Goal: Task Accomplishment & Management: Complete application form

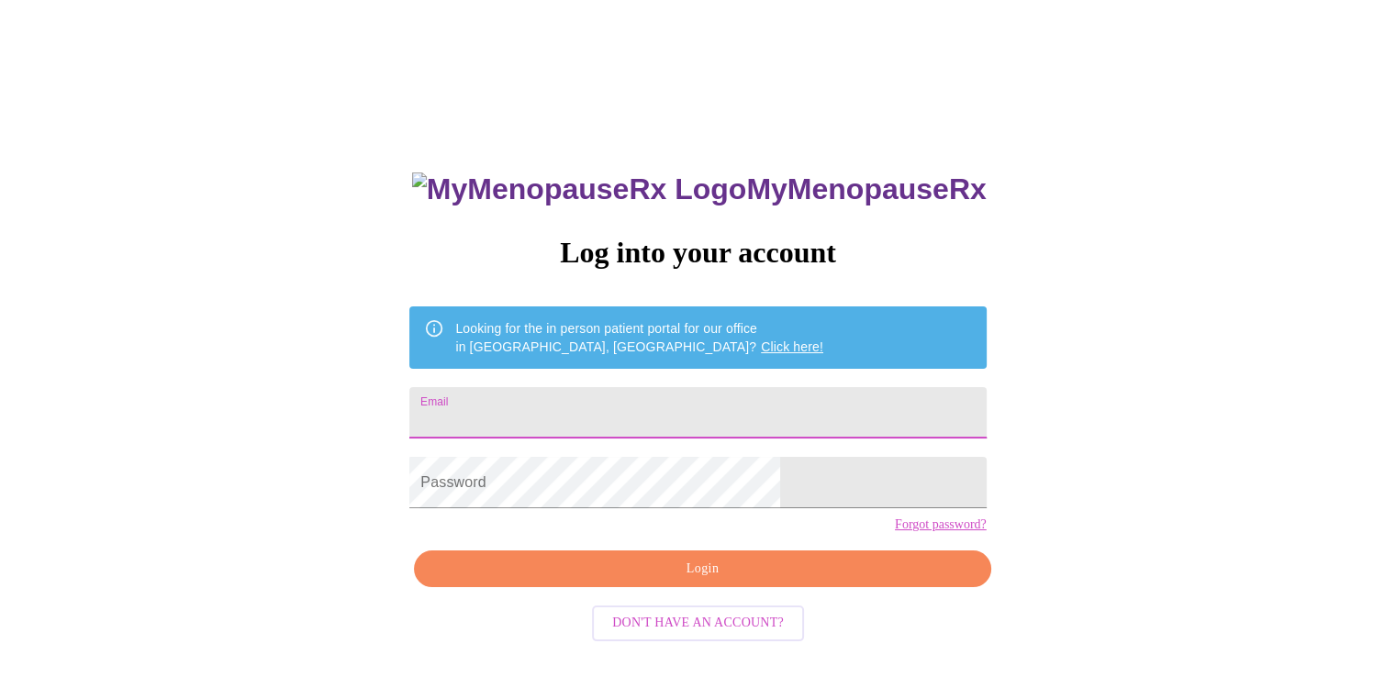
click at [654, 404] on input "Email" at bounding box center [697, 412] width 576 height 51
type input "marypettey@sbcglobal.net"
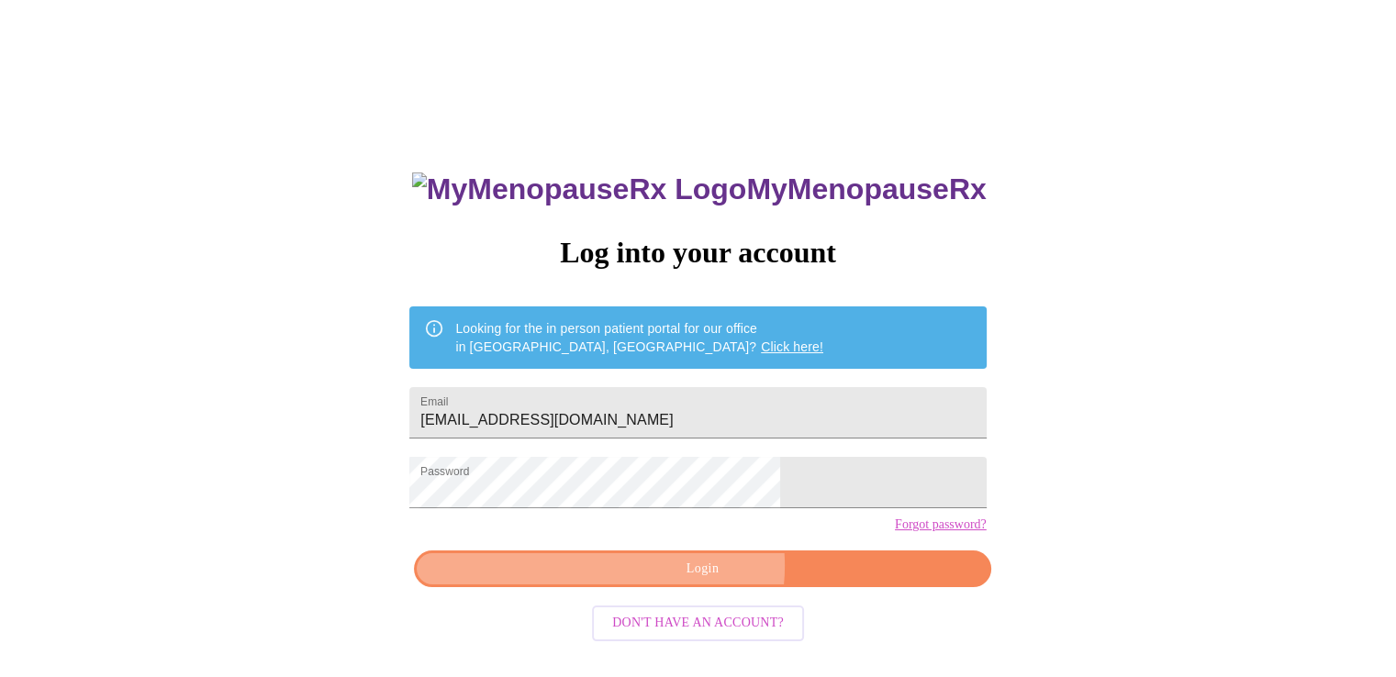
click at [699, 581] on span "Login" at bounding box center [702, 569] width 534 height 23
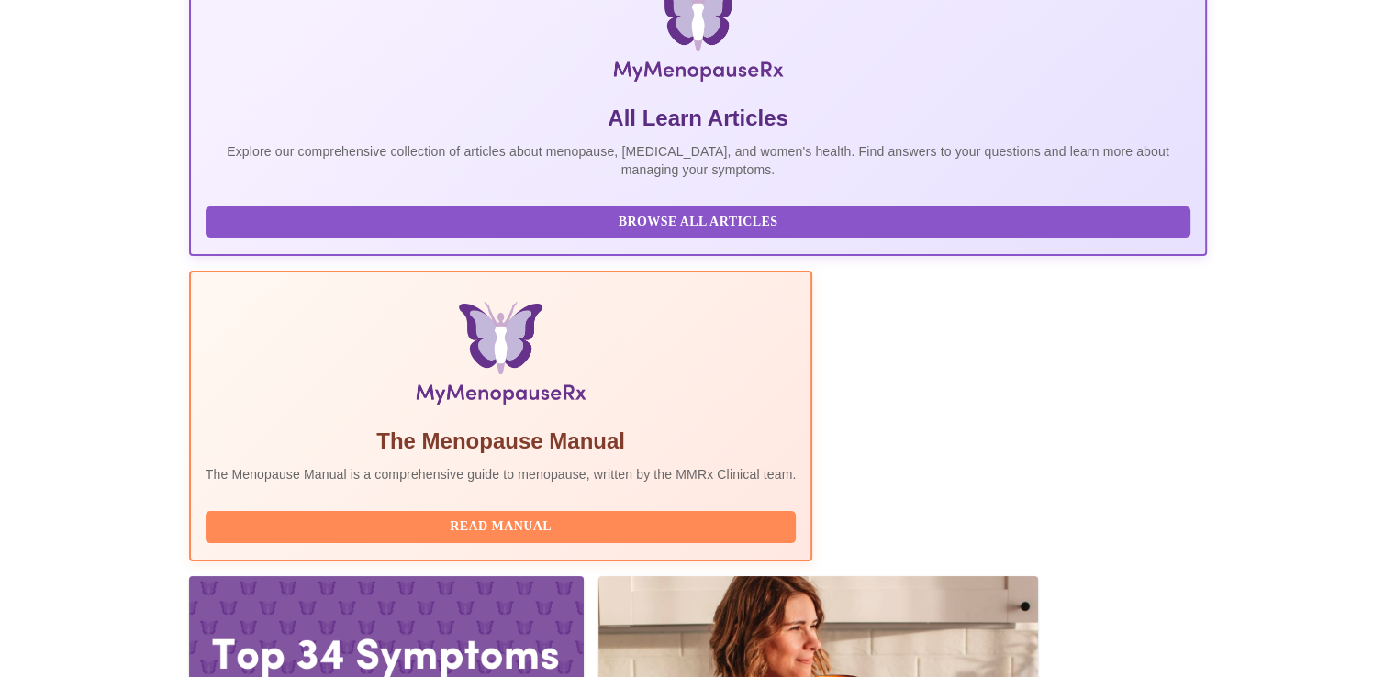
scroll to position [325, 0]
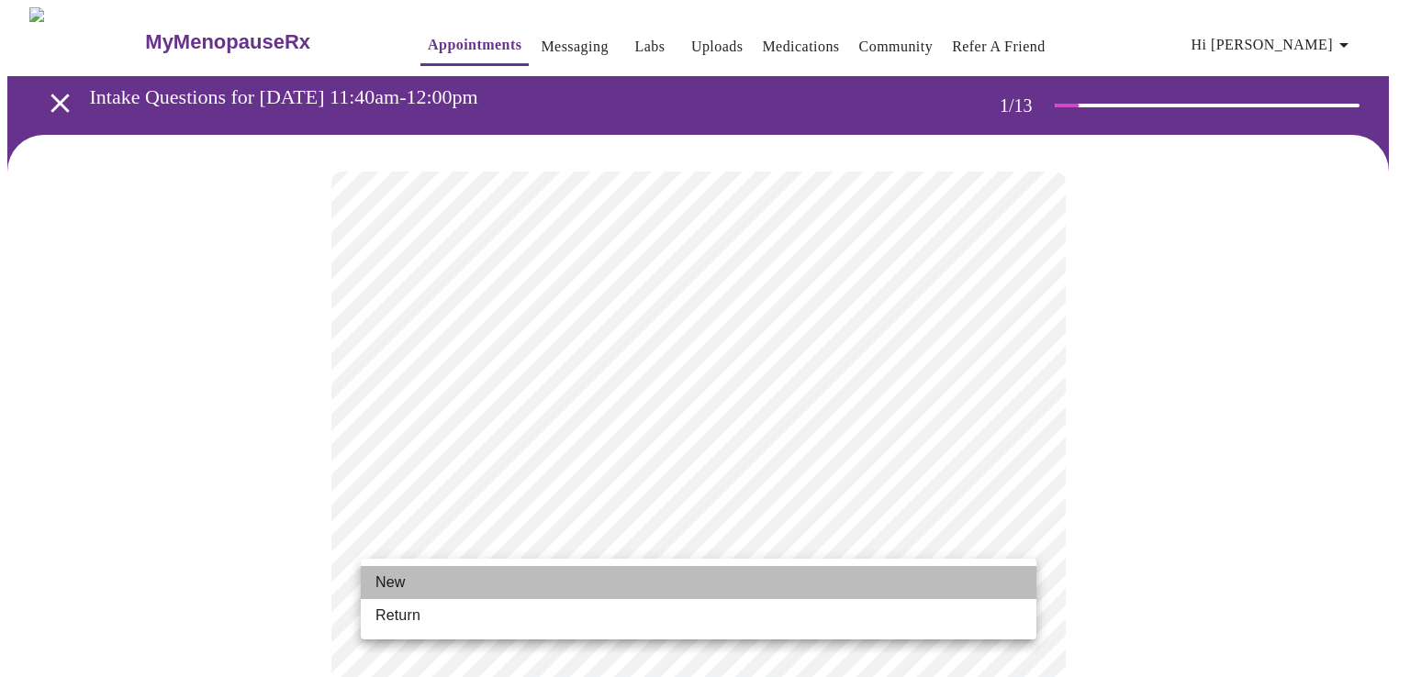
drag, startPoint x: 536, startPoint y: 575, endPoint x: 562, endPoint y: 547, distance: 38.3
click at [536, 575] on li "New" at bounding box center [698, 582] width 675 height 33
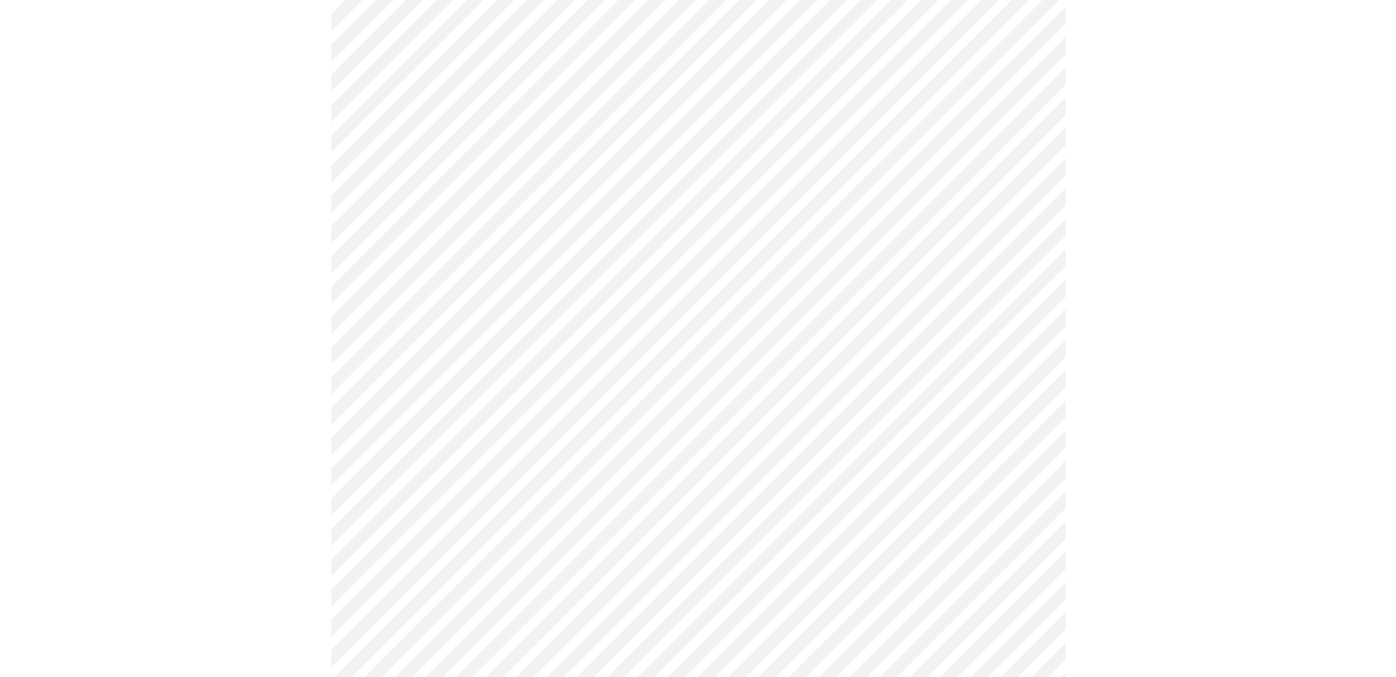
scroll to position [918, 0]
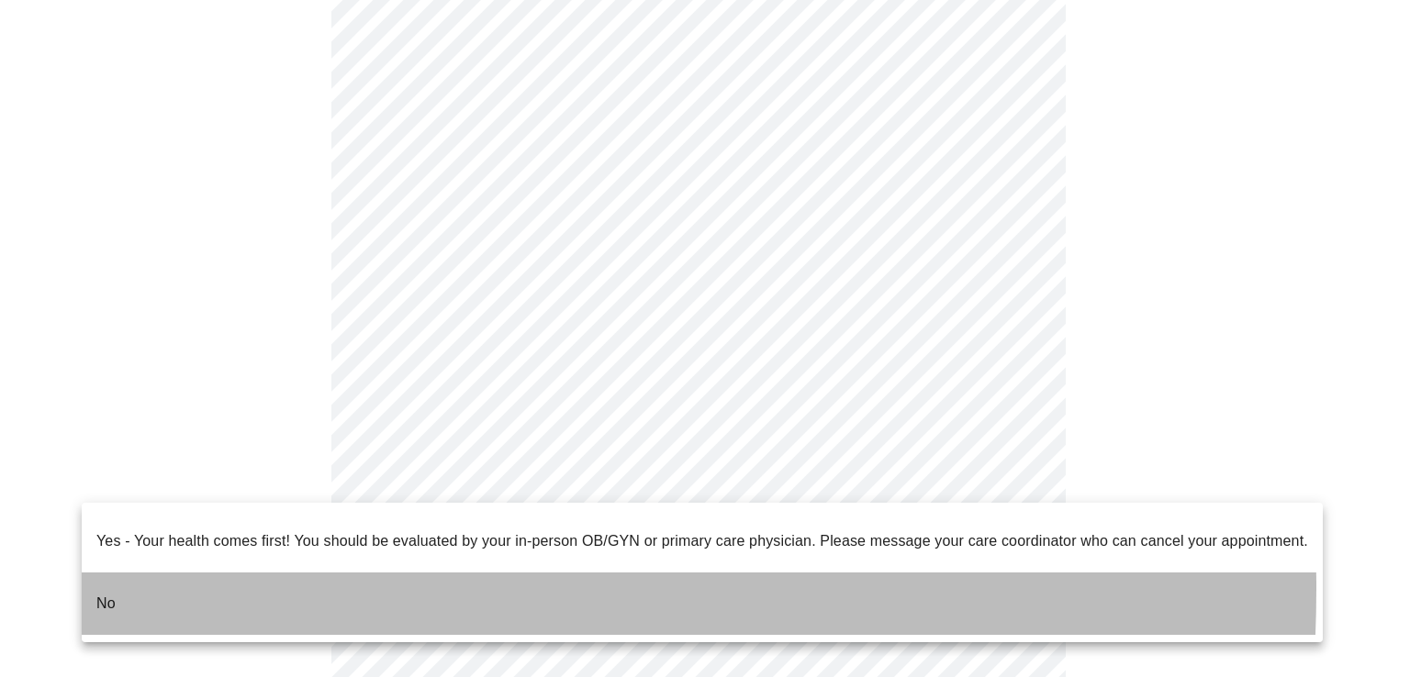
click at [137, 574] on li "No" at bounding box center [702, 604] width 1241 height 62
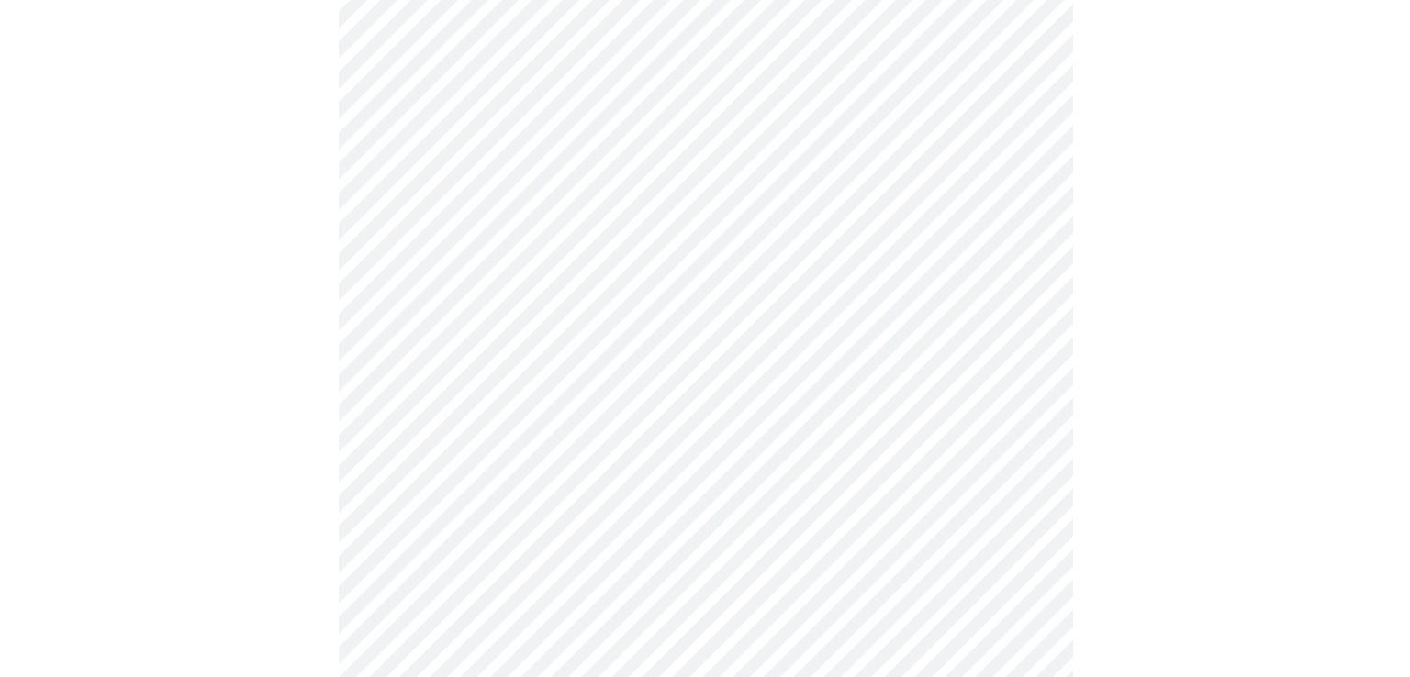
scroll to position [0, 0]
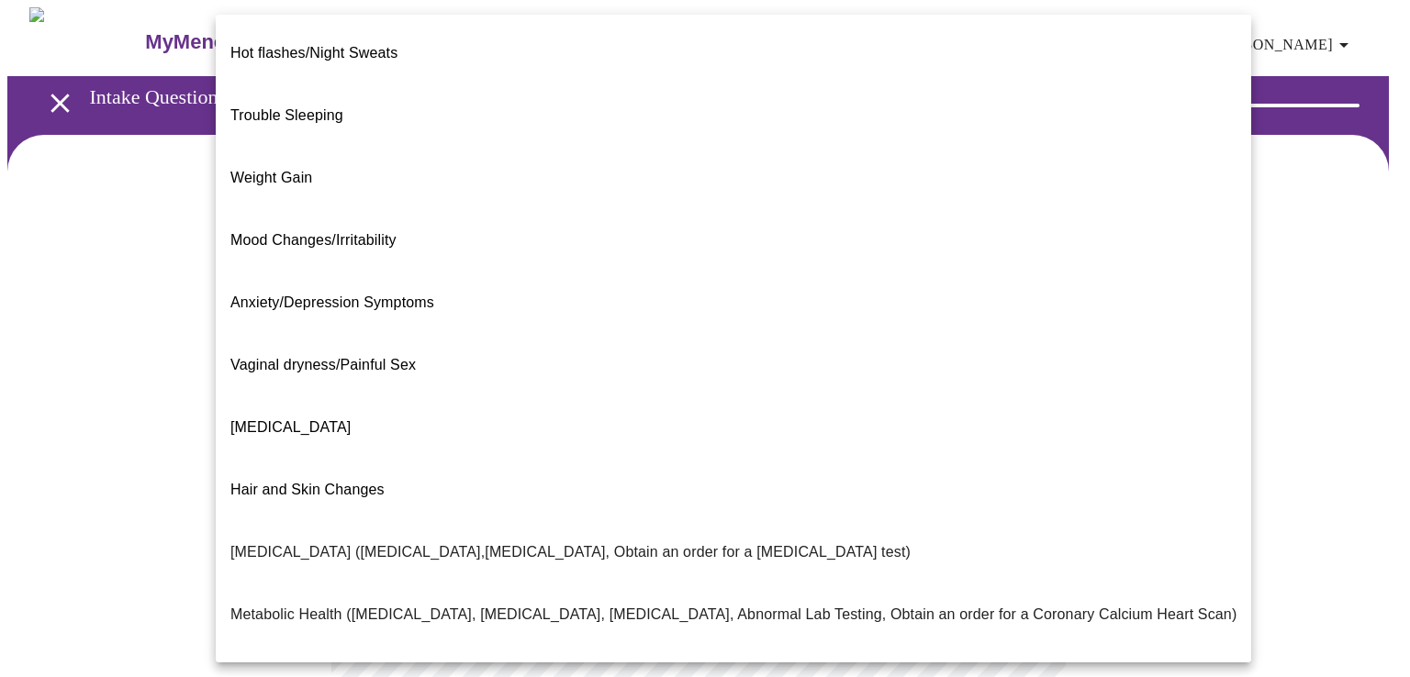
click at [606, 383] on body "MyMenopauseRx Appointments Messaging Labs Uploads Medications Community Refer a…" at bounding box center [704, 558] width 1395 height 1102
click at [291, 170] on span "Weight Gain" at bounding box center [271, 178] width 82 height 16
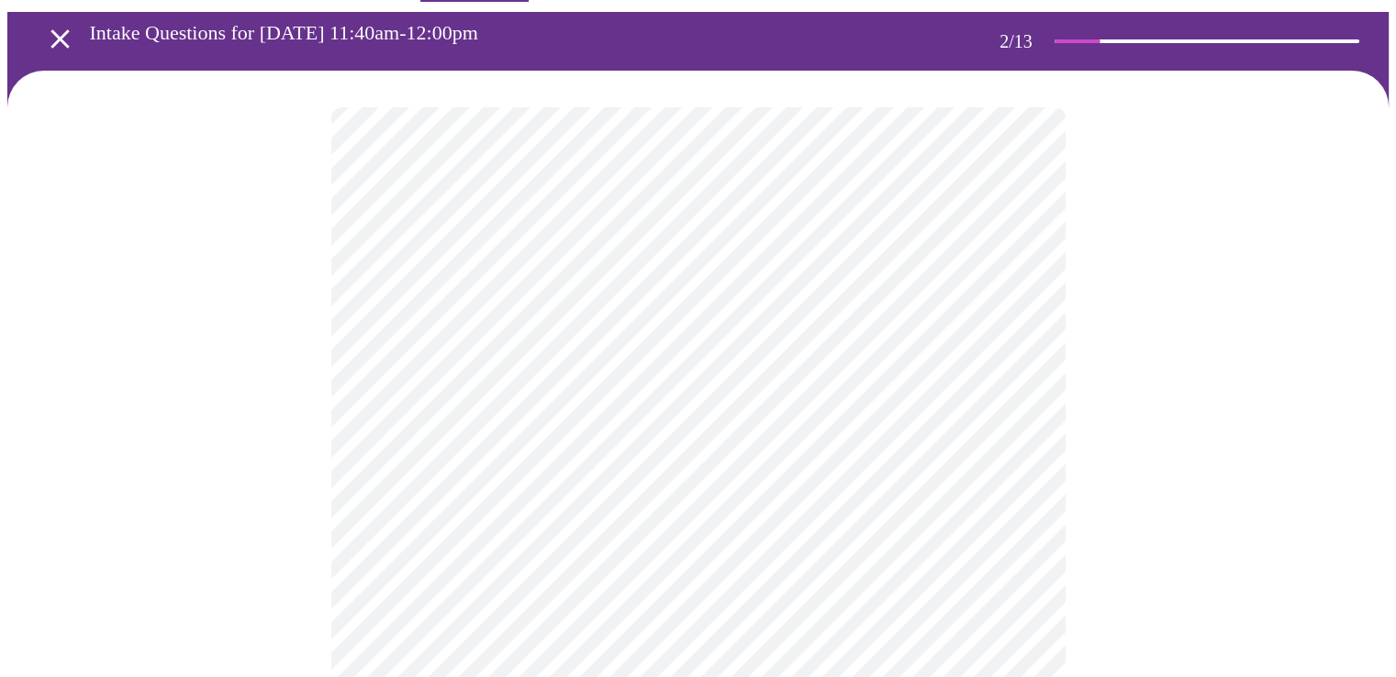
scroll to position [92, 0]
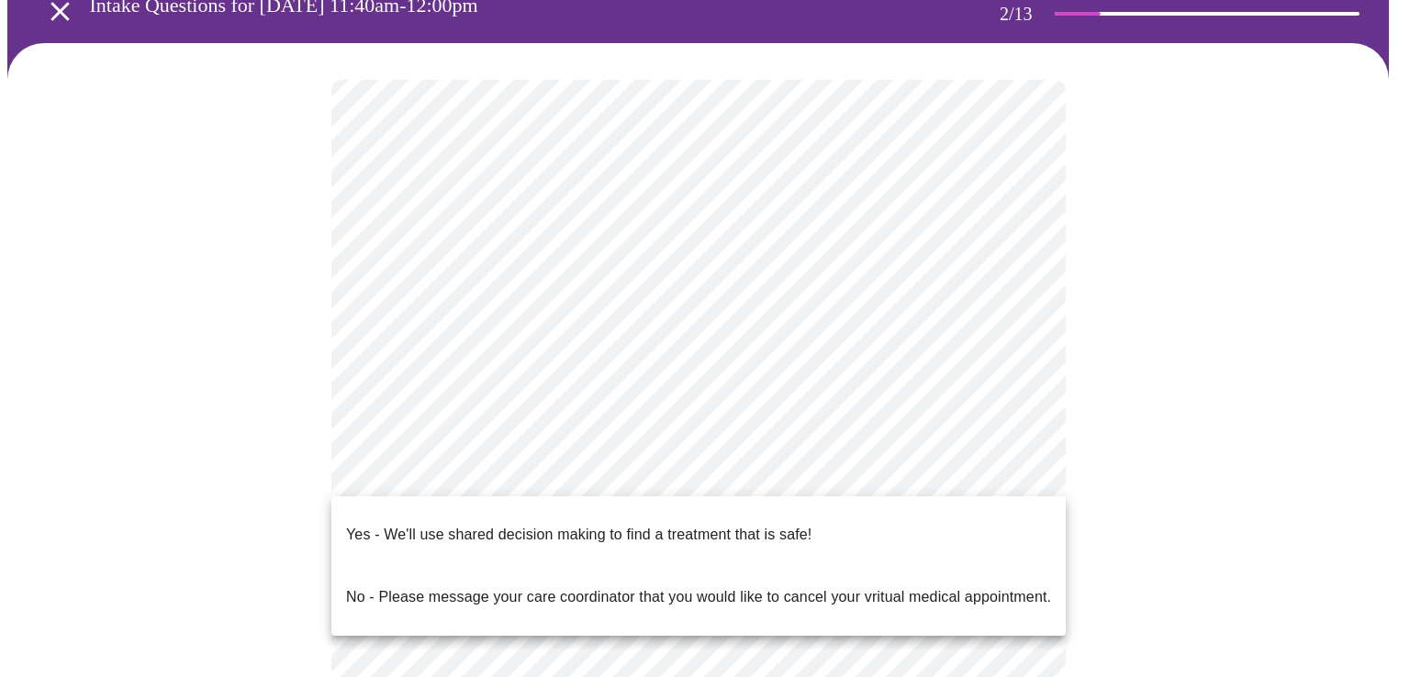
click at [561, 471] on body "MyMenopauseRx Appointments Messaging Labs Uploads Medications Community Refer a…" at bounding box center [704, 461] width 1395 height 1091
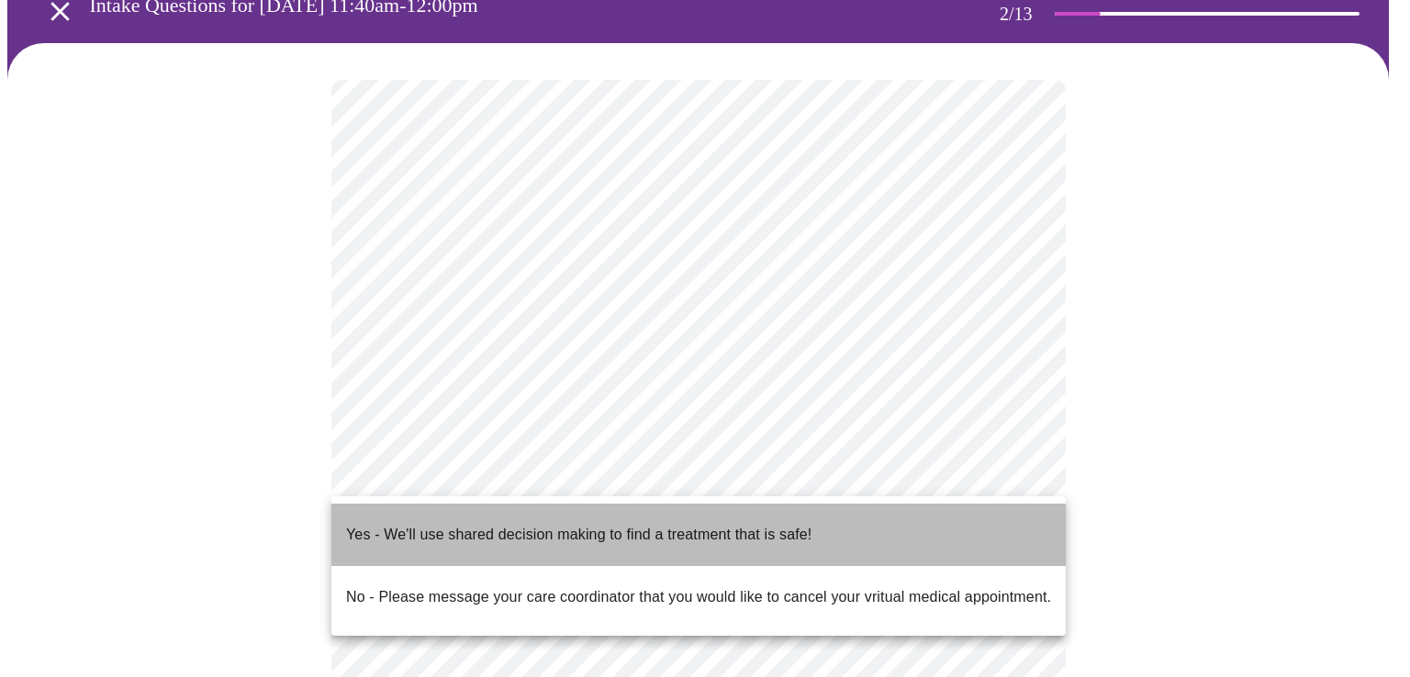
click at [518, 526] on p "Yes - We'll use shared decision making to find a treatment that is safe!" at bounding box center [578, 535] width 465 height 22
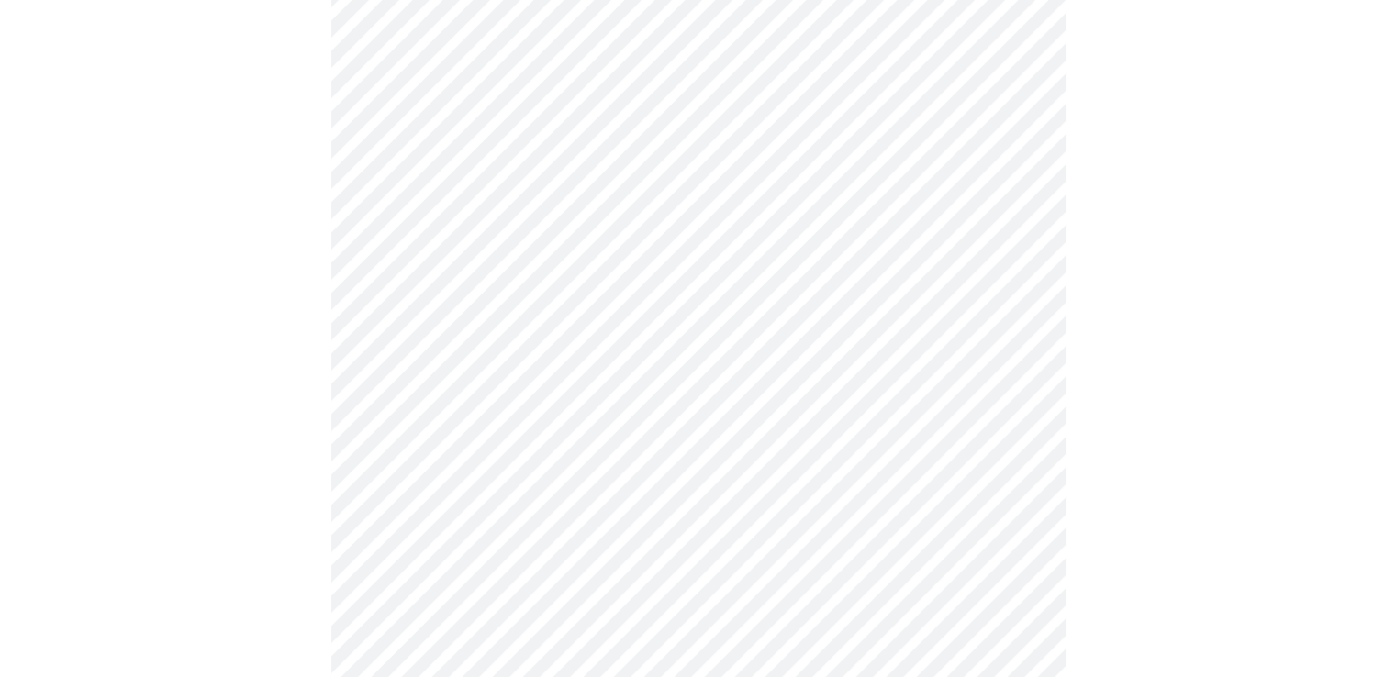
scroll to position [0, 0]
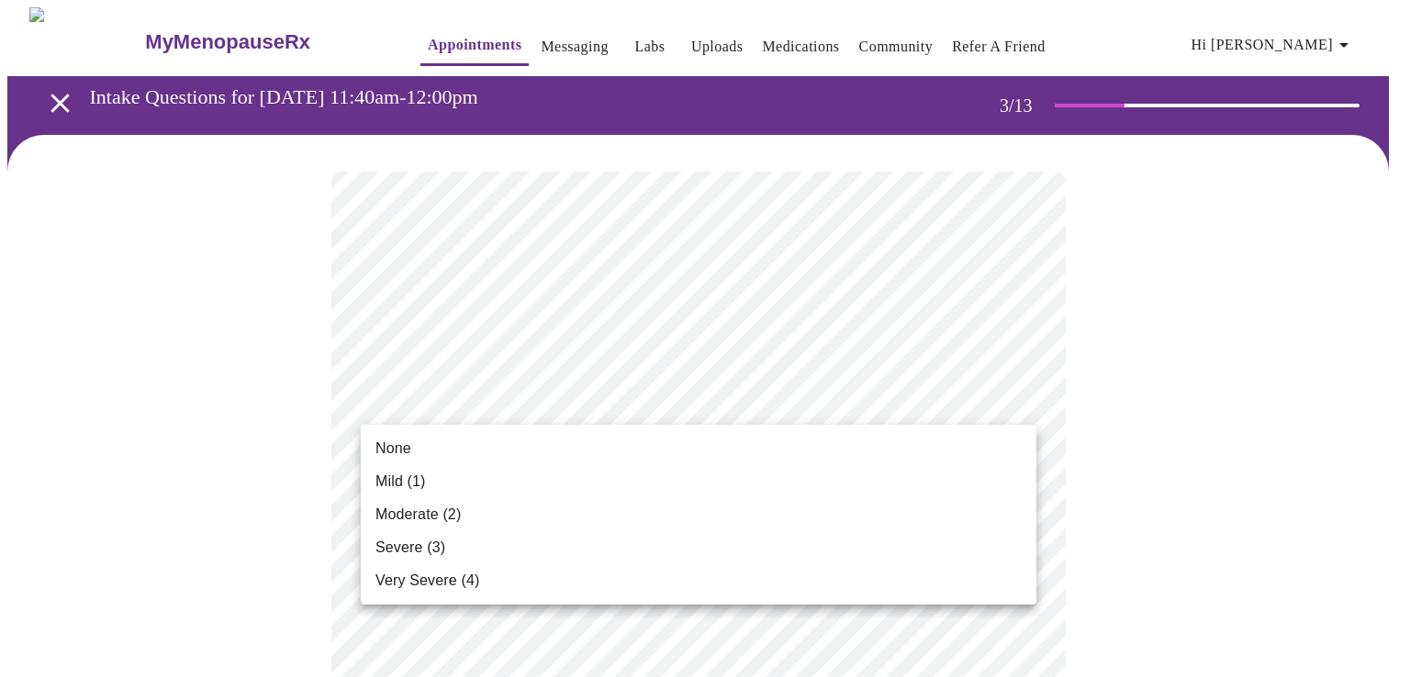
click at [437, 479] on li "Mild (1)" at bounding box center [698, 481] width 675 height 33
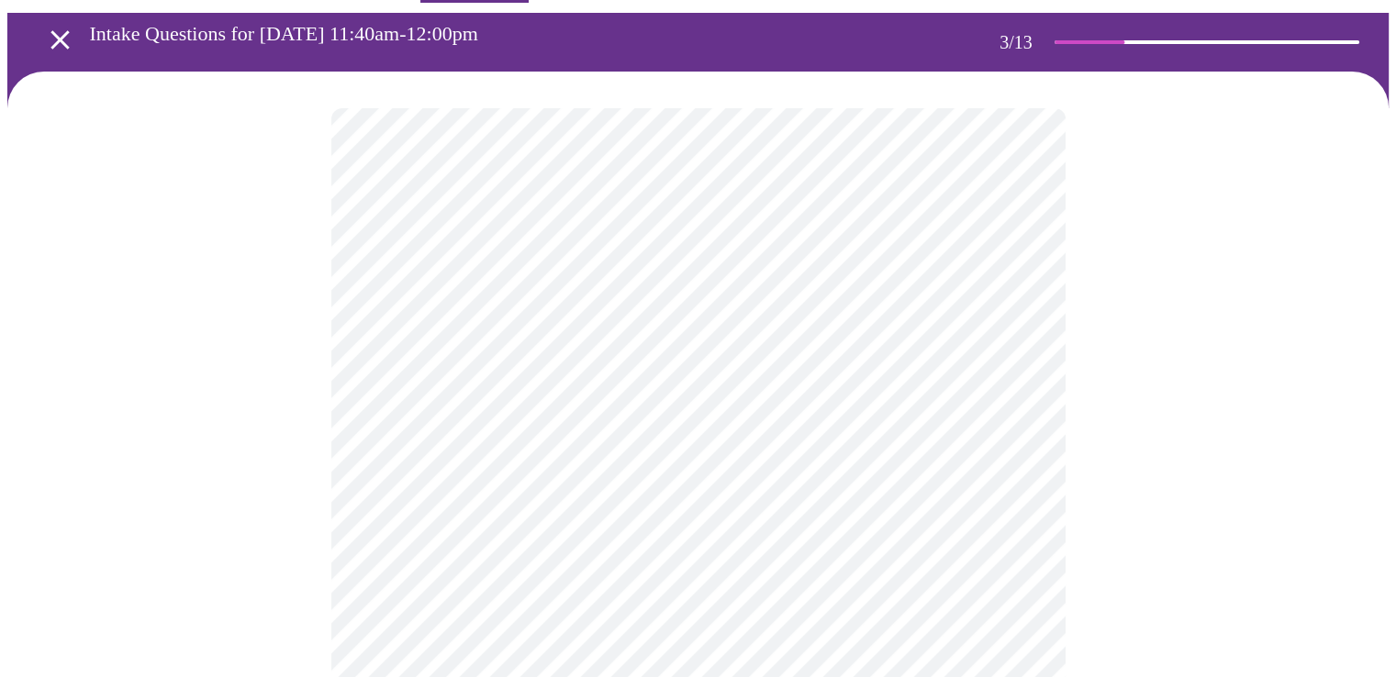
scroll to position [92, 0]
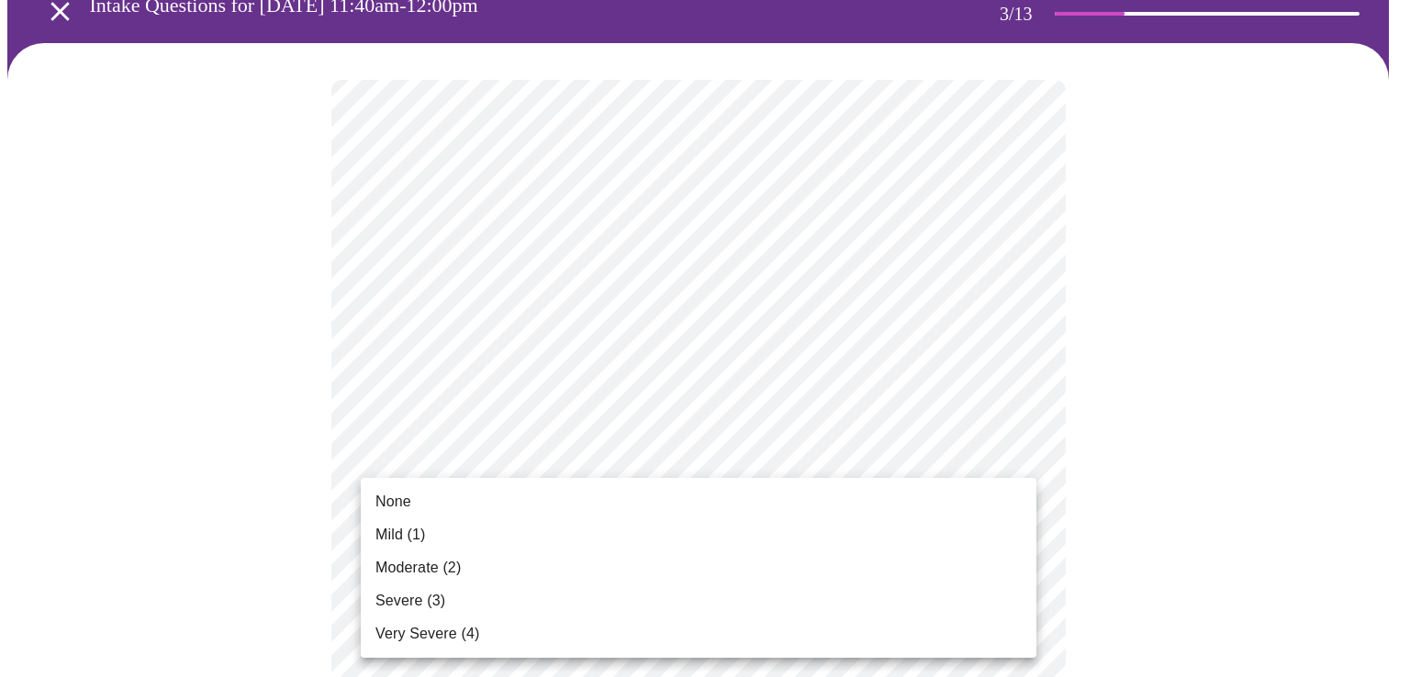
click at [419, 507] on li "None" at bounding box center [698, 501] width 675 height 33
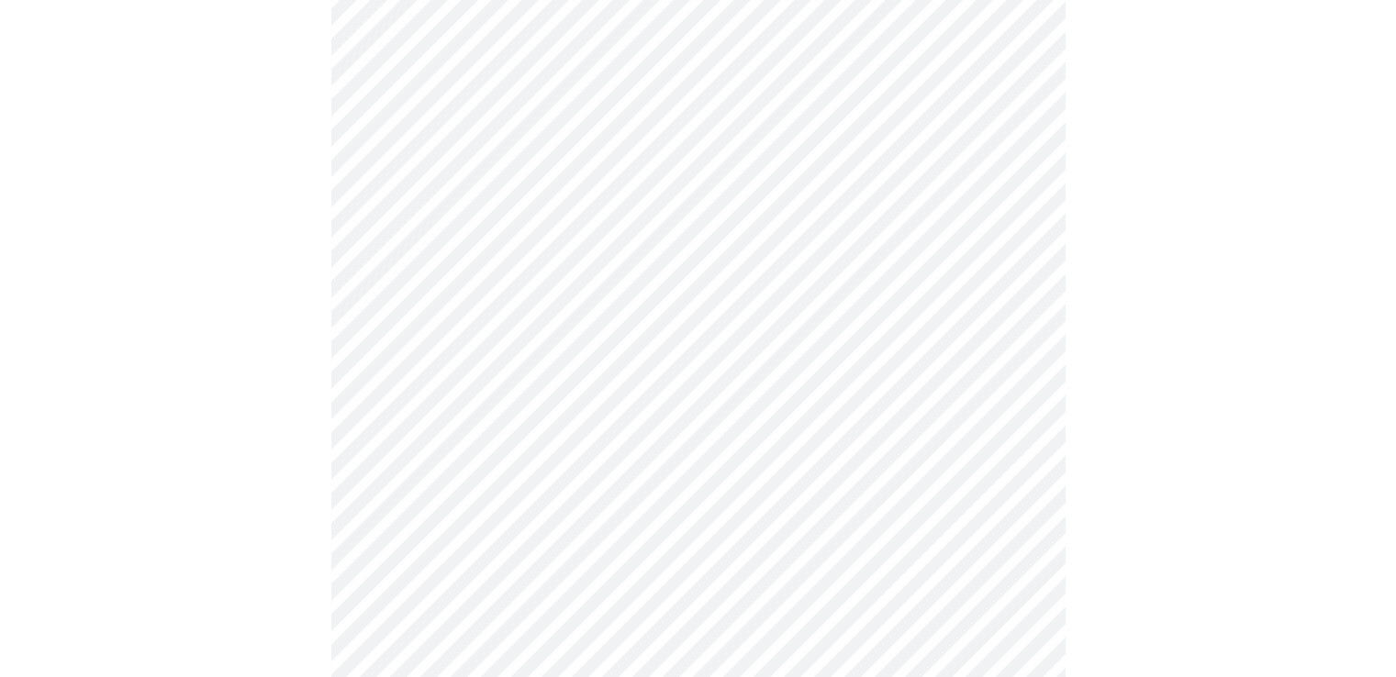
scroll to position [275, 0]
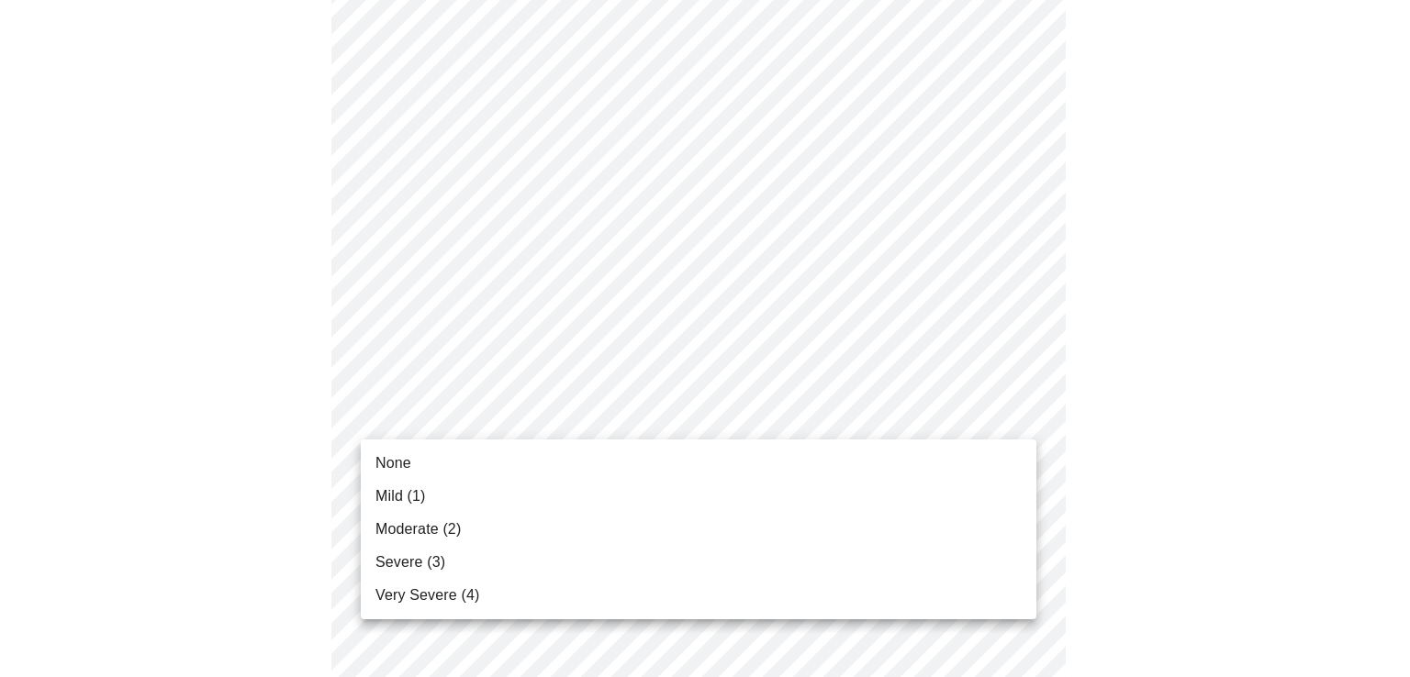
click at [413, 556] on span "Severe (3)" at bounding box center [410, 563] width 70 height 22
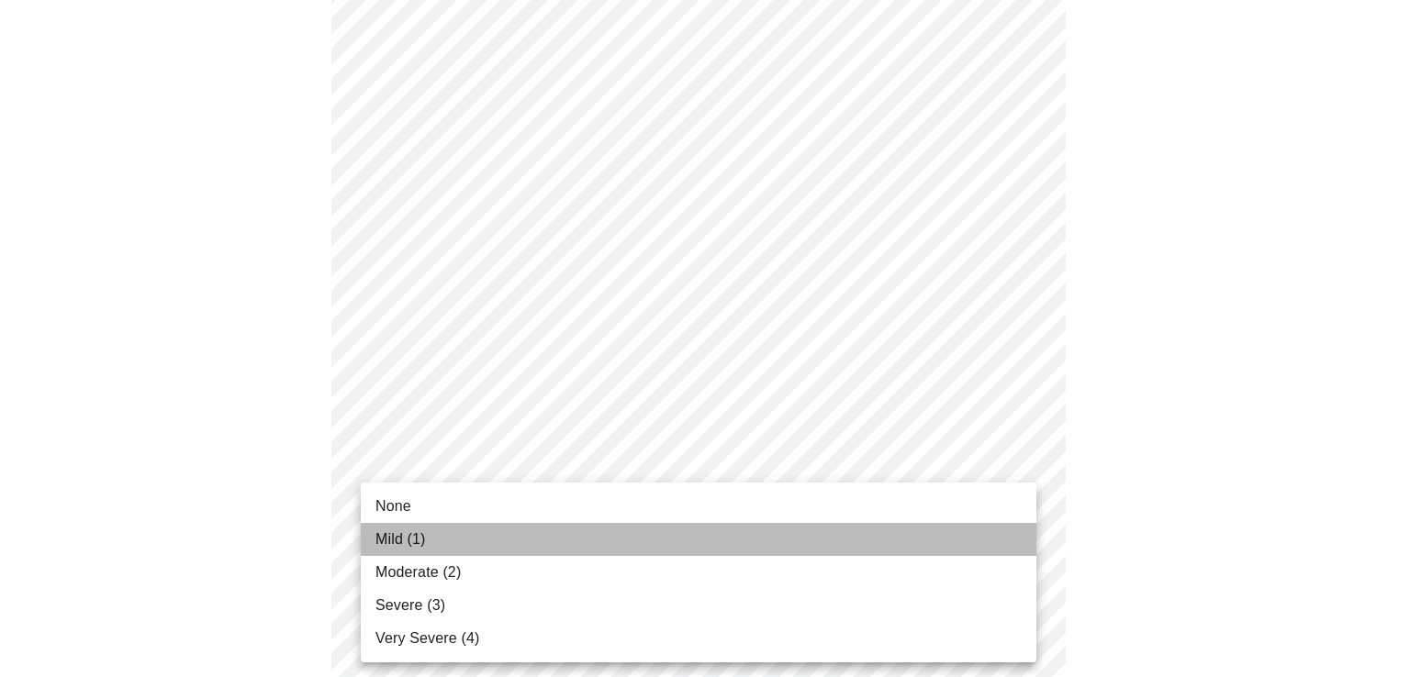
click at [463, 539] on li "Mild (1)" at bounding box center [698, 539] width 675 height 33
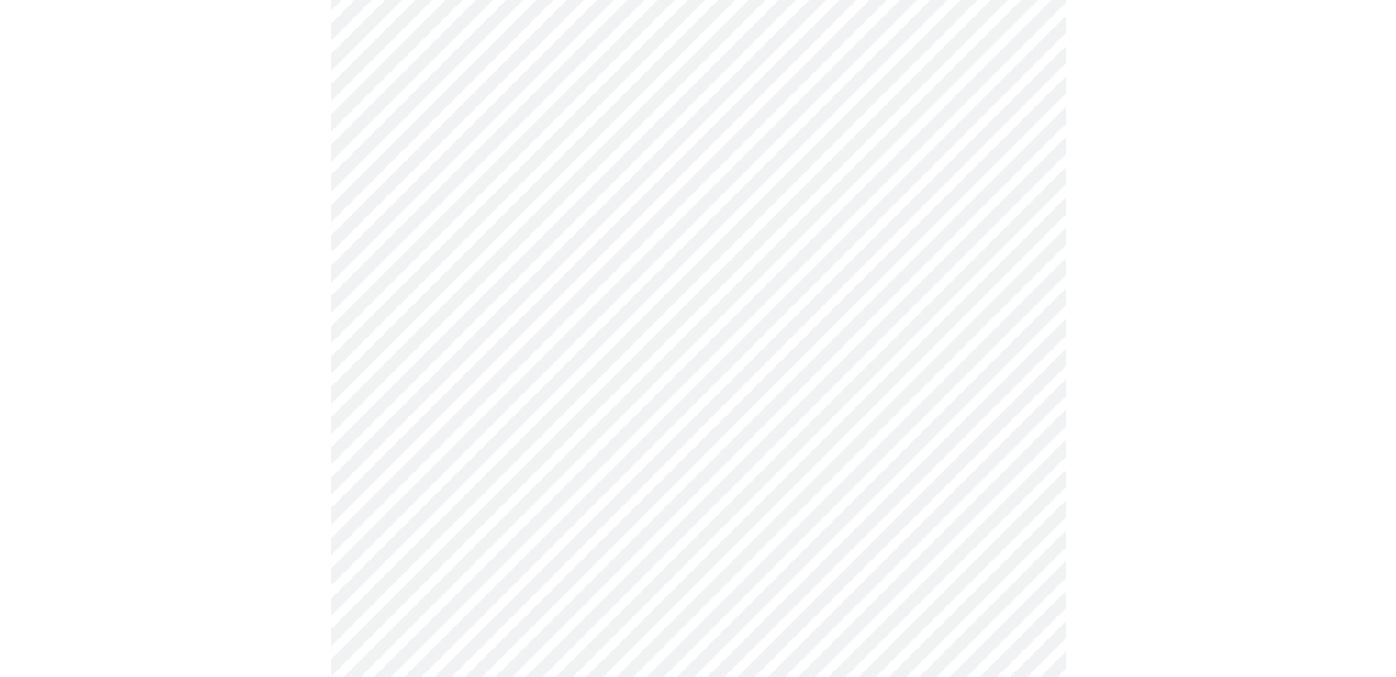
scroll to position [551, 0]
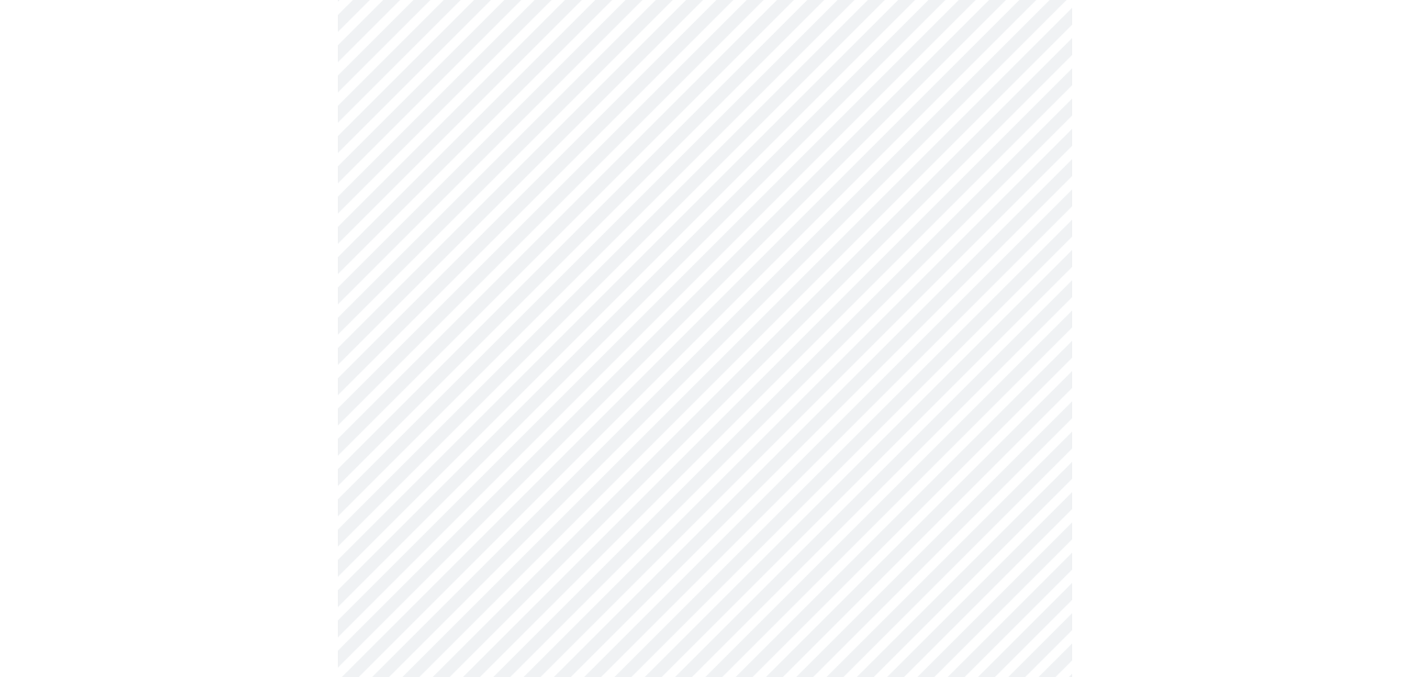
click at [510, 407] on body "MyMenopauseRx Appointments Messaging Labs Uploads Medications Community Refer a…" at bounding box center [704, 625] width 1395 height 2337
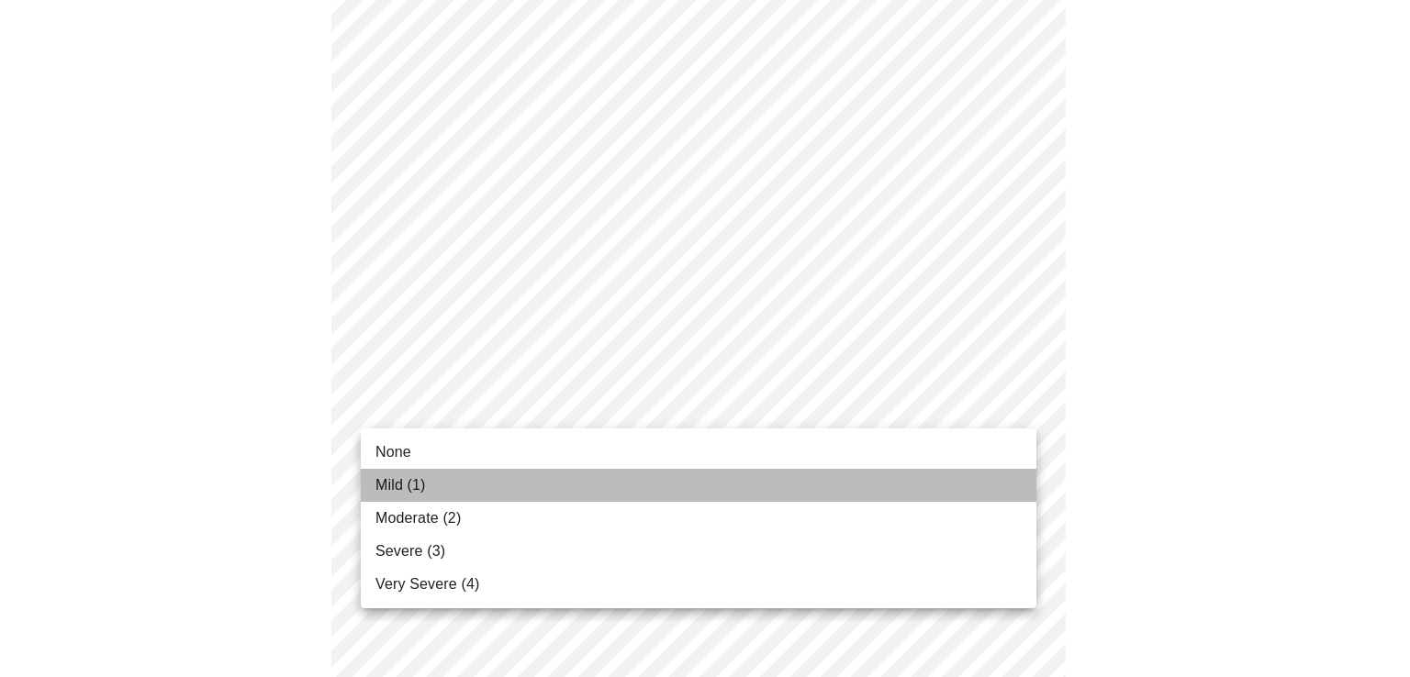
click at [452, 477] on li "Mild (1)" at bounding box center [698, 485] width 675 height 33
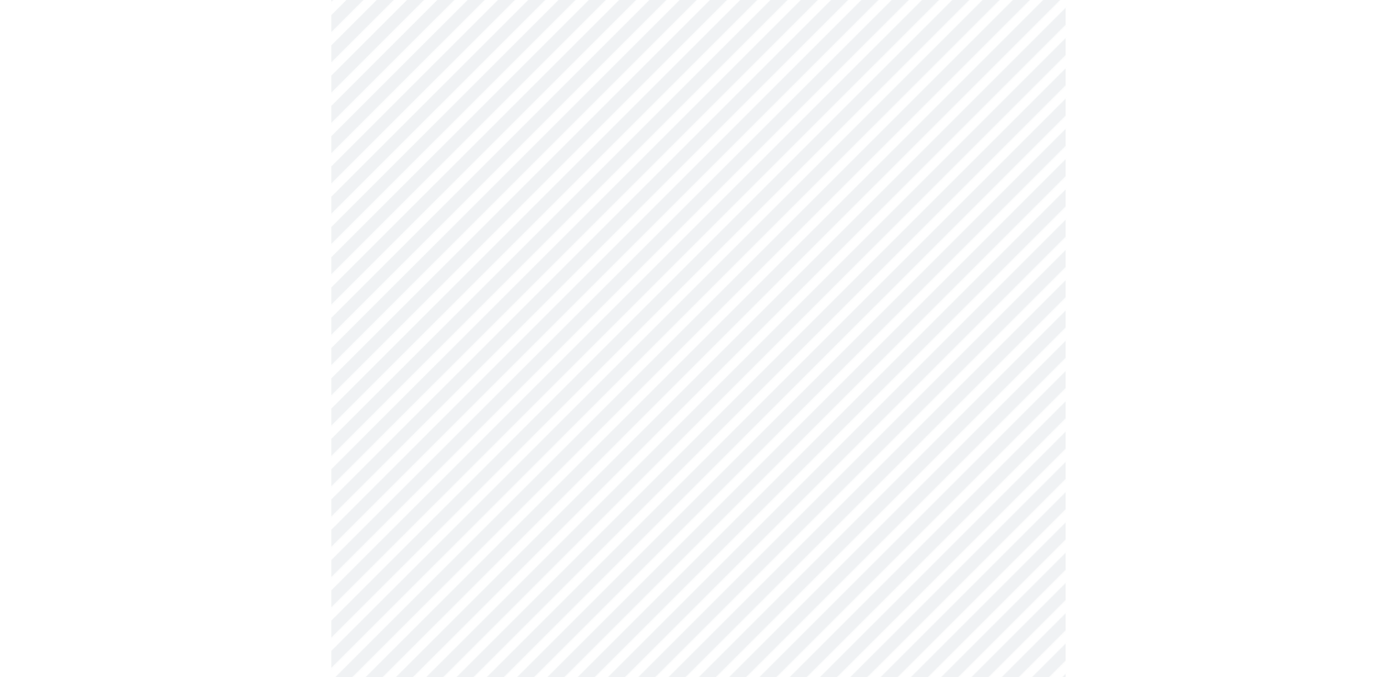
scroll to position [642, 0]
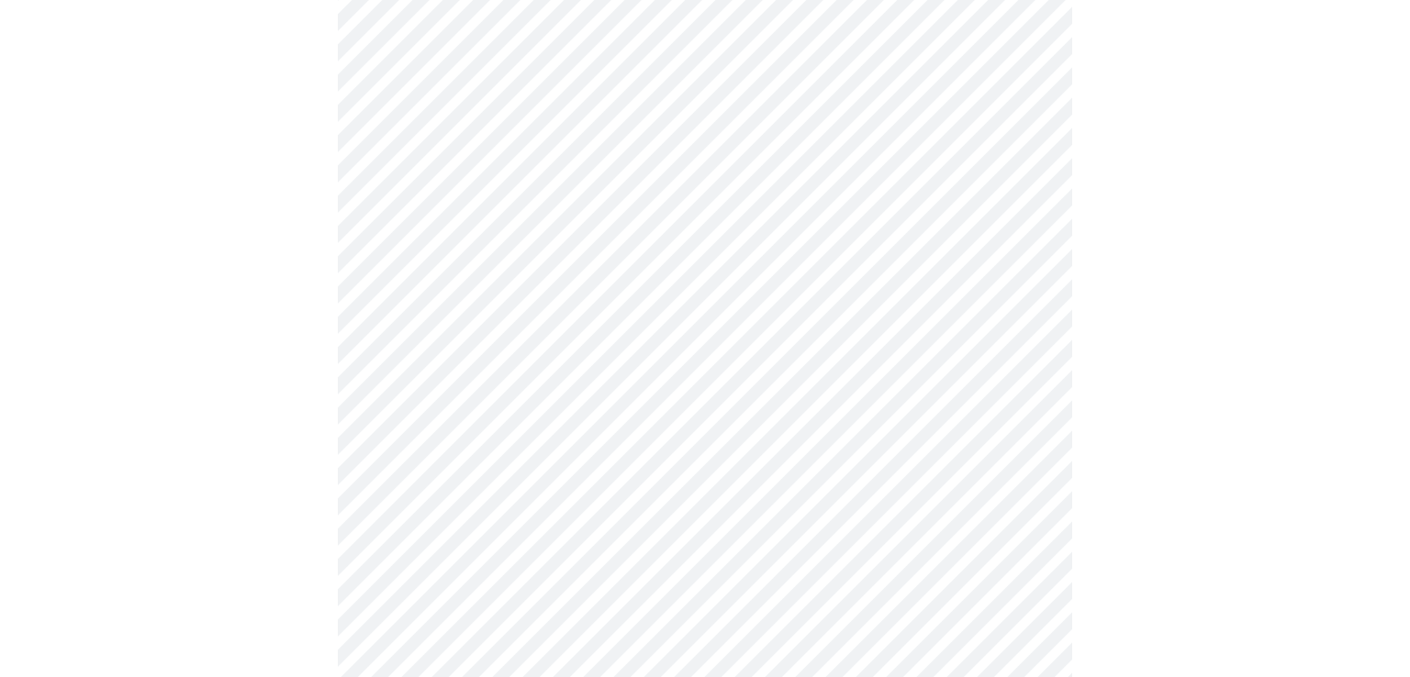
click at [504, 427] on body "MyMenopauseRx Appointments Messaging Labs Uploads Medications Community Refer a…" at bounding box center [704, 521] width 1395 height 2312
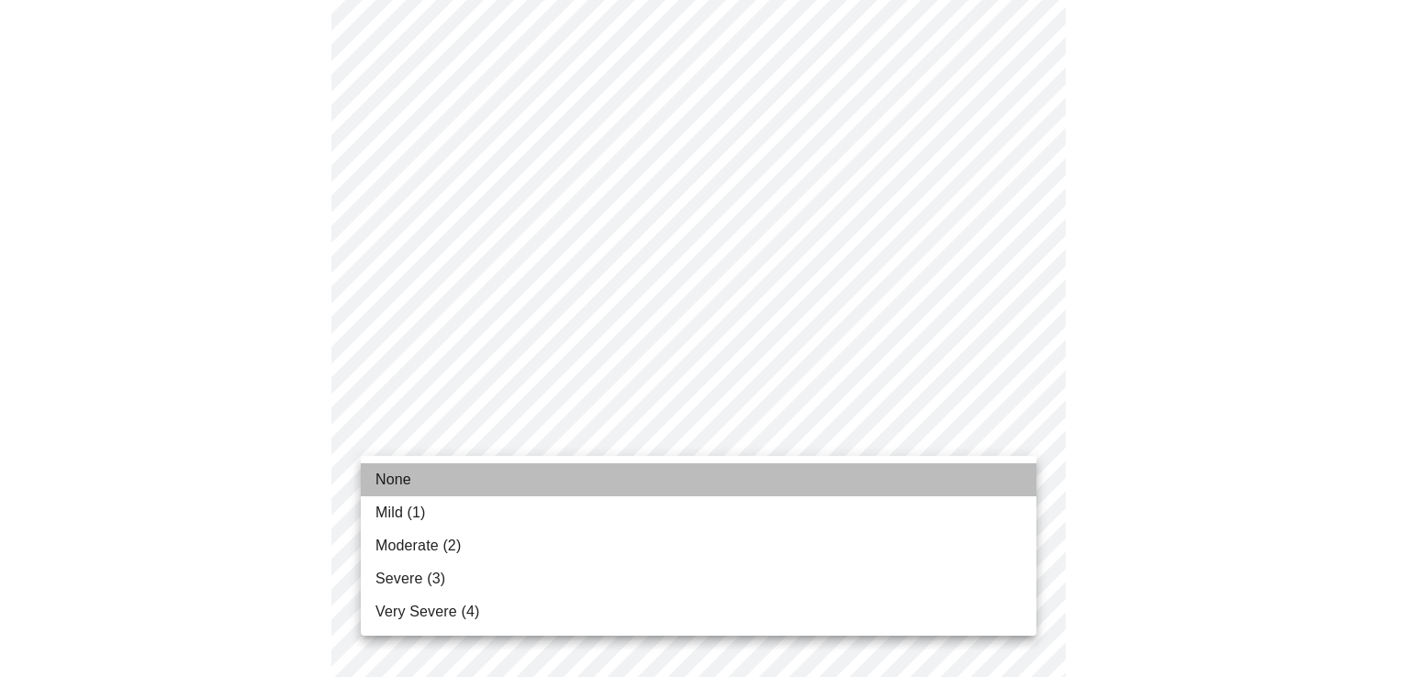
click at [447, 468] on li "None" at bounding box center [698, 479] width 675 height 33
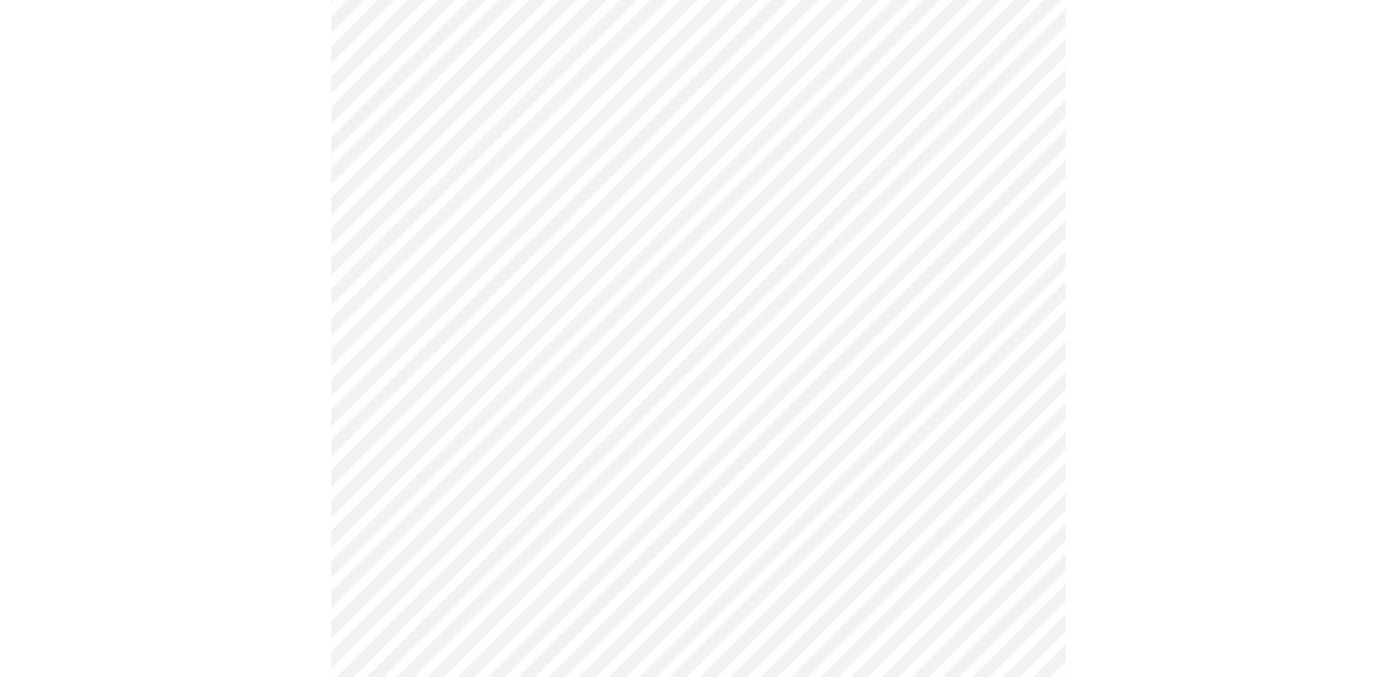
scroll to position [734, 0]
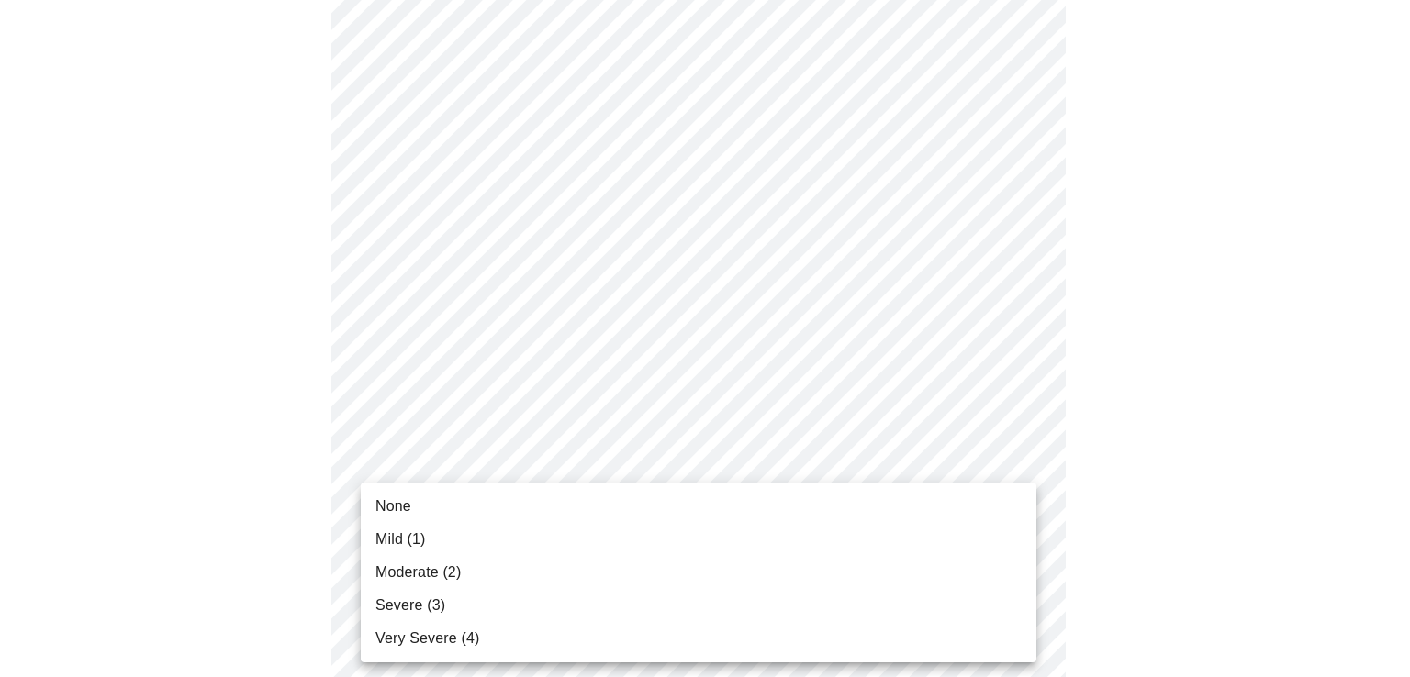
click at [459, 485] on body "MyMenopauseRx Appointments Messaging Labs Uploads Medications Community Refer a…" at bounding box center [704, 416] width 1395 height 2286
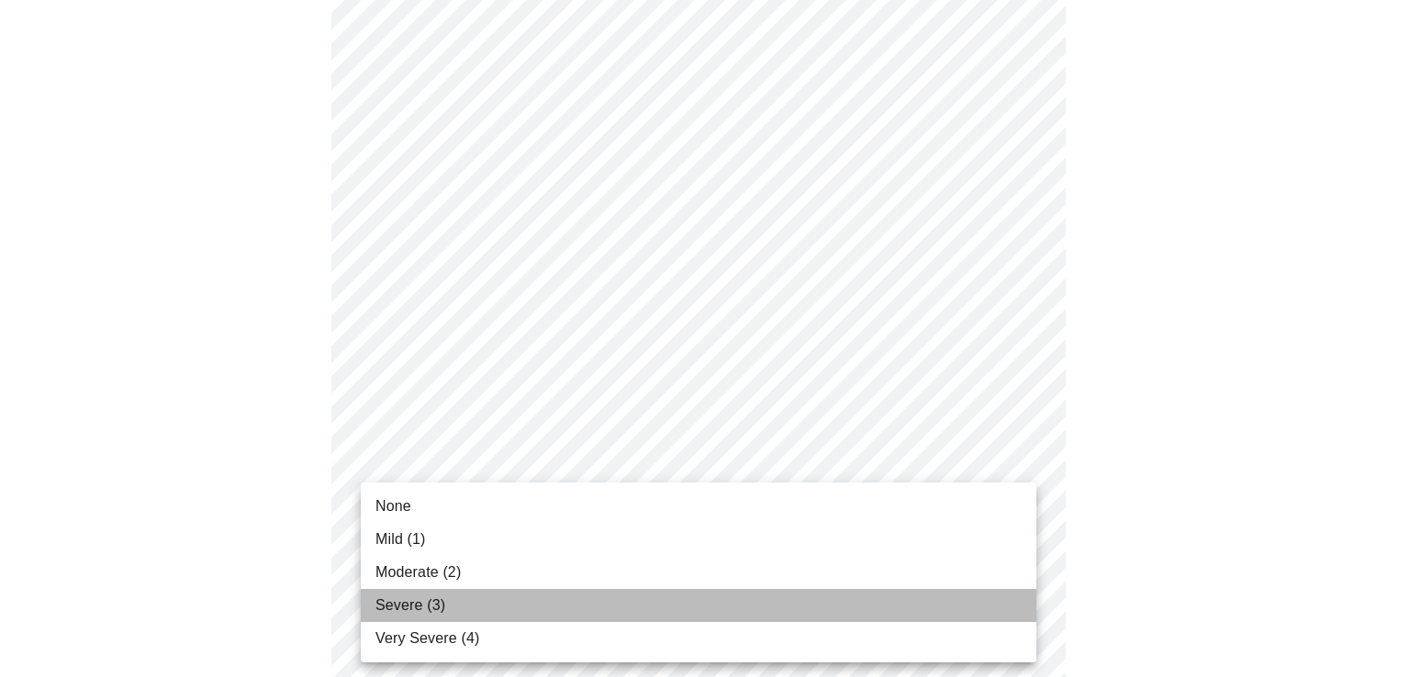
click at [422, 603] on span "Severe (3)" at bounding box center [410, 606] width 70 height 22
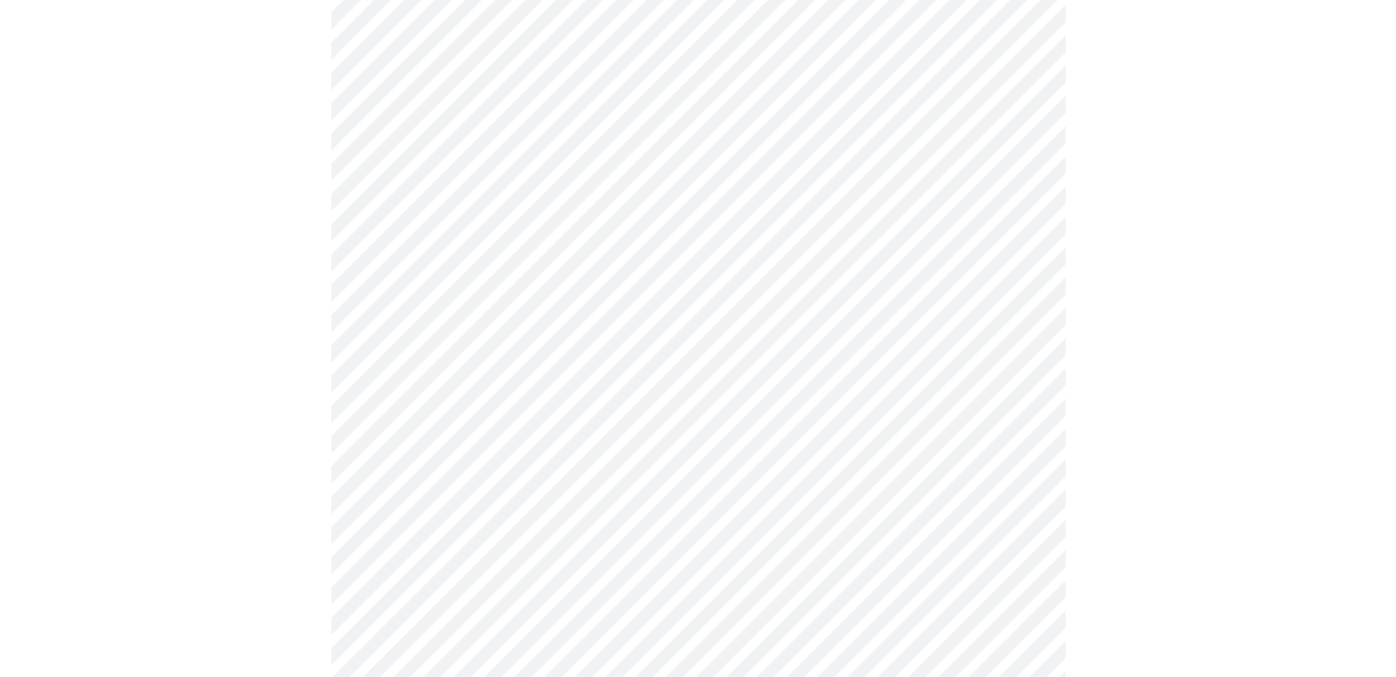
scroll to position [918, 0]
click at [457, 455] on body "MyMenopauseRx Appointments Messaging Labs Uploads Medications Community Refer a…" at bounding box center [697, 220] width 1381 height 2260
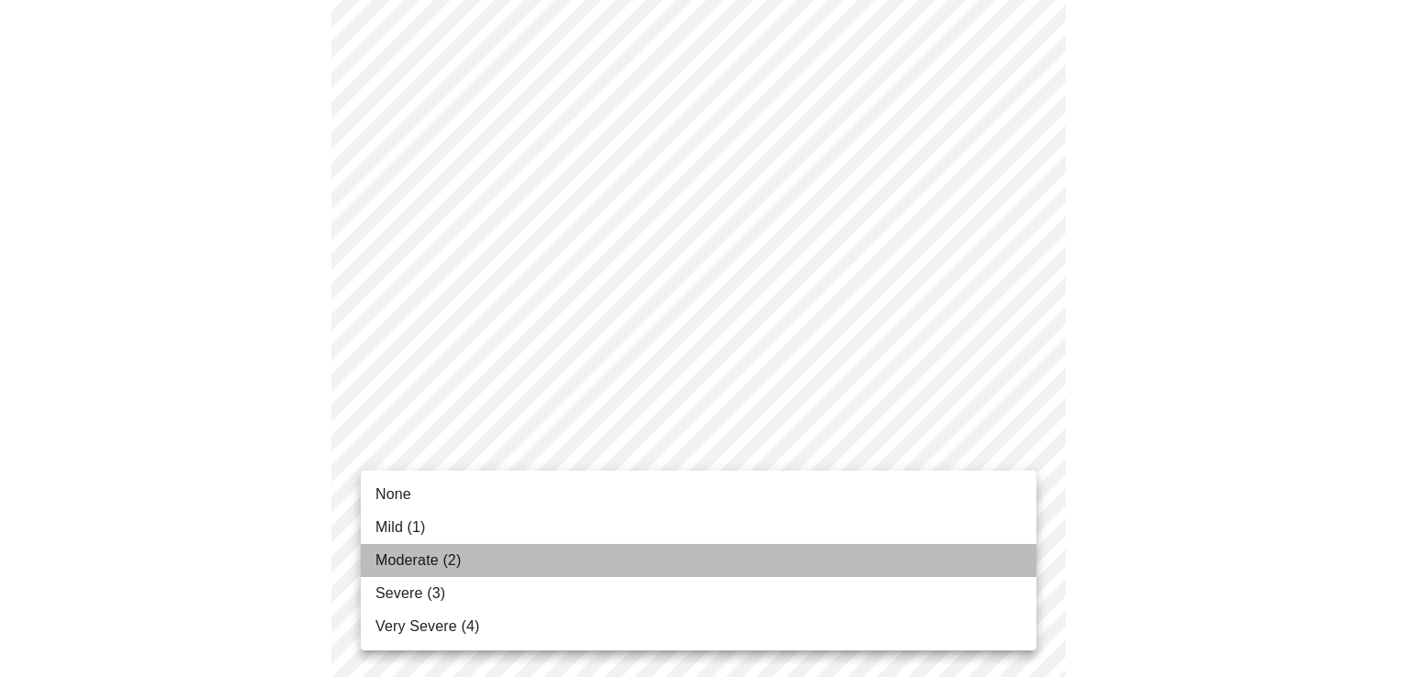
click at [415, 563] on span "Moderate (2)" at bounding box center [417, 561] width 85 height 22
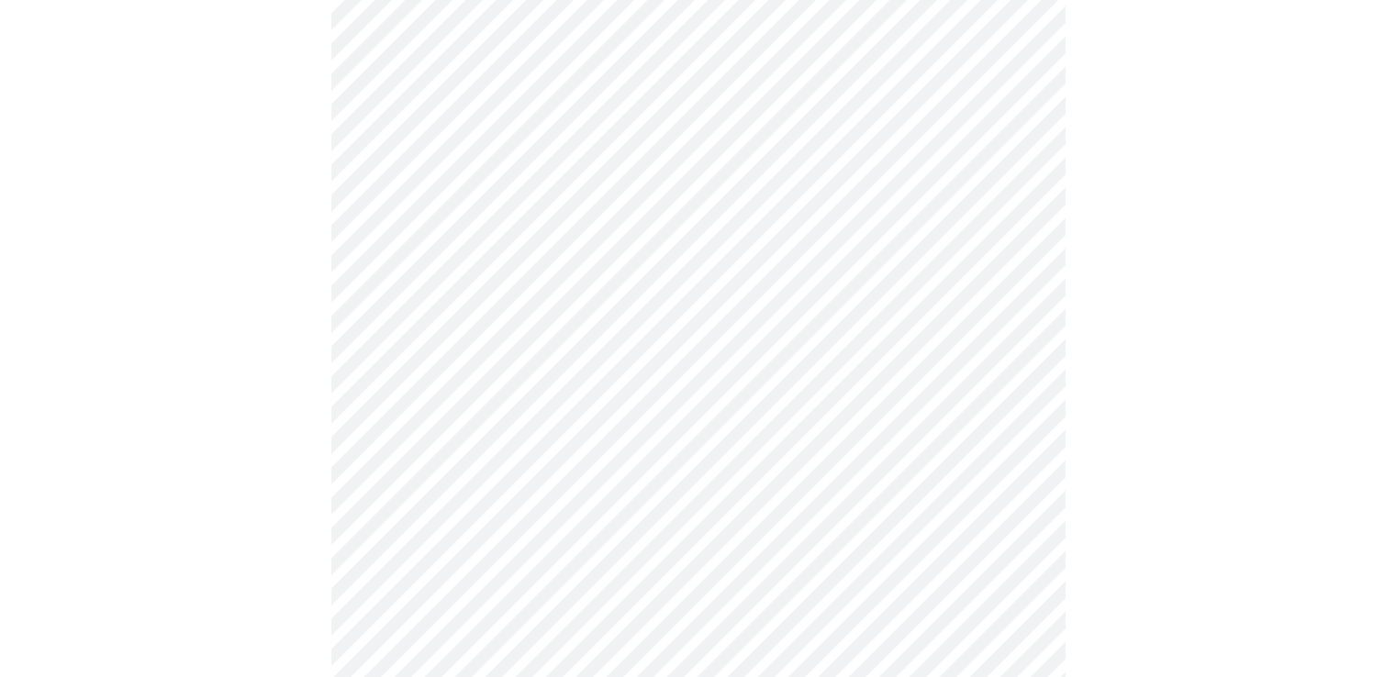
scroll to position [1009, 0]
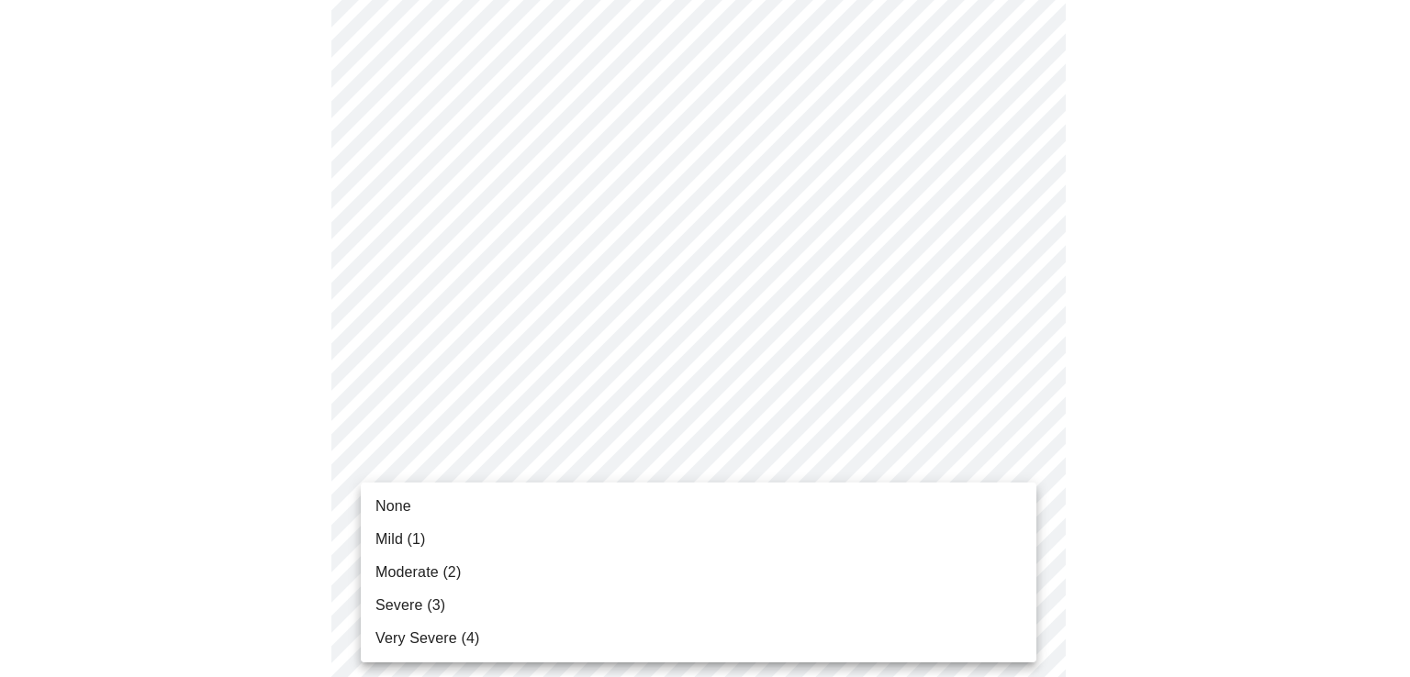
click at [509, 501] on body "MyMenopauseRx Appointments Messaging Labs Uploads Medications Community Refer a…" at bounding box center [704, 115] width 1395 height 2235
click at [456, 573] on span "Moderate (2)" at bounding box center [417, 573] width 85 height 22
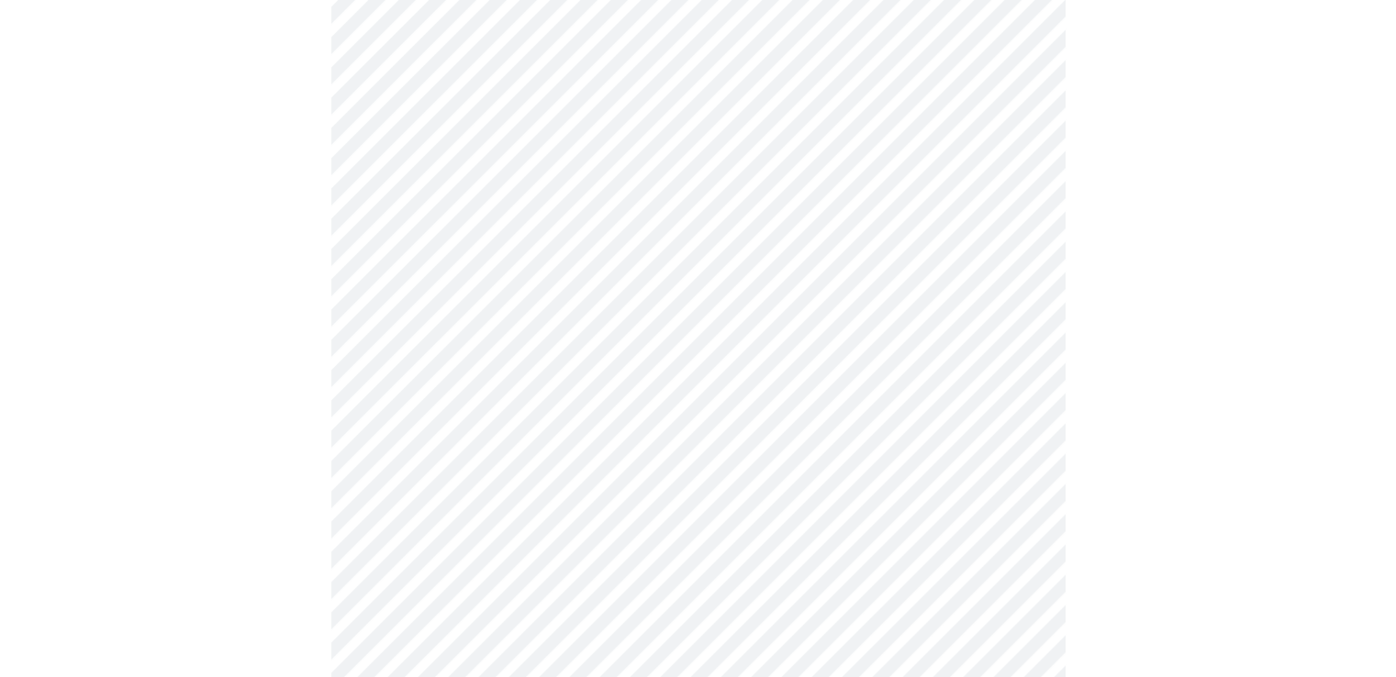
scroll to position [1101, 0]
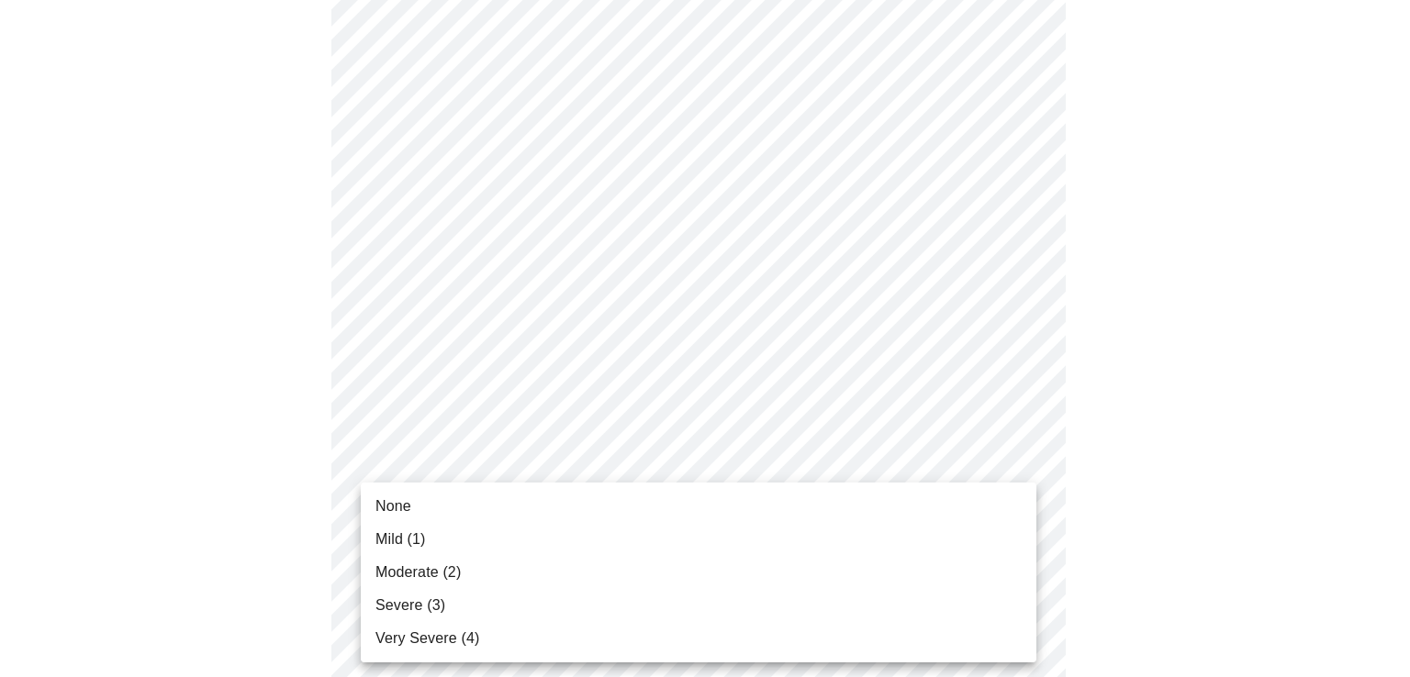
click at [573, 553] on body "MyMenopauseRx Appointments Messaging Labs Uploads Medications Community Refer a…" at bounding box center [704, 10] width 1395 height 2209
click at [500, 504] on li "None" at bounding box center [698, 506] width 675 height 33
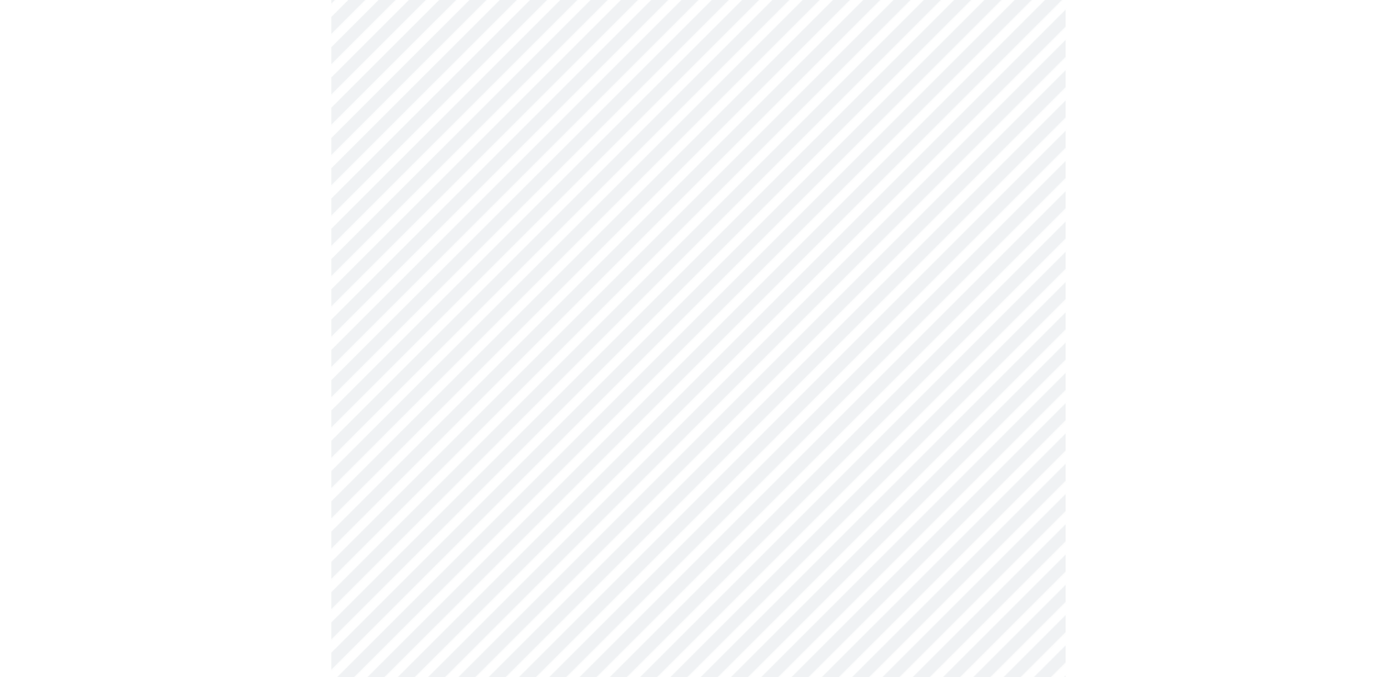
scroll to position [1285, 0]
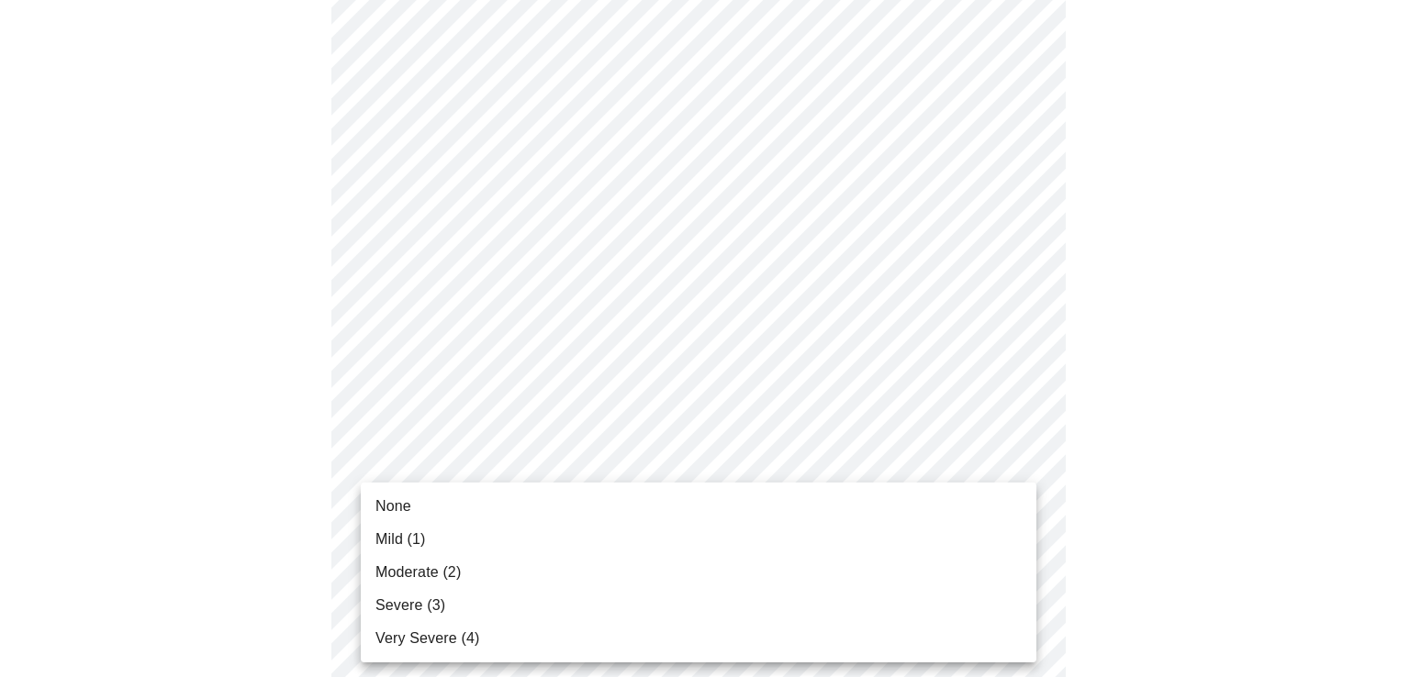
click at [465, 632] on span "Very Severe (4)" at bounding box center [427, 639] width 104 height 22
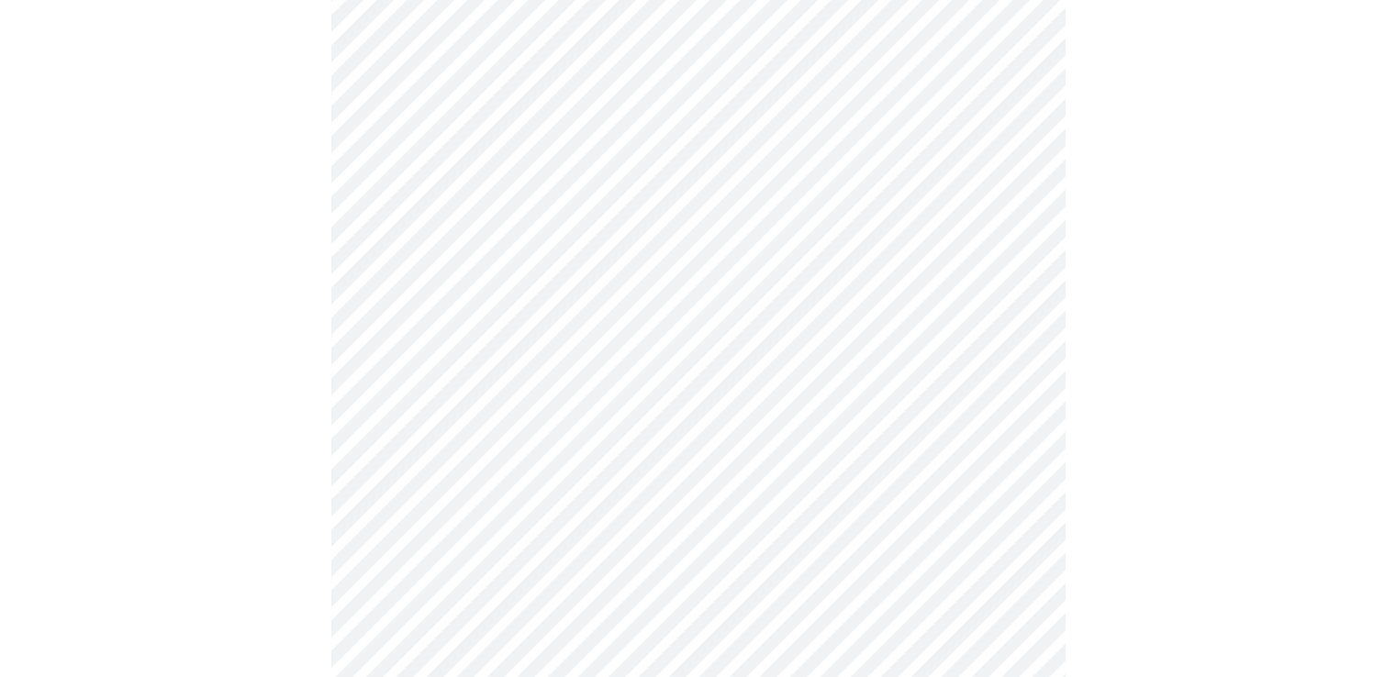
scroll to position [459, 0]
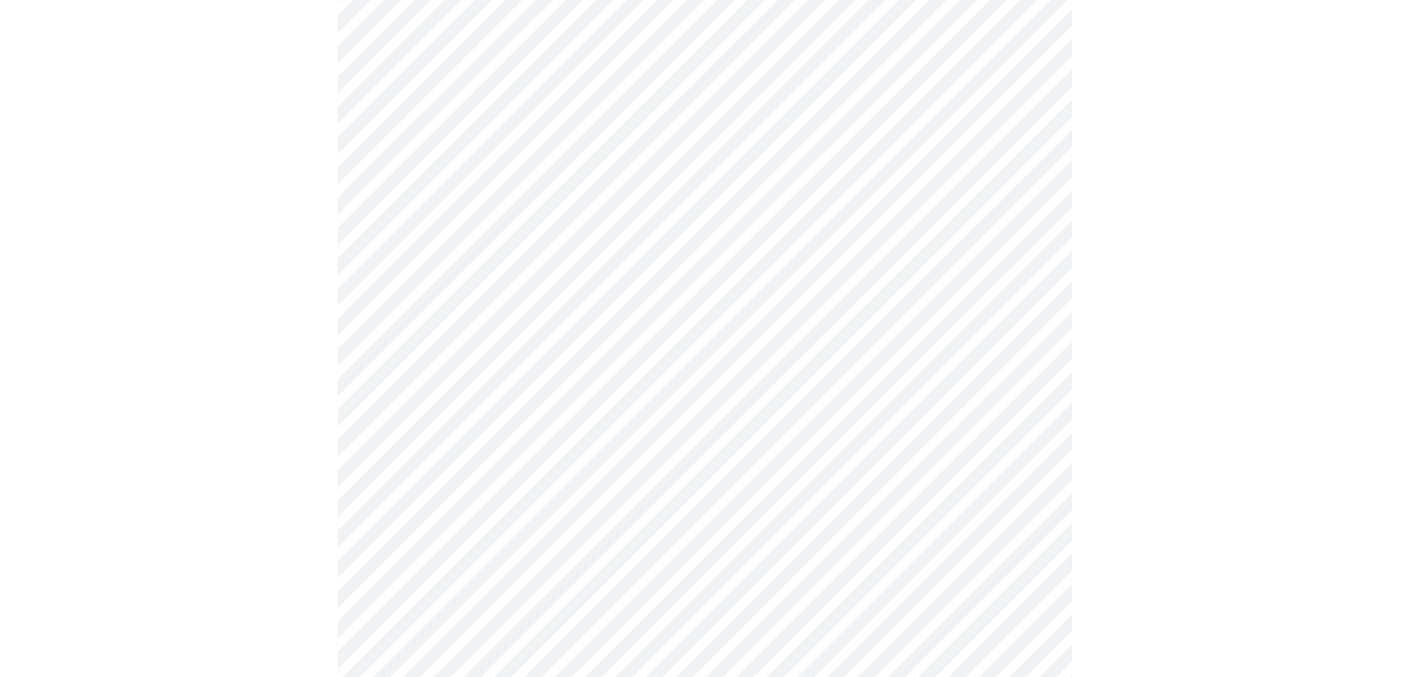
click at [550, 580] on body "MyMenopauseRx Appointments Messaging Labs Uploads Medications Community Refer a…" at bounding box center [704, 416] width 1395 height 1735
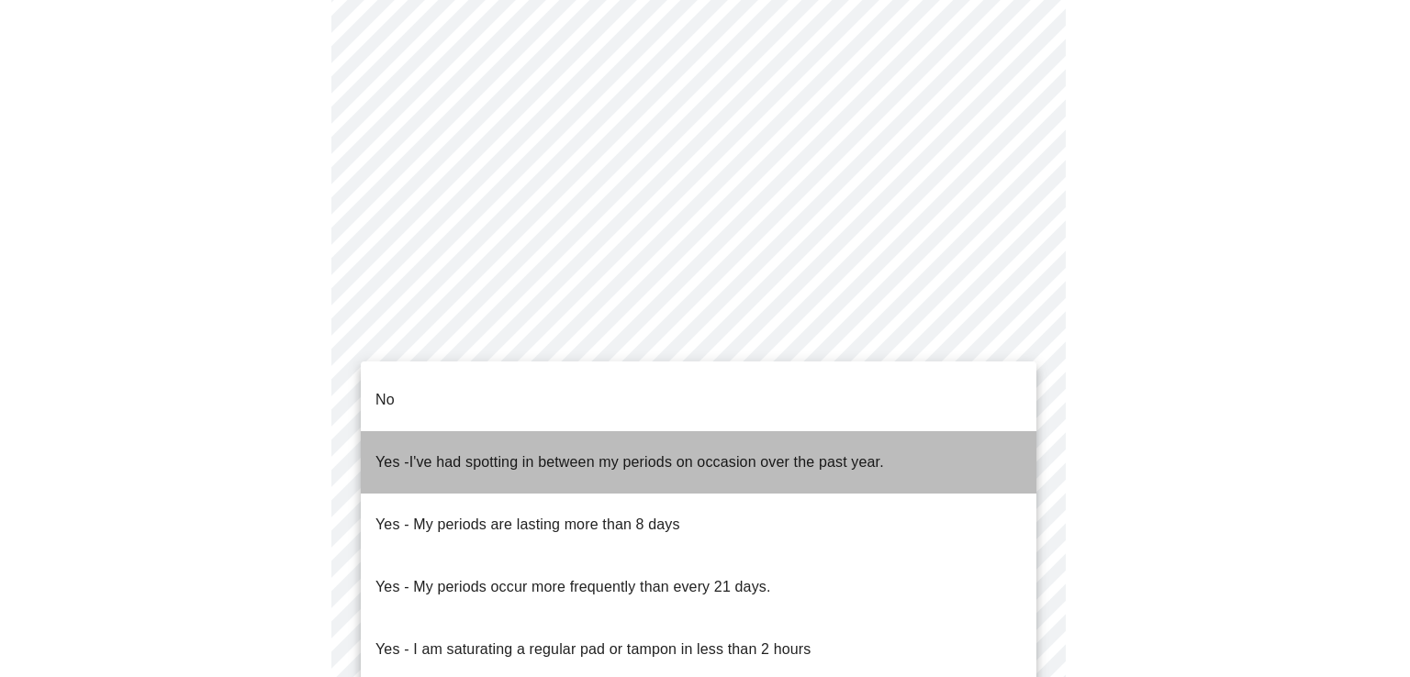
click at [535, 454] on span "I've had spotting in between my periods on occasion over the past year." at bounding box center [646, 462] width 474 height 16
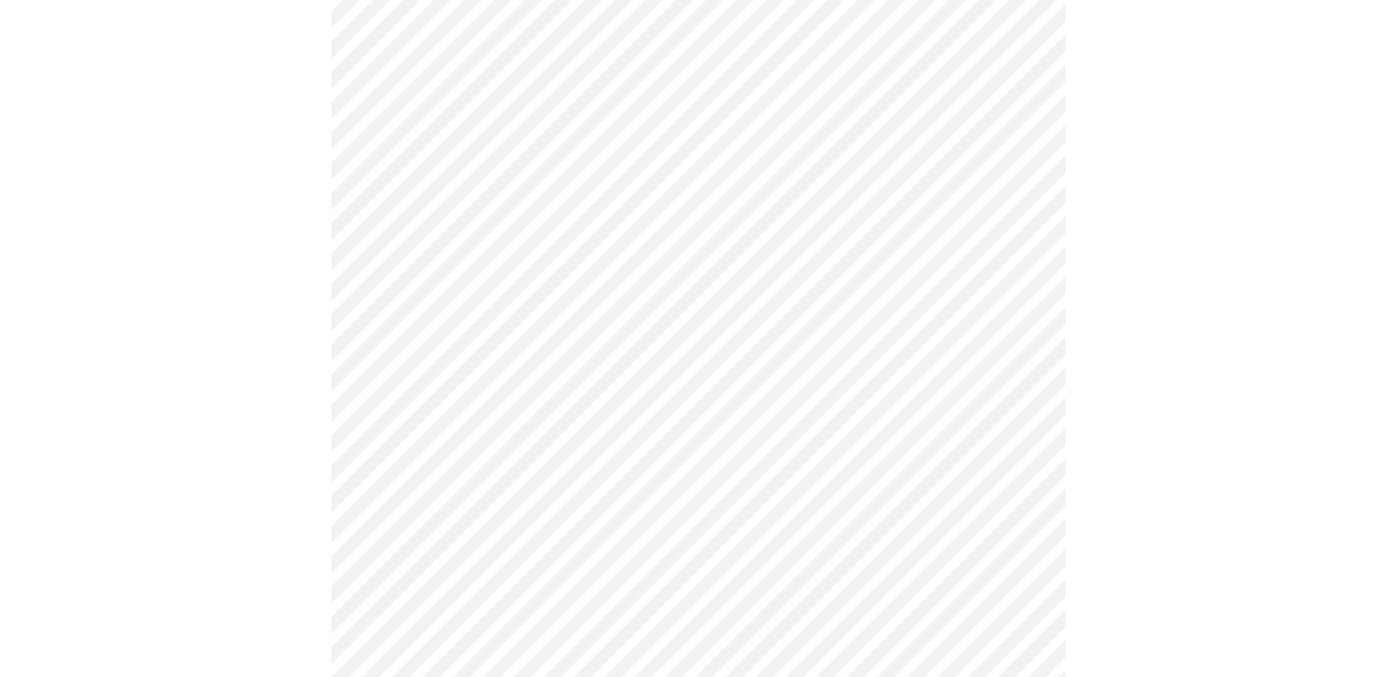
scroll to position [642, 0]
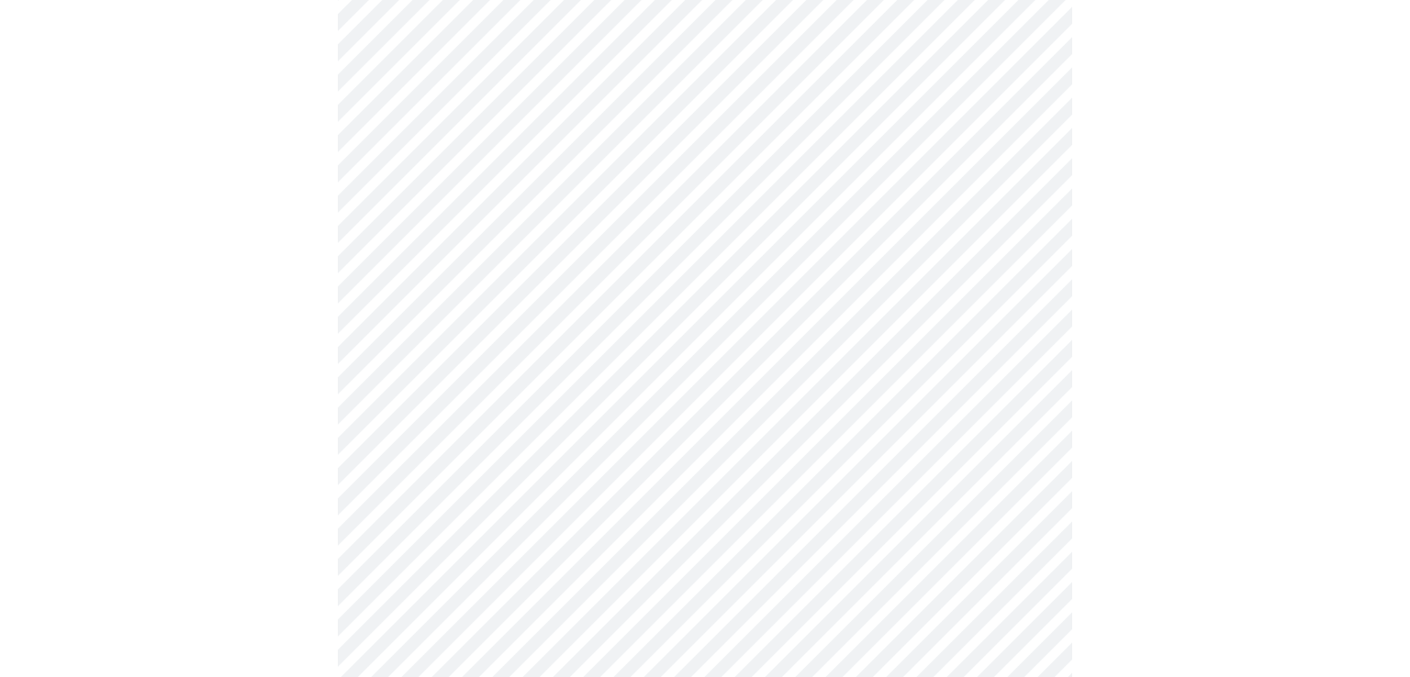
click at [565, 540] on body "MyMenopauseRx Appointments Messaging Labs Uploads Medications Community Refer a…" at bounding box center [704, 227] width 1395 height 1724
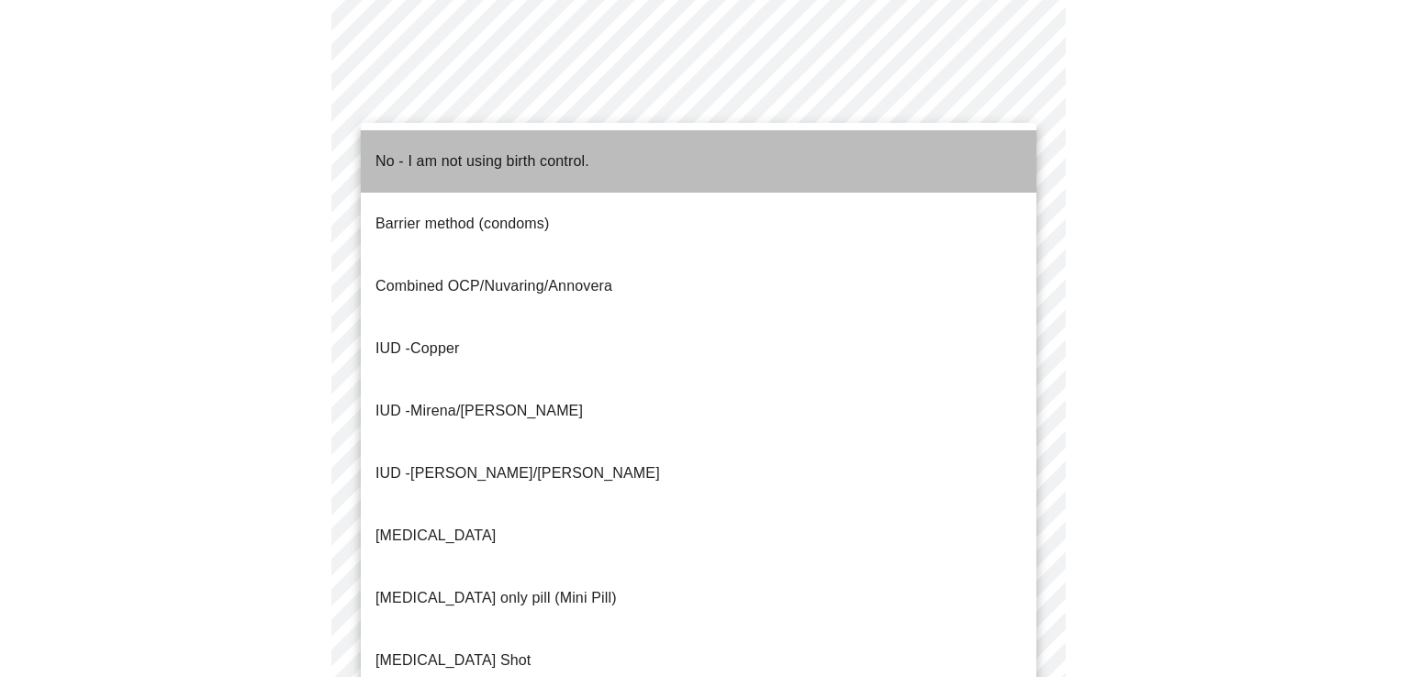
click at [485, 150] on p "No - I am not using birth control." at bounding box center [482, 161] width 214 height 22
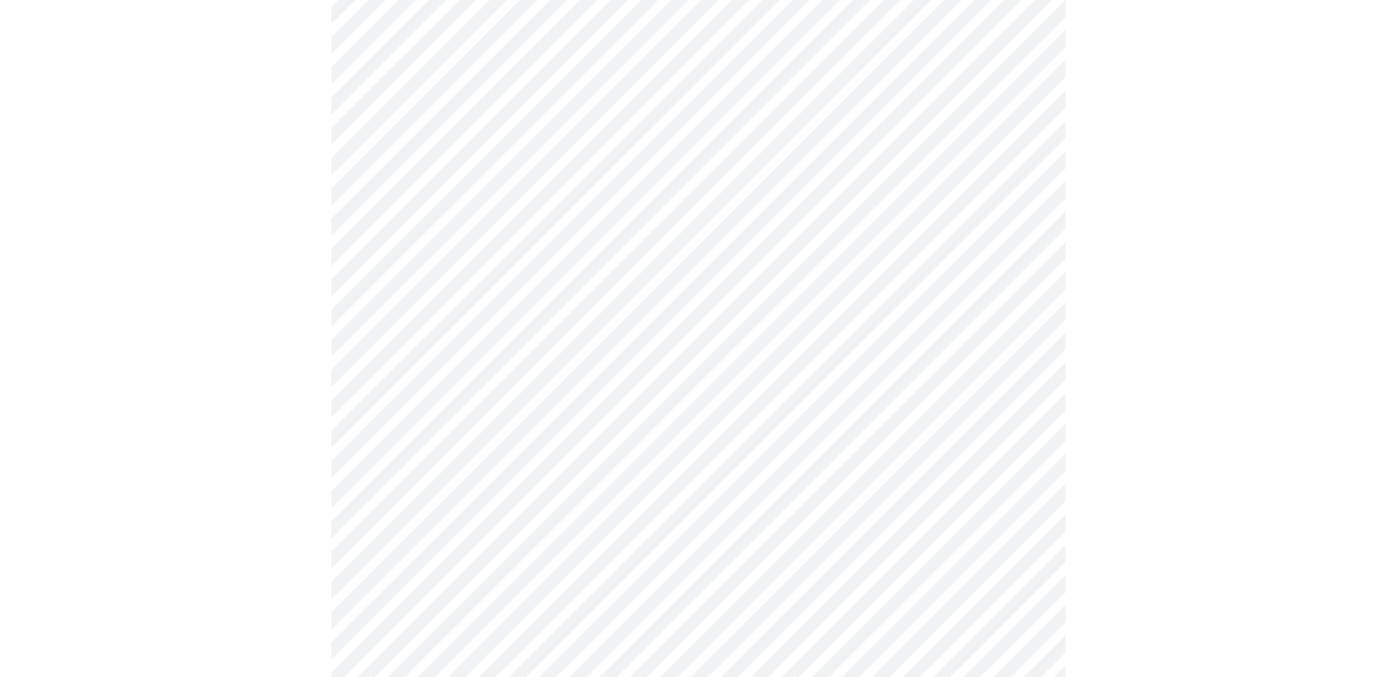
scroll to position [826, 0]
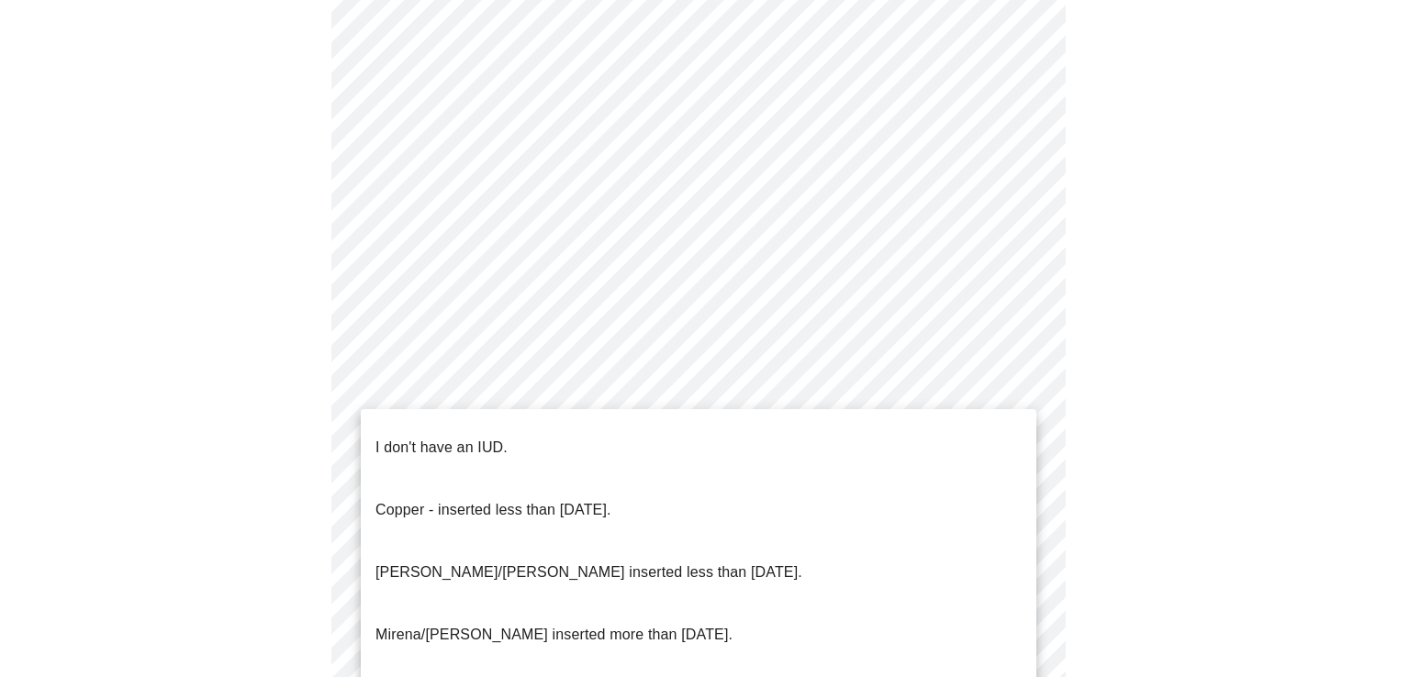
click at [565, 479] on body "MyMenopauseRx Appointments Messaging Labs Uploads Medications Community Refer a…" at bounding box center [704, 37] width 1395 height 1713
click at [540, 436] on li "I don't have an IUD." at bounding box center [698, 448] width 675 height 62
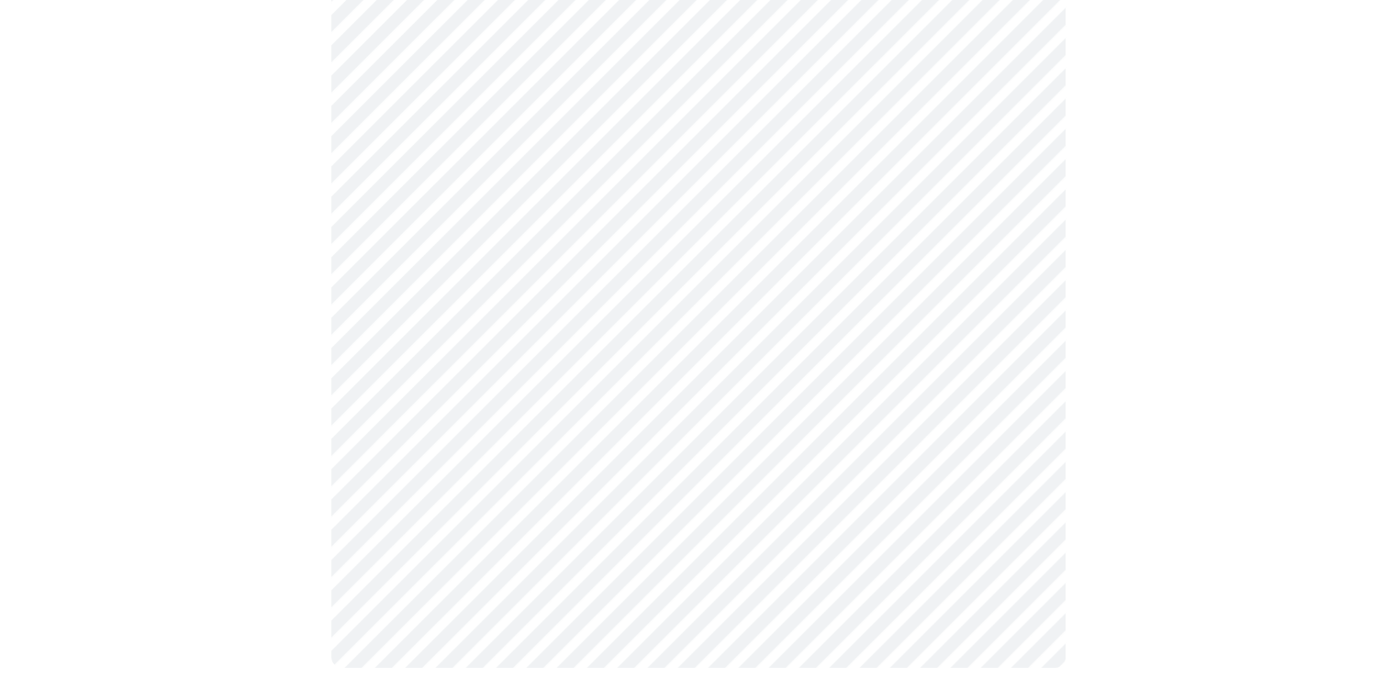
scroll to position [1009, 0]
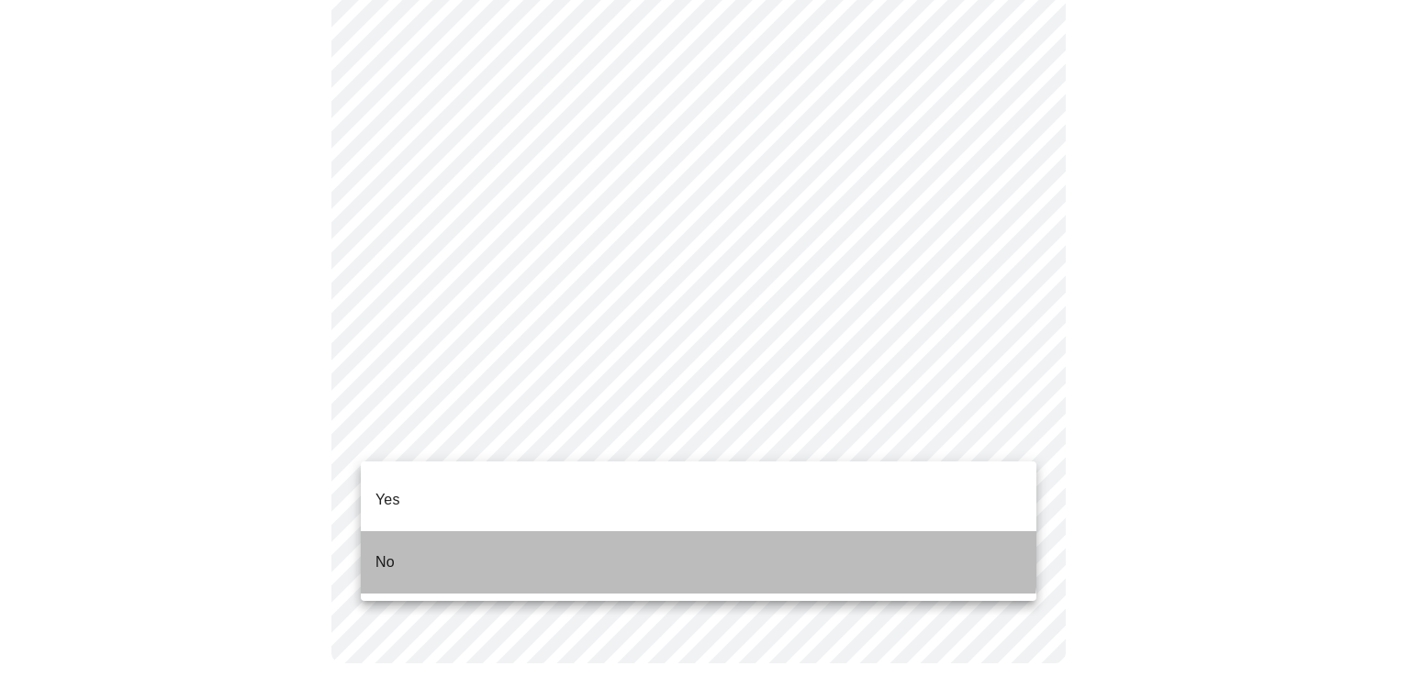
click at [448, 531] on li "No" at bounding box center [698, 562] width 675 height 62
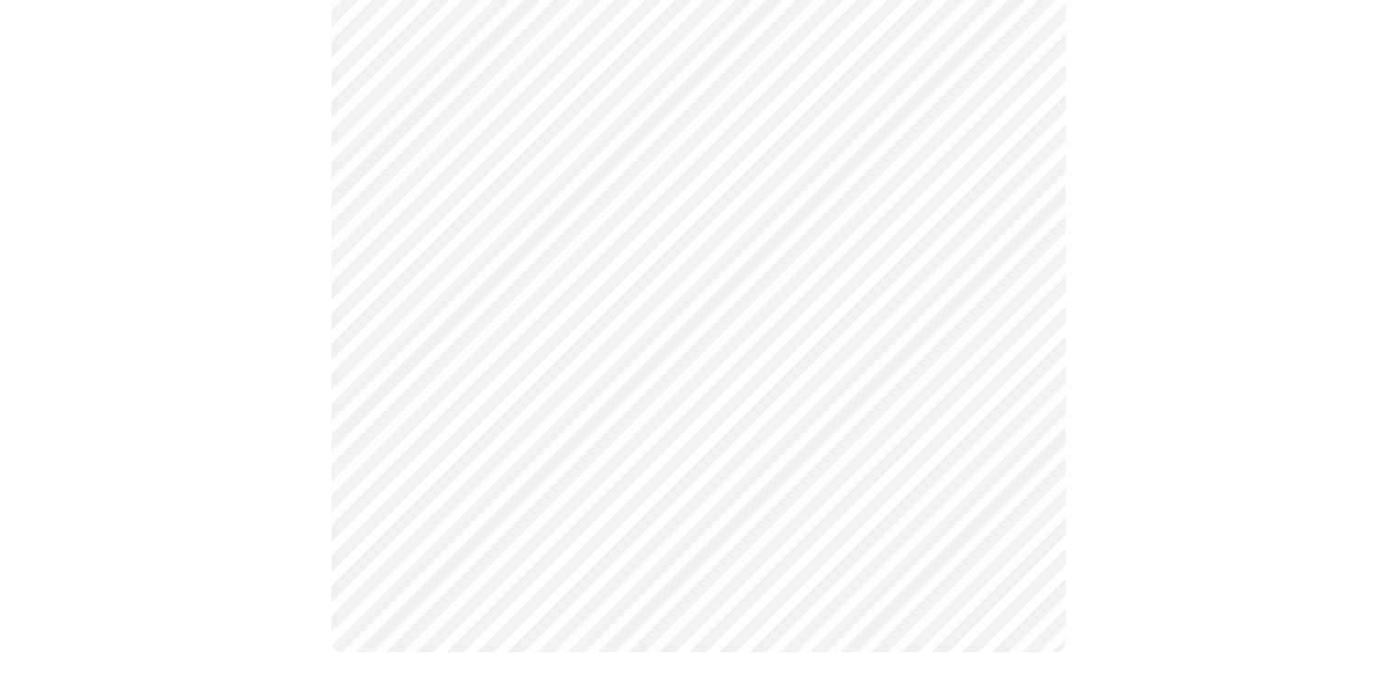
scroll to position [0, 0]
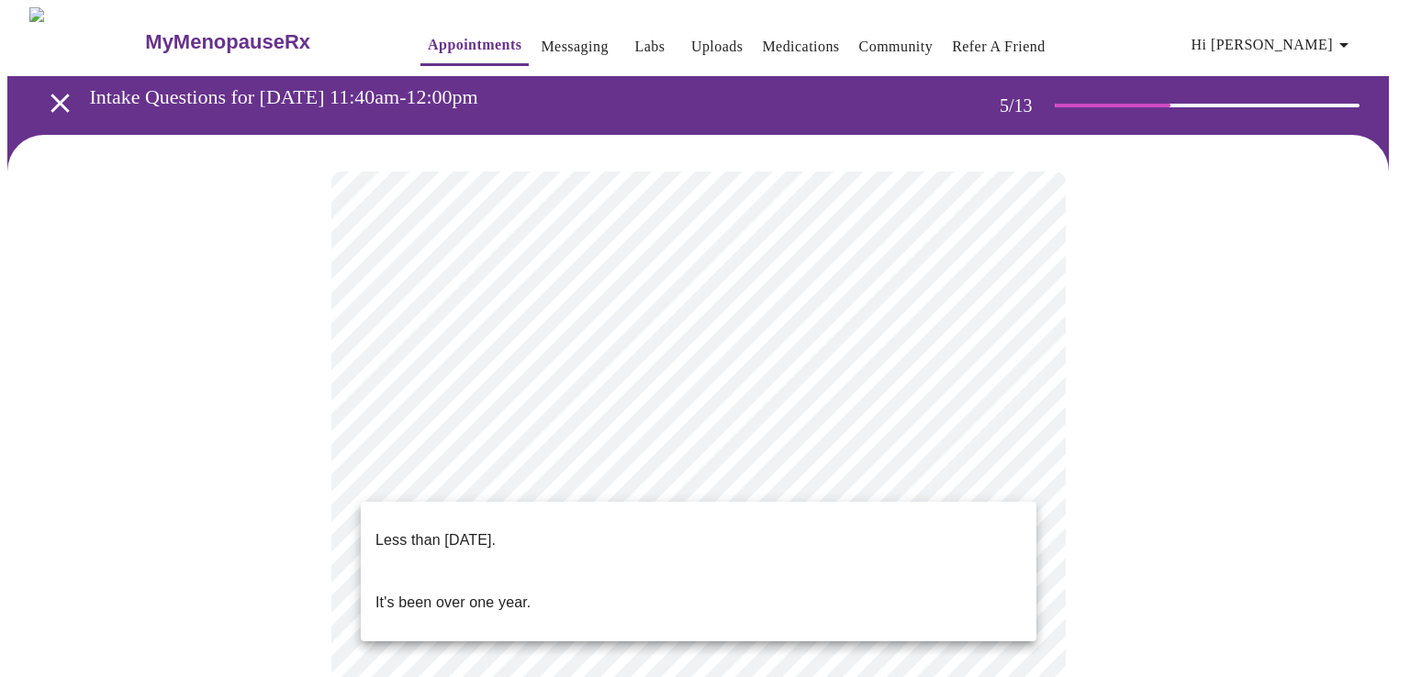
click at [633, 478] on body "MyMenopauseRx Appointments Messaging Labs Uploads Medications Community Refer a…" at bounding box center [704, 664] width 1395 height 1315
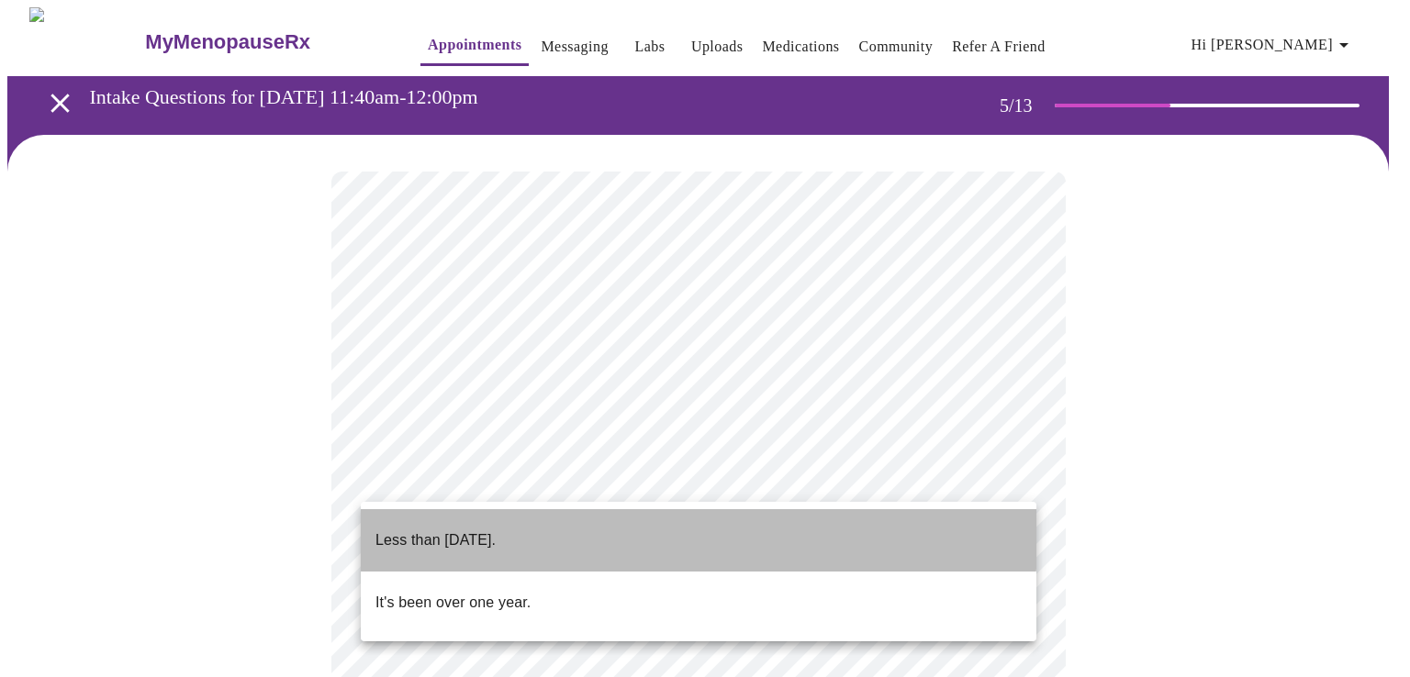
click at [446, 529] on p "Less than one year ago." at bounding box center [435, 540] width 120 height 22
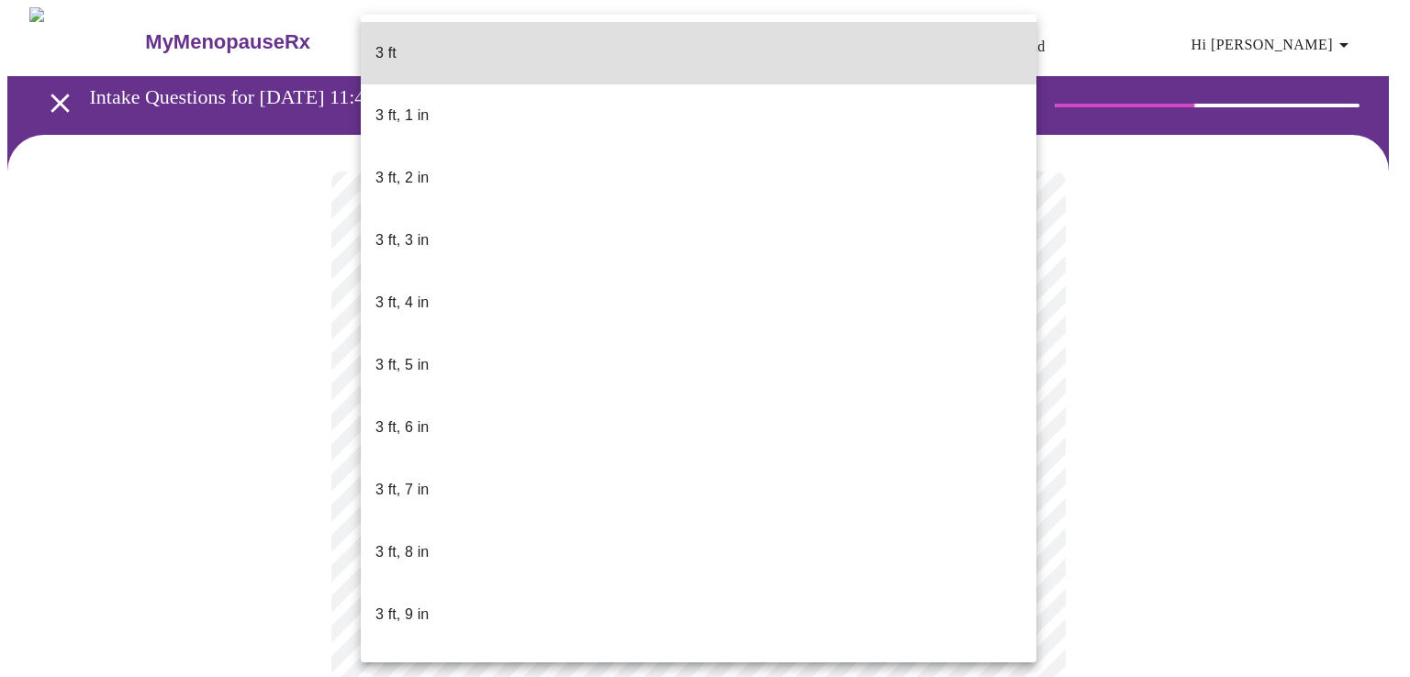
click at [427, 529] on body "MyMenopauseRx Appointments Messaging Labs Uploads Medications Community Refer a…" at bounding box center [704, 496] width 1395 height 979
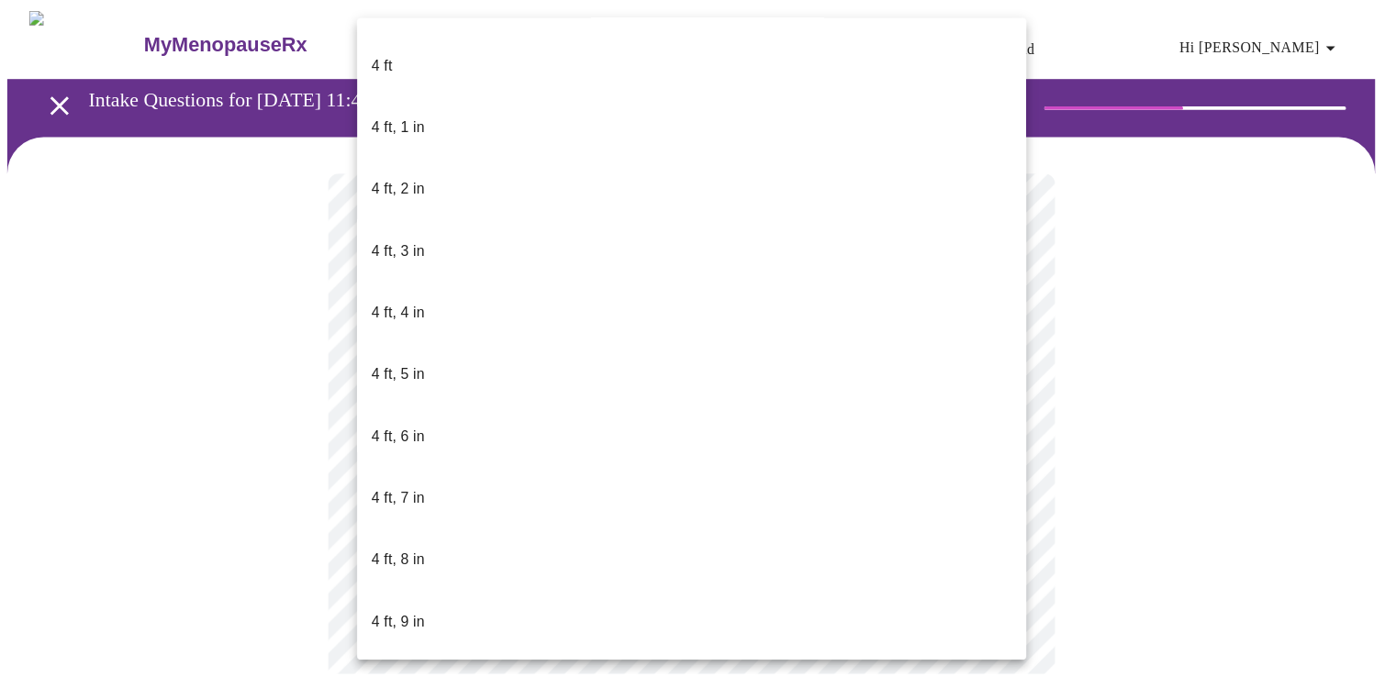
scroll to position [826, 0]
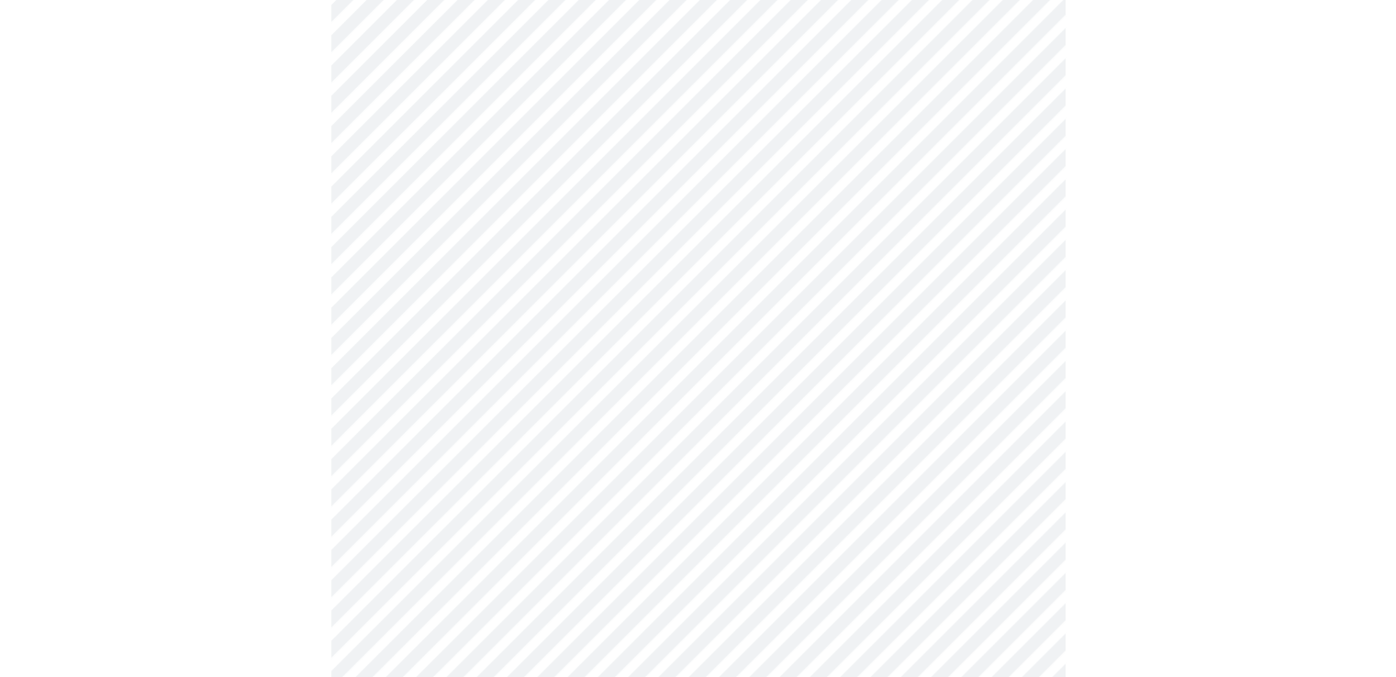
scroll to position [4680, 0]
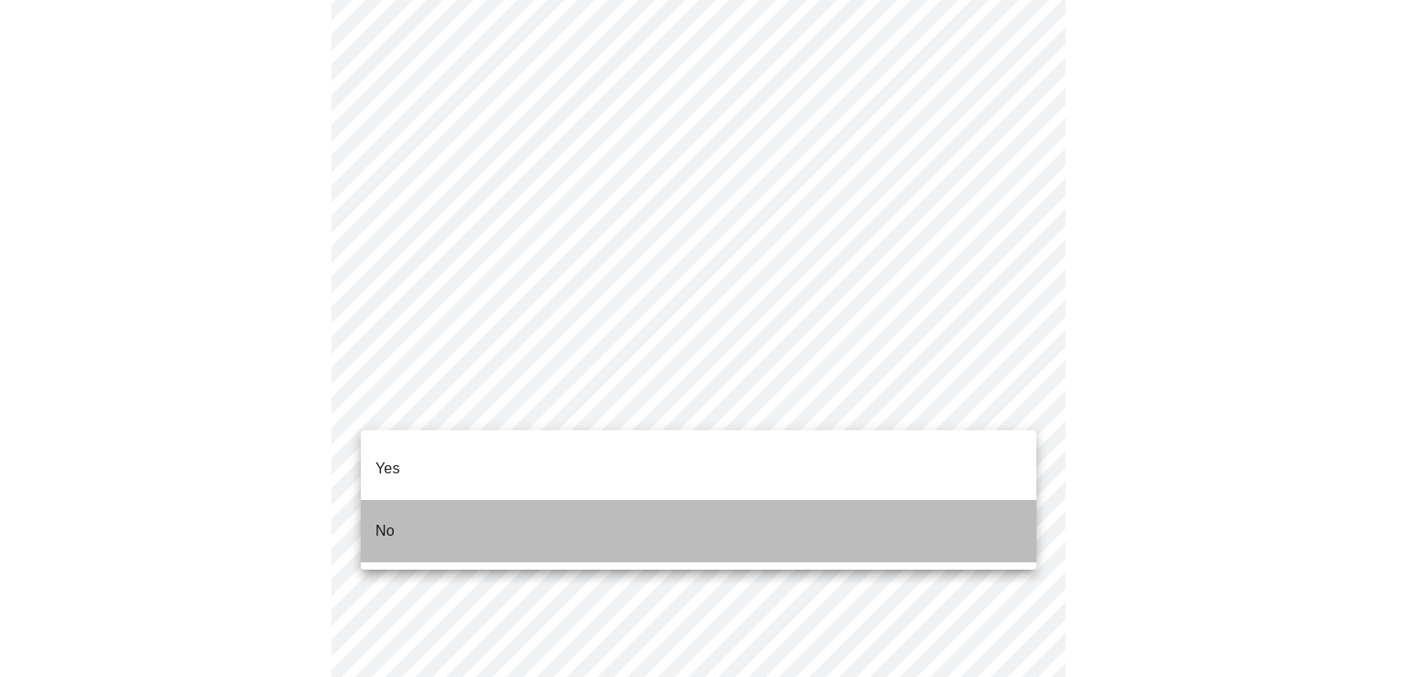
click at [422, 500] on li "No" at bounding box center [698, 531] width 675 height 62
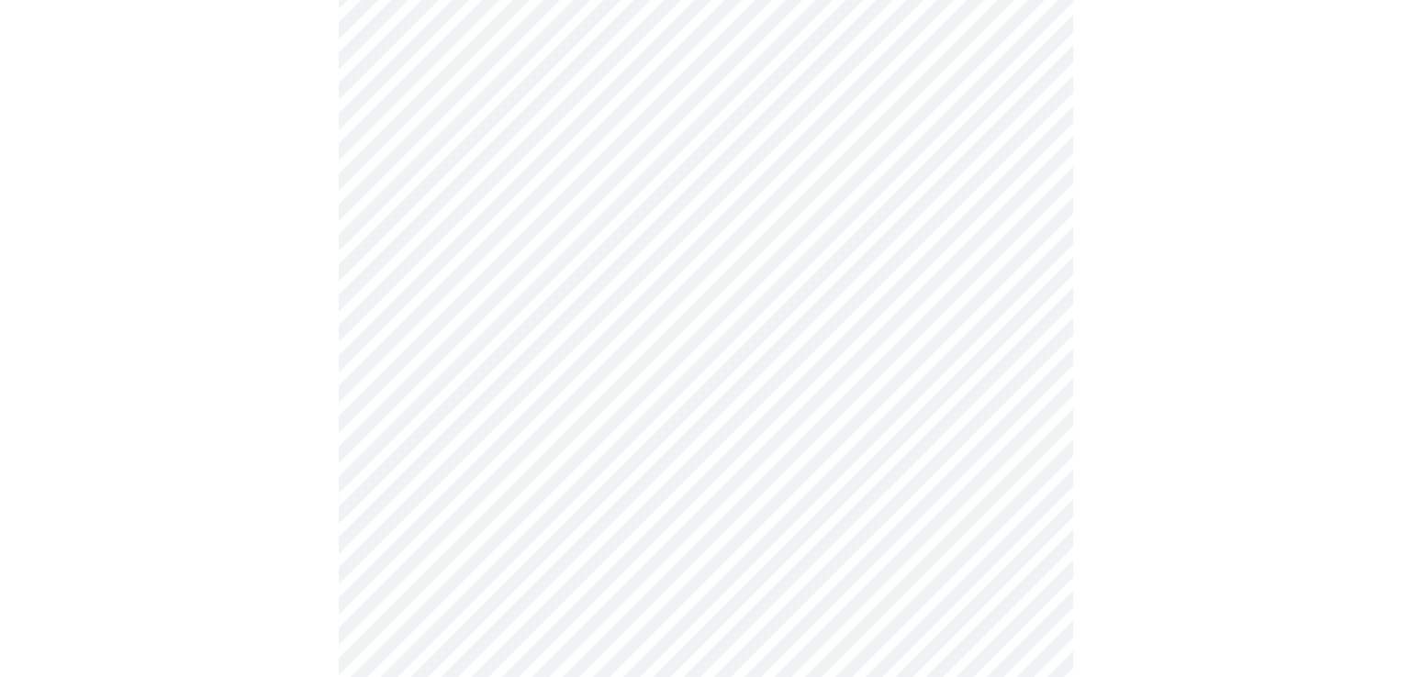
scroll to position [1101, 0]
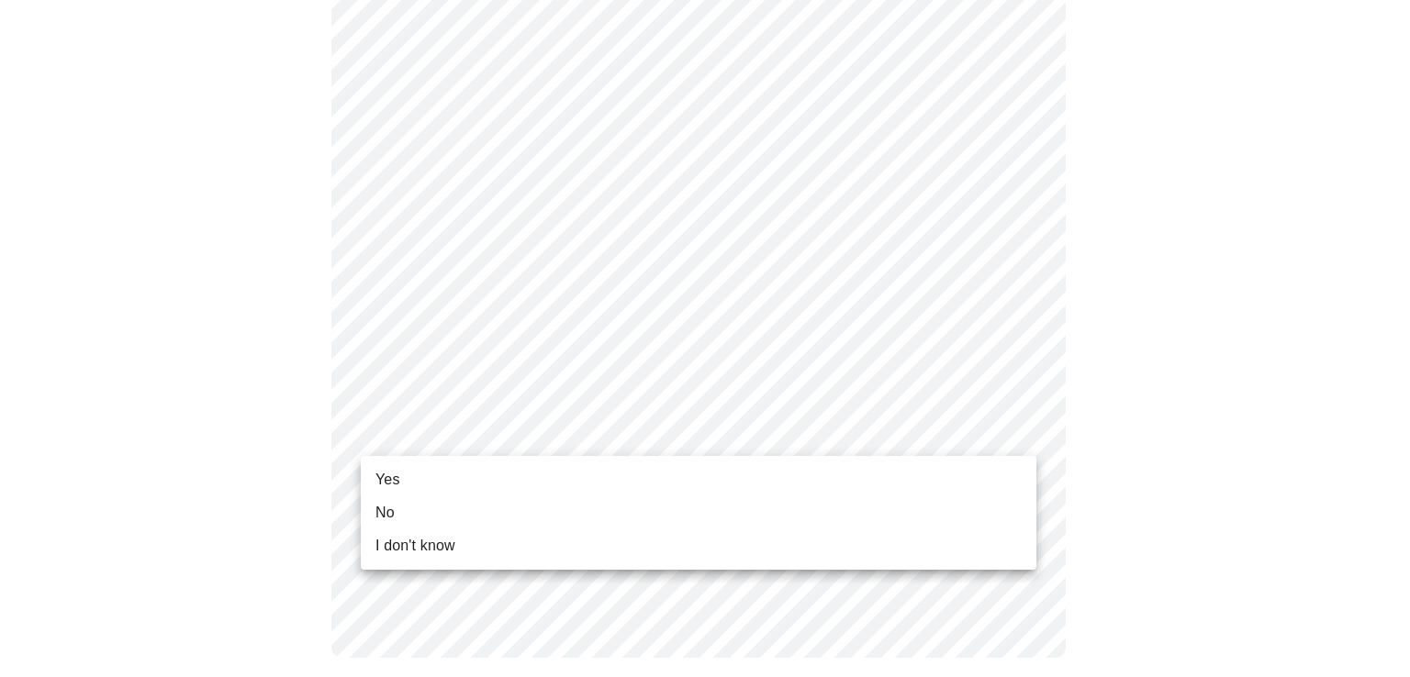
click at [396, 477] on span "Yes" at bounding box center [387, 480] width 25 height 22
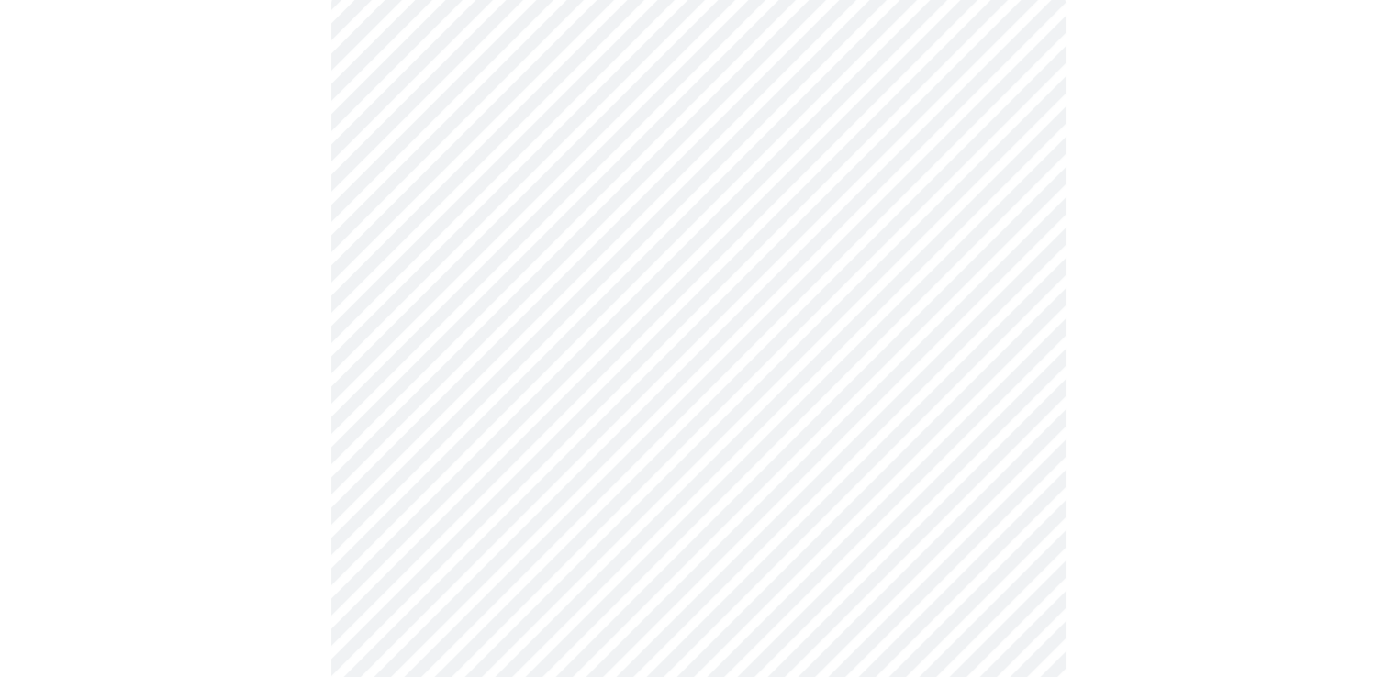
scroll to position [184, 0]
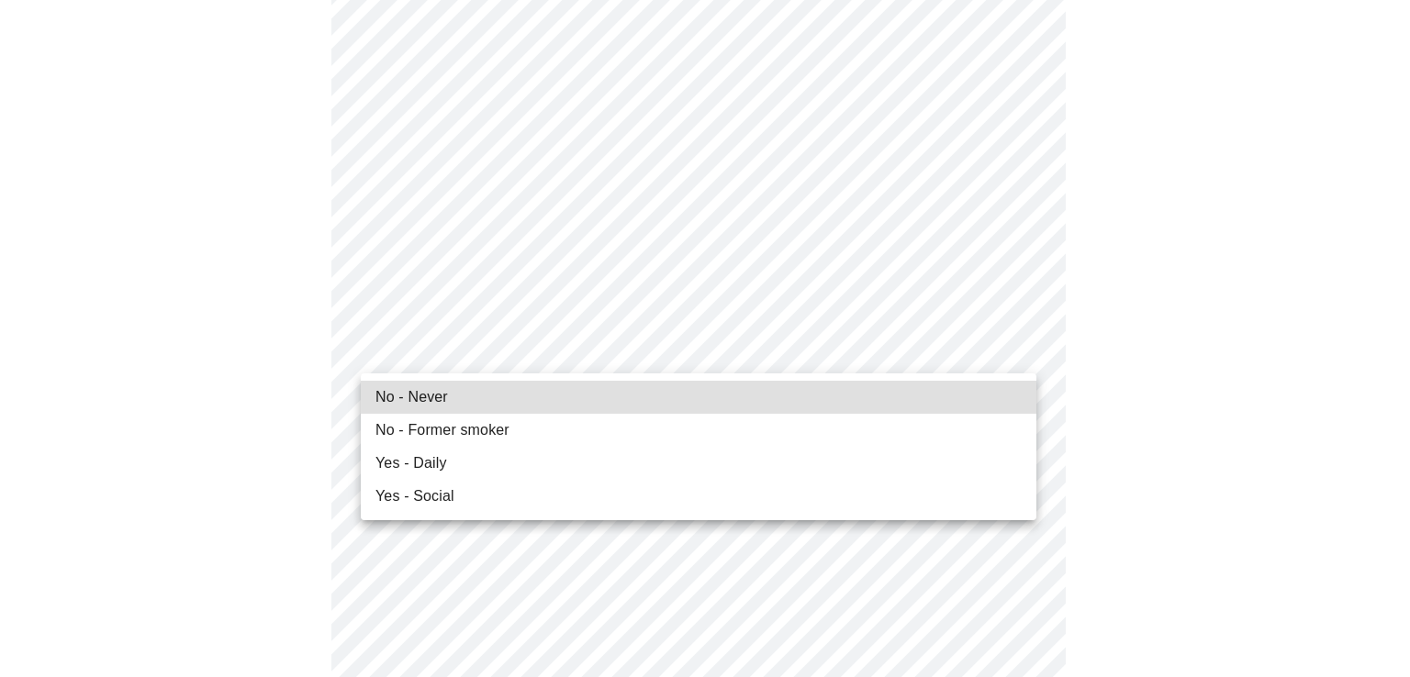
click at [418, 397] on span "No - Never" at bounding box center [411, 397] width 72 height 22
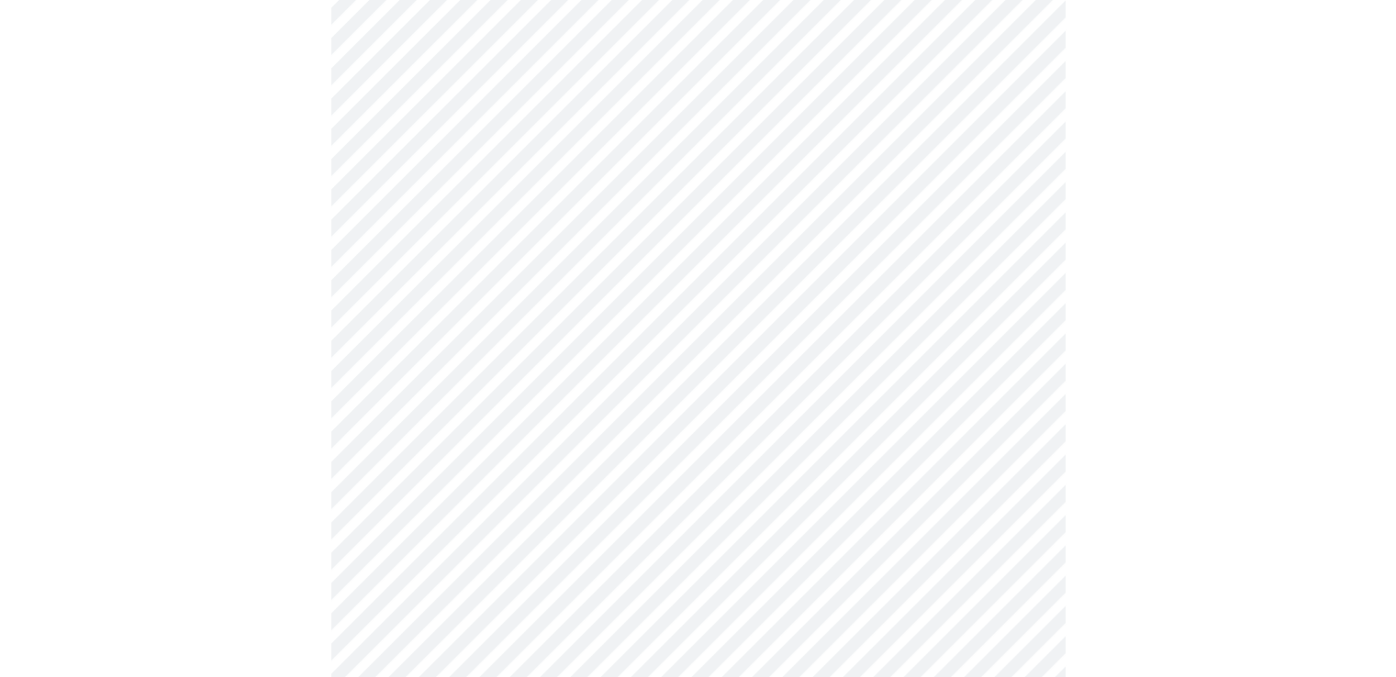
scroll to position [1377, 0]
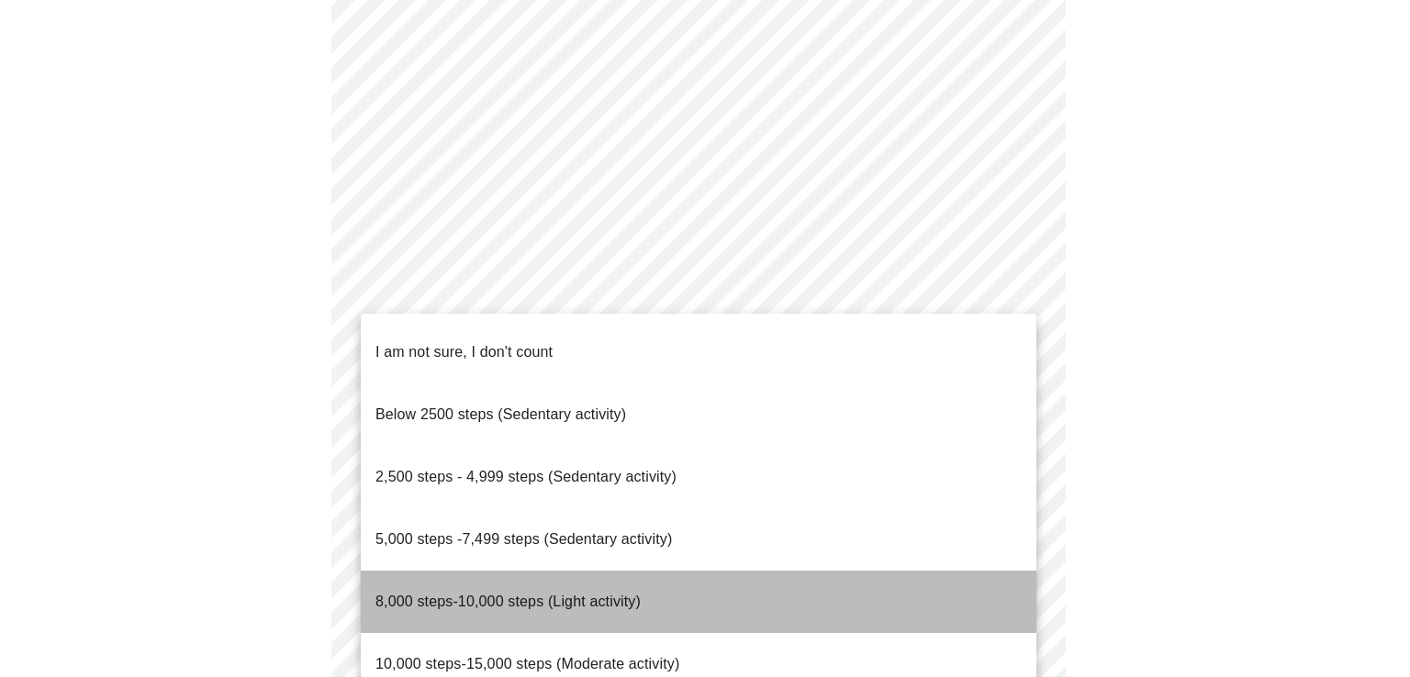
click at [512, 594] on span "8,000 steps-10,000 steps (Light activity)" at bounding box center [507, 602] width 265 height 16
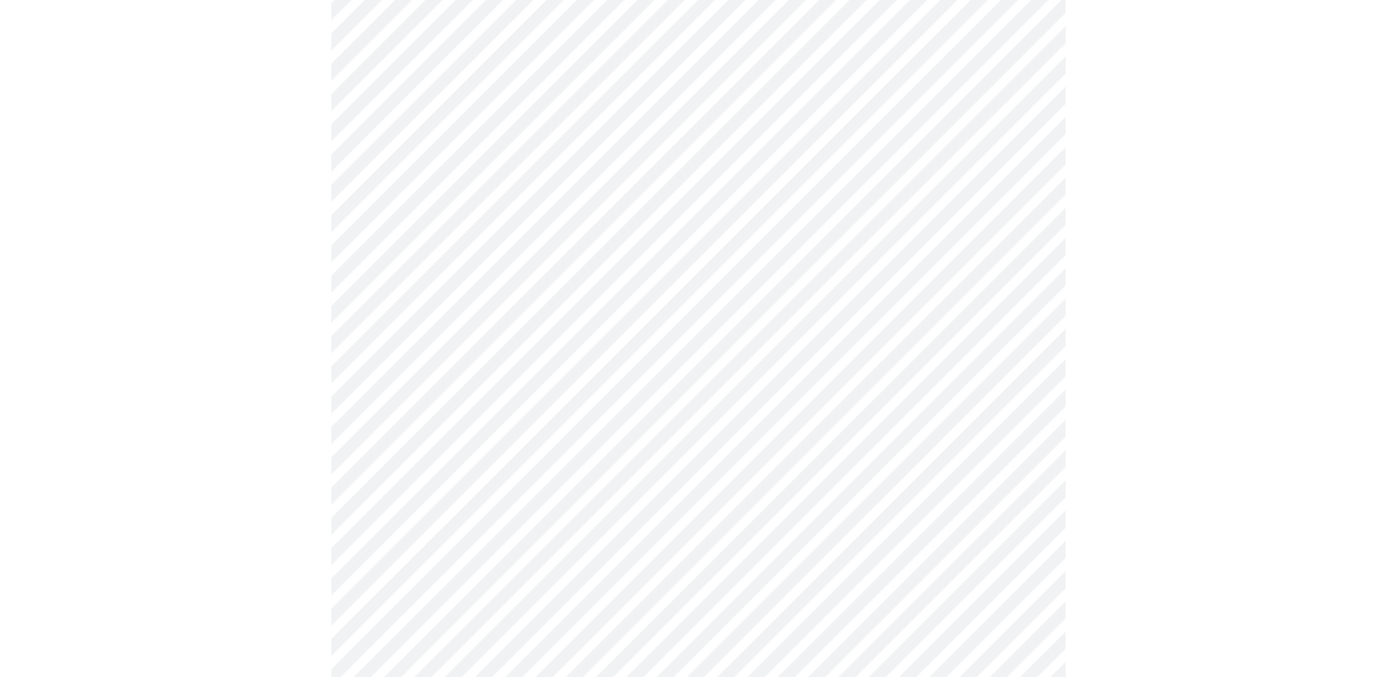
scroll to position [1560, 0]
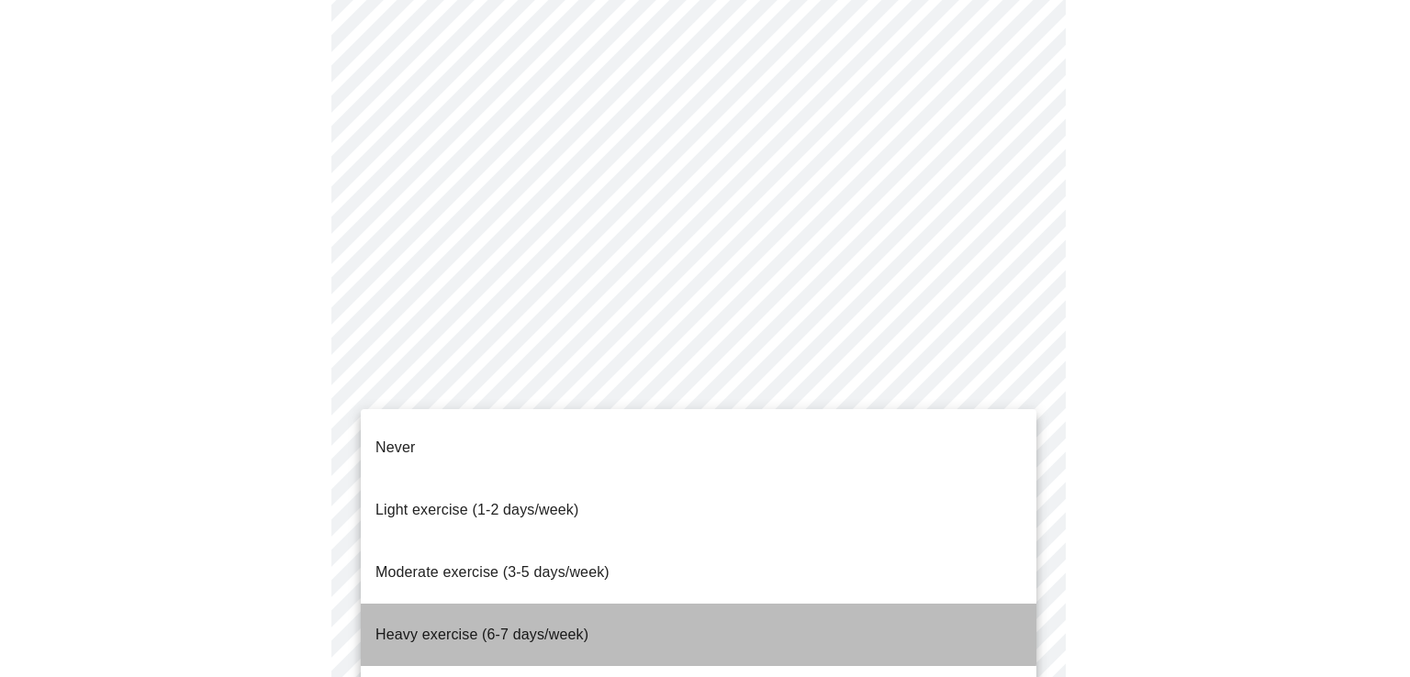
click at [538, 627] on span "Heavy exercise (6-7 days/week)" at bounding box center [481, 635] width 213 height 16
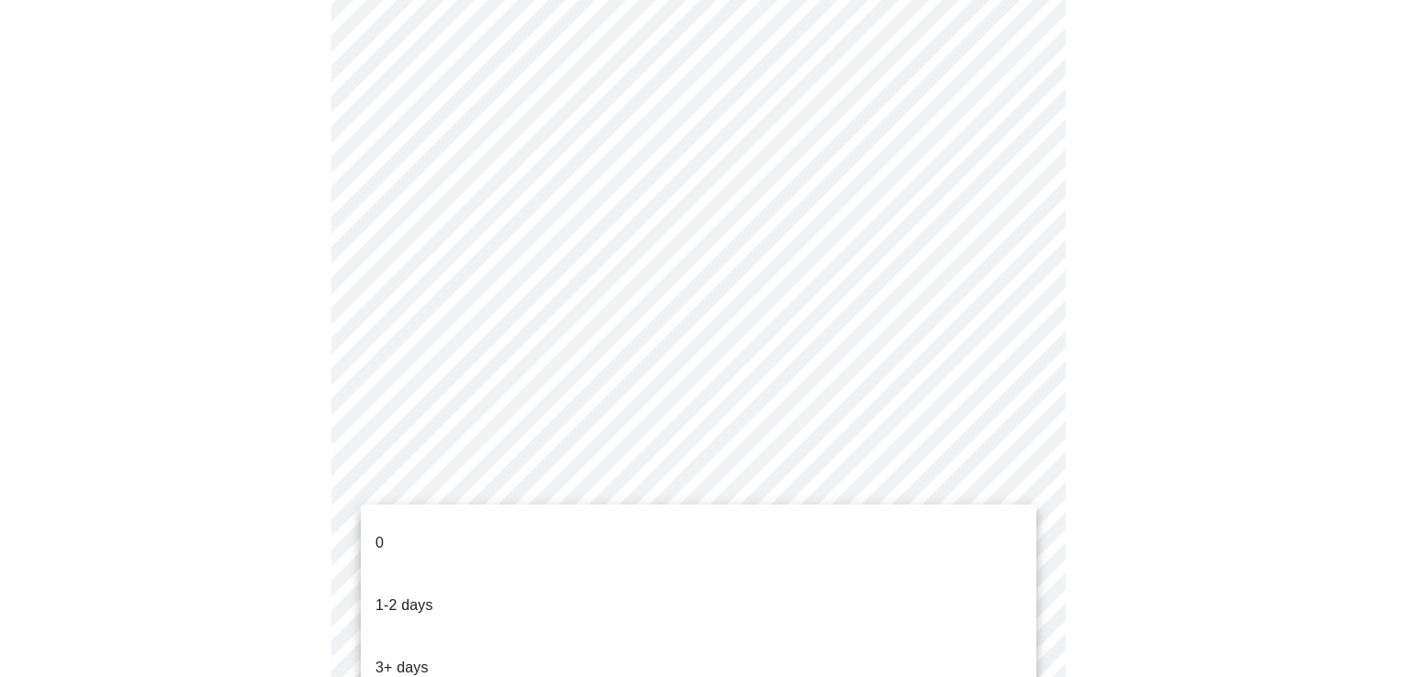
click at [719, 574] on li "1-2 days" at bounding box center [698, 605] width 675 height 62
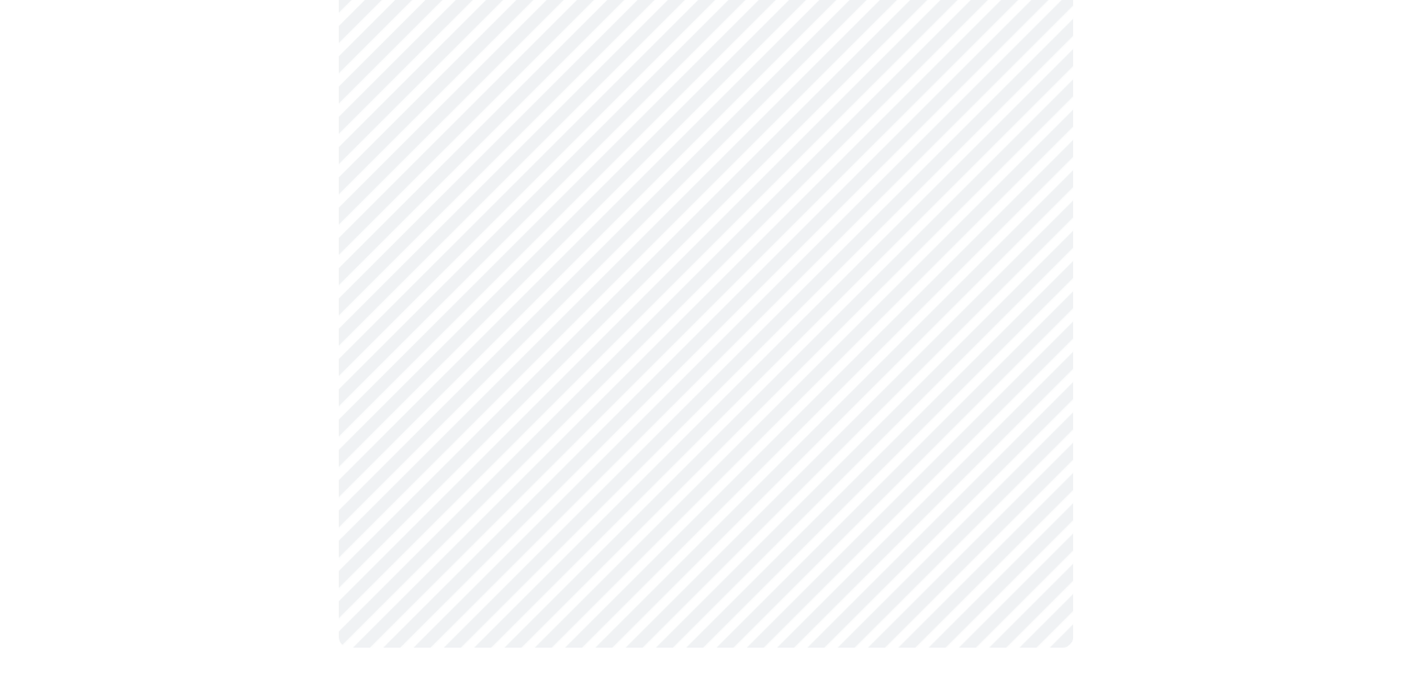
scroll to position [0, 0]
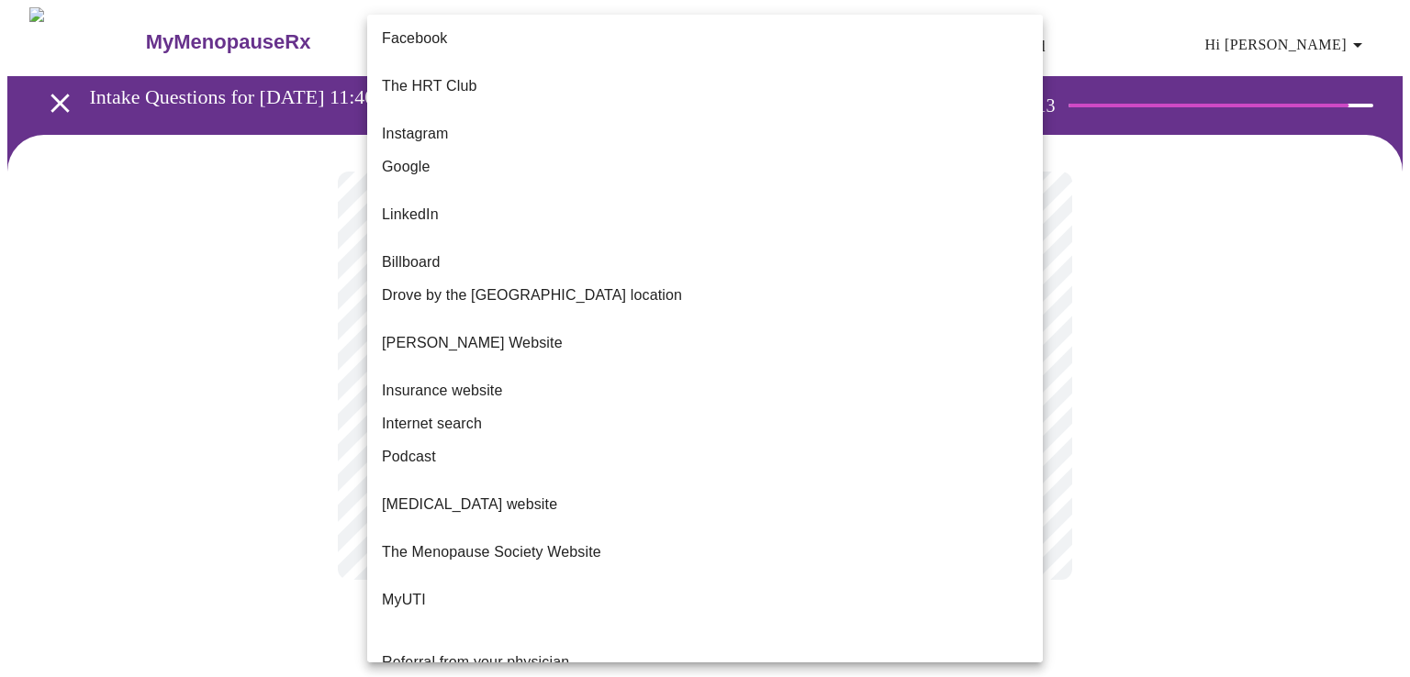
click at [427, 374] on body "MyMenopauseRx Appointments Messaging Labs Uploads Medications Community Refer a…" at bounding box center [704, 311] width 1395 height 609
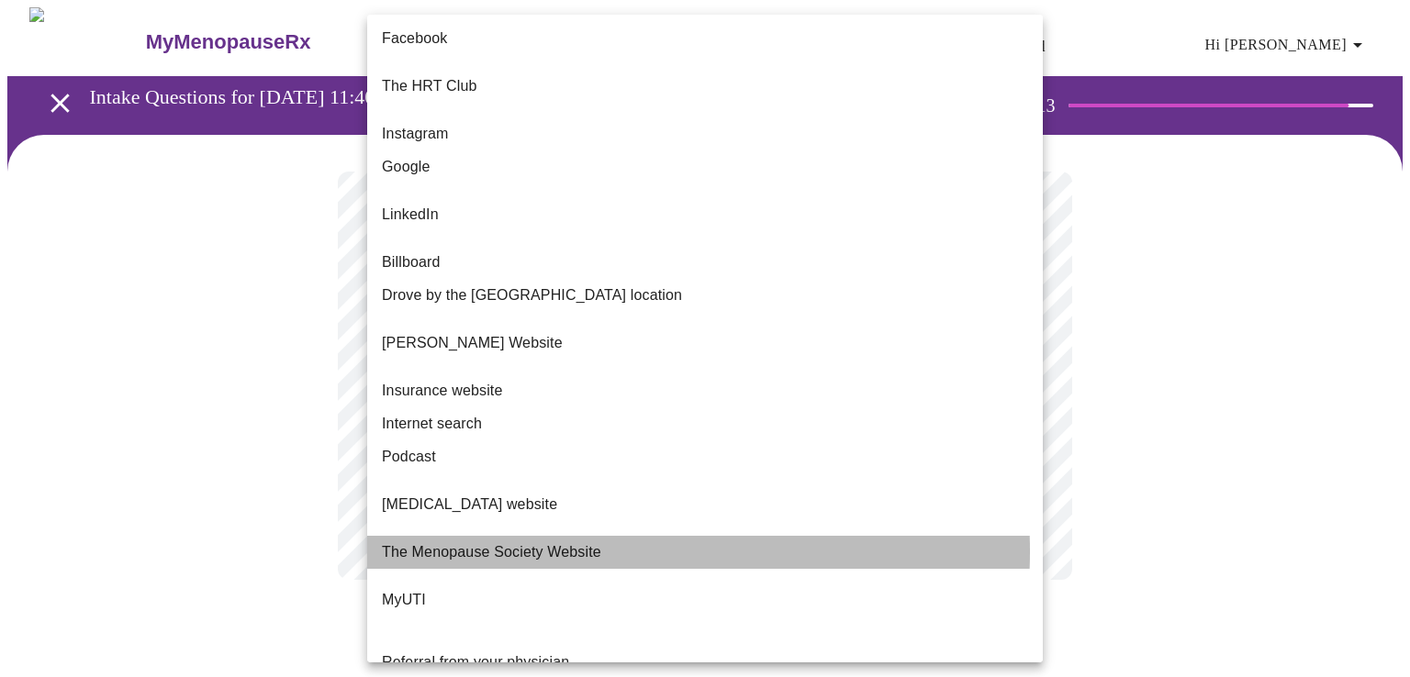
click at [558, 541] on span "The Menopause Society Website" at bounding box center [491, 552] width 219 height 22
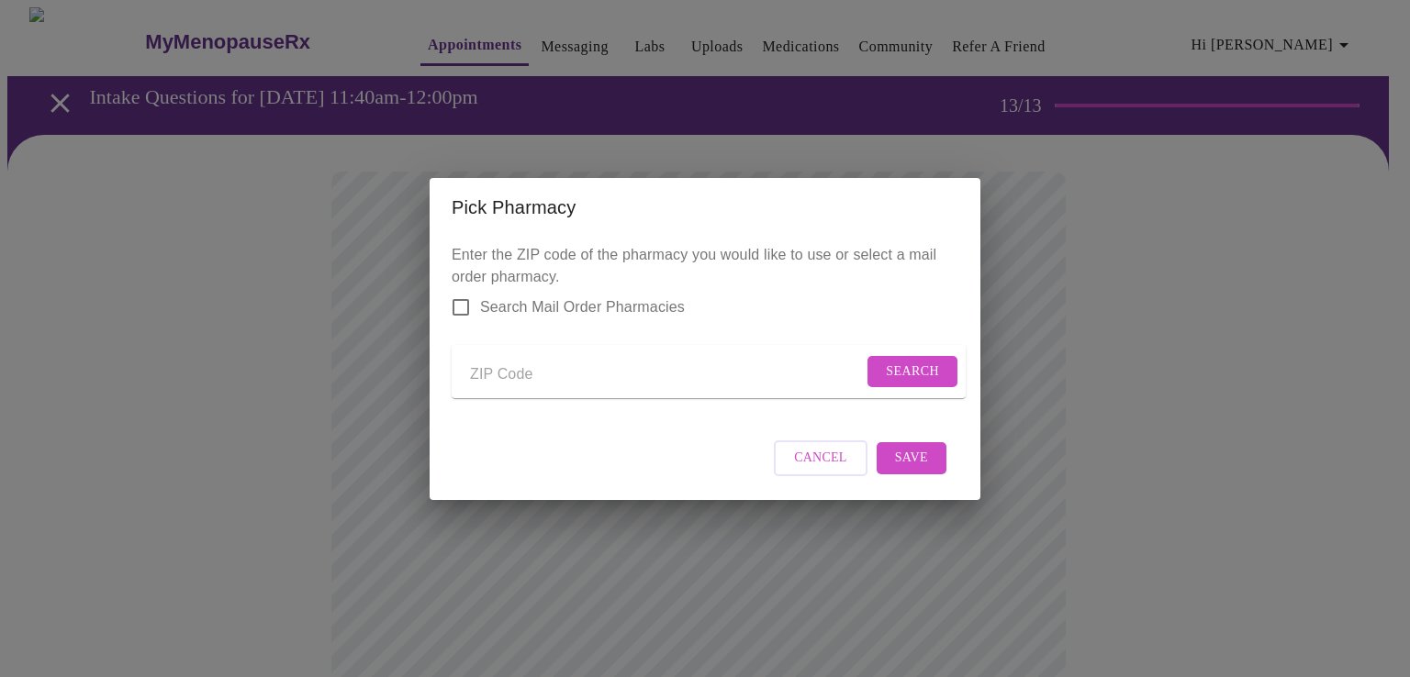
click at [492, 362] on input "Send a message to your care team" at bounding box center [666, 375] width 393 height 29
click at [916, 361] on span "Search" at bounding box center [912, 372] width 53 height 23
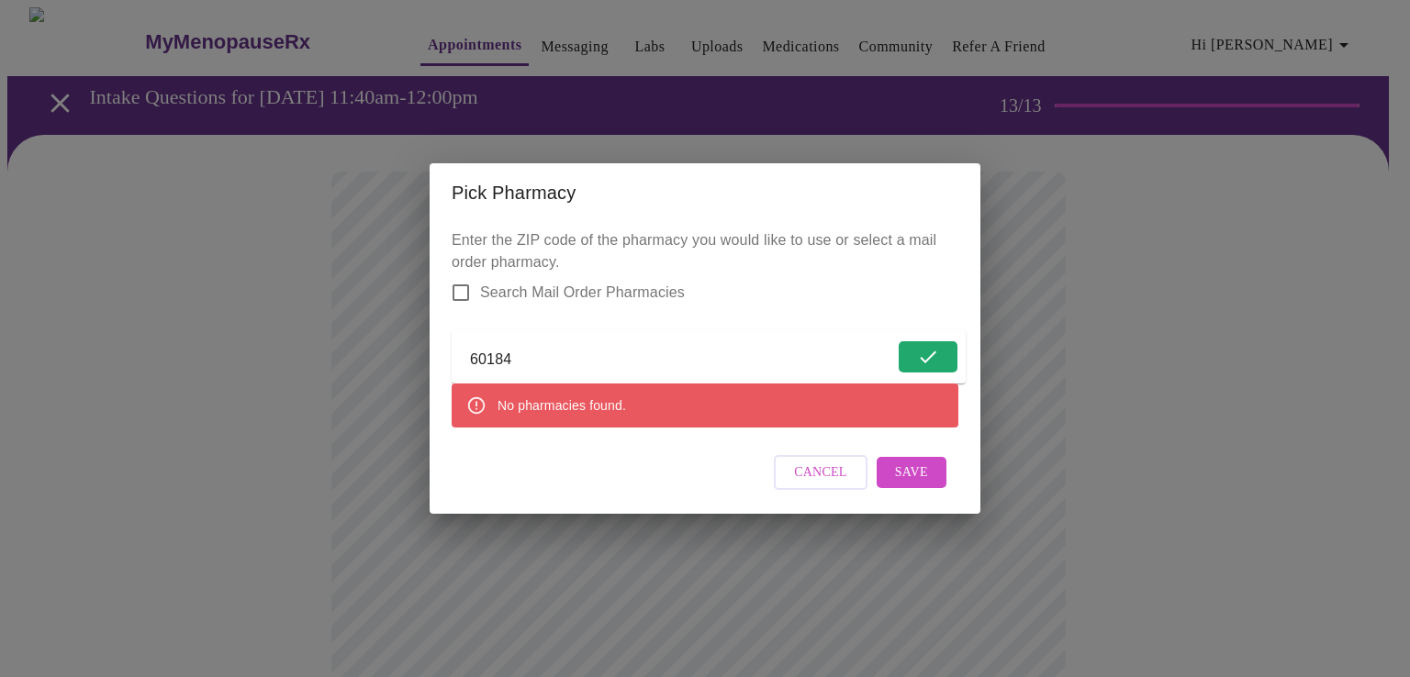
drag, startPoint x: 531, startPoint y: 356, endPoint x: 448, endPoint y: 357, distance: 83.5
click at [448, 357] on div "Enter the ZIP code of the pharmacy you would like to use or select a mail order…" at bounding box center [704, 368] width 551 height 293
type input "60174"
click at [908, 352] on span "Search" at bounding box center [912, 356] width 53 height 23
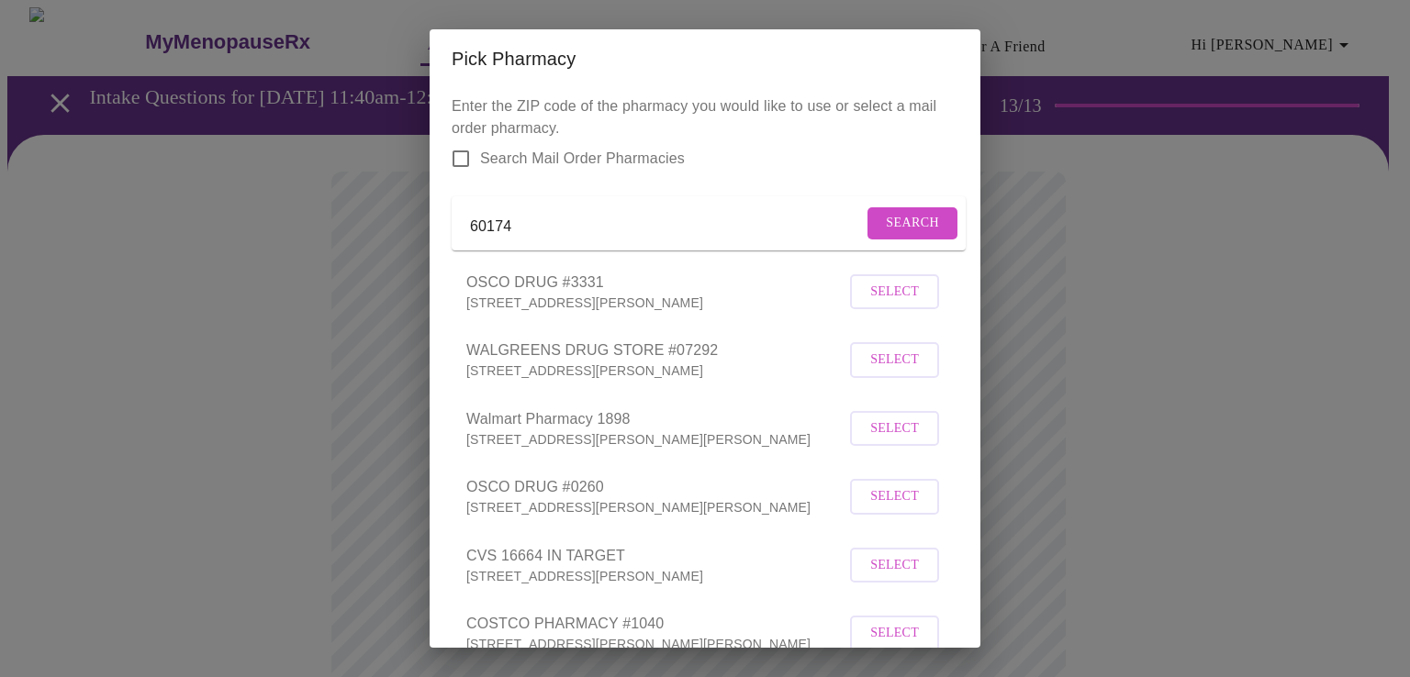
click at [880, 372] on span "Select" at bounding box center [894, 360] width 49 height 23
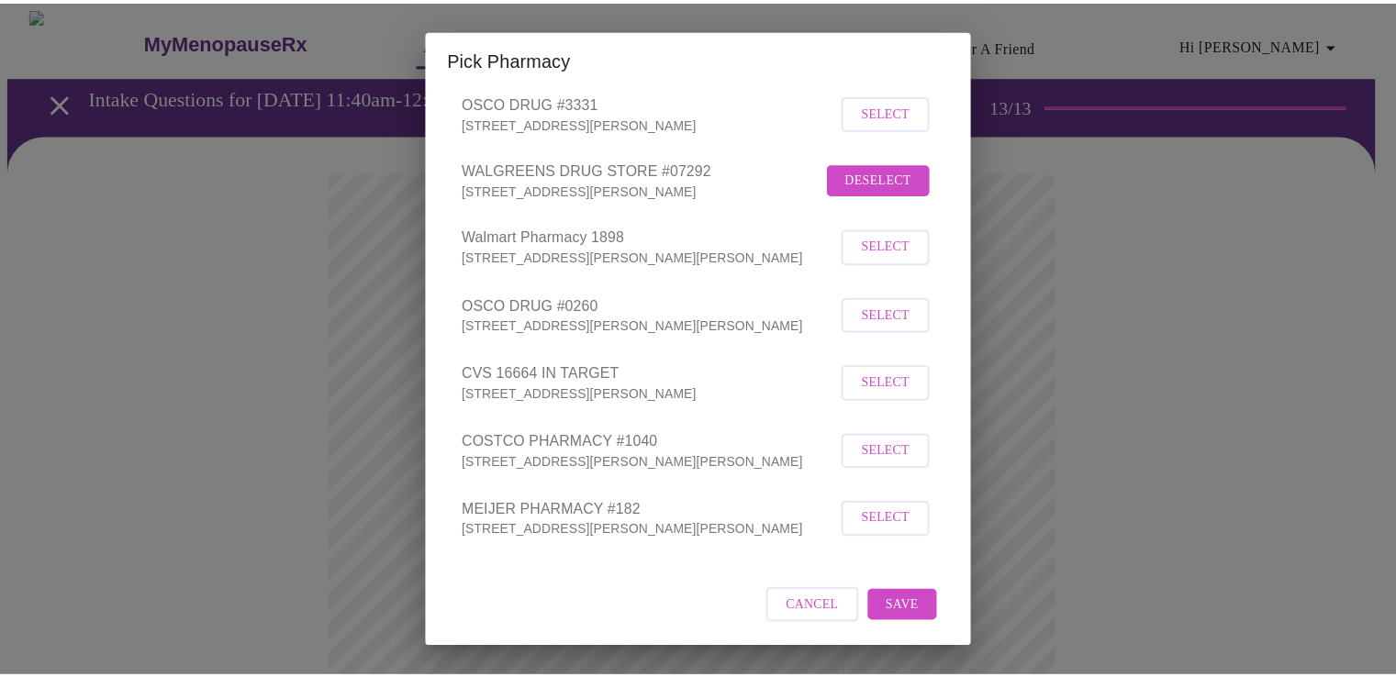
scroll to position [201, 0]
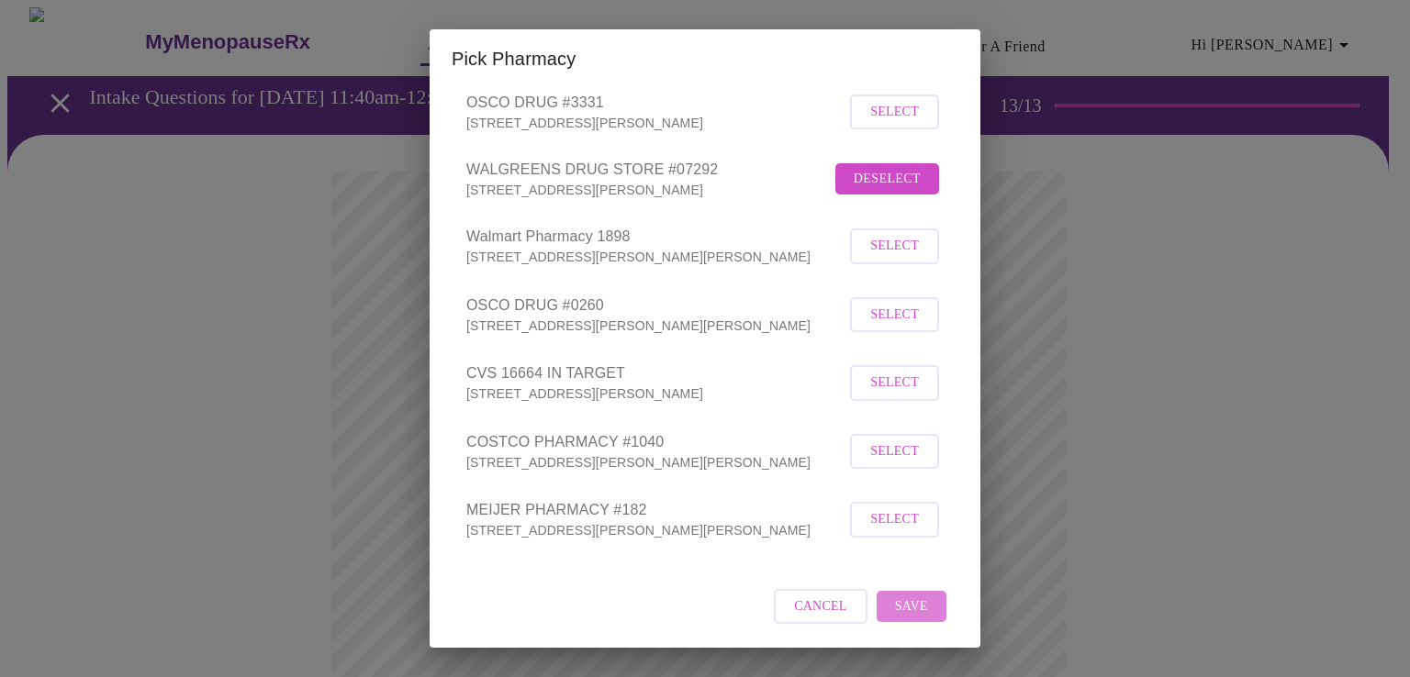
click at [895, 608] on span "Save" at bounding box center [911, 607] width 33 height 23
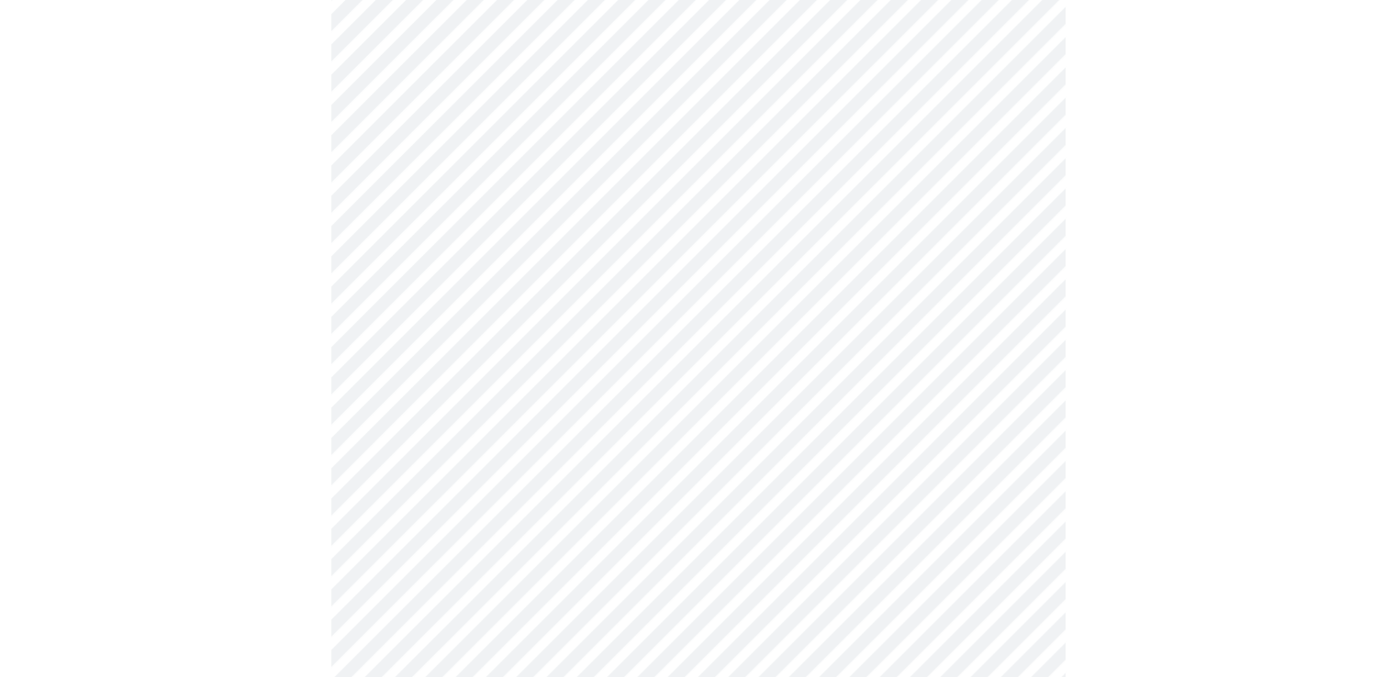
scroll to position [0, 0]
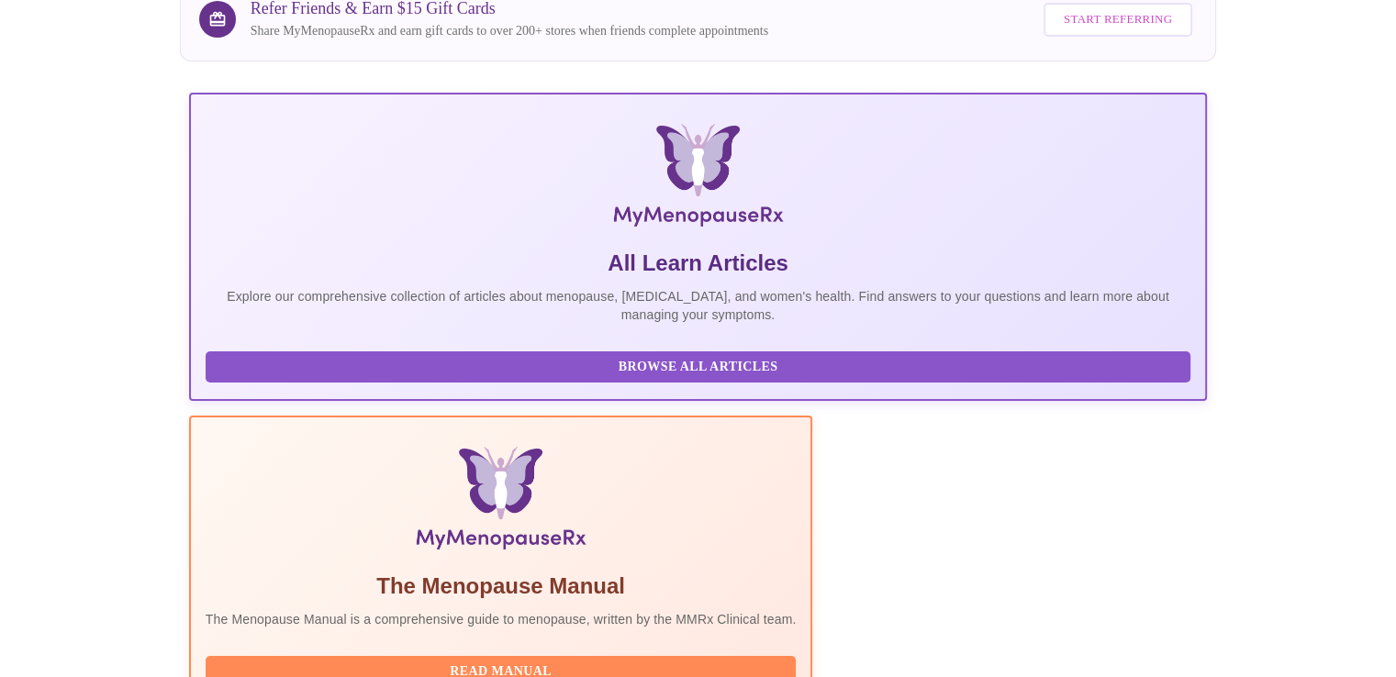
scroll to position [50, 0]
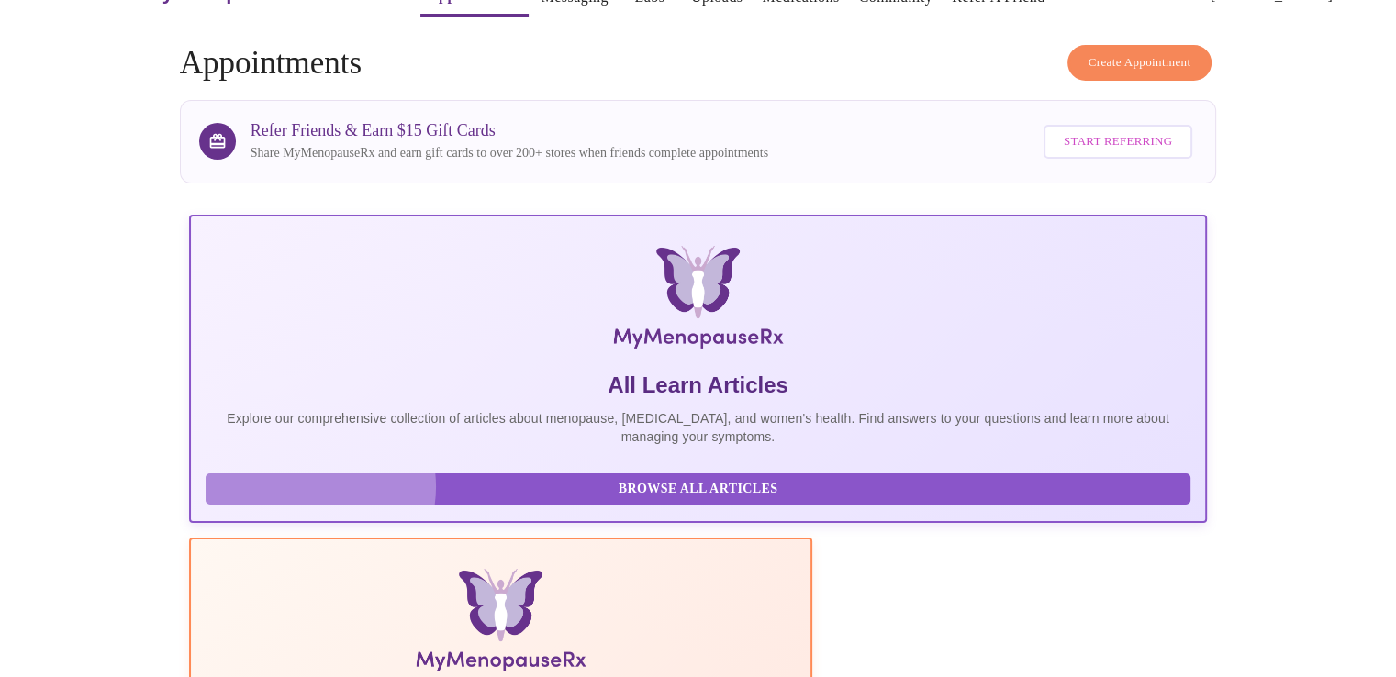
click at [308, 499] on span "Browse All Articles" at bounding box center [698, 489] width 949 height 23
